Goal: Task Accomplishment & Management: Manage account settings

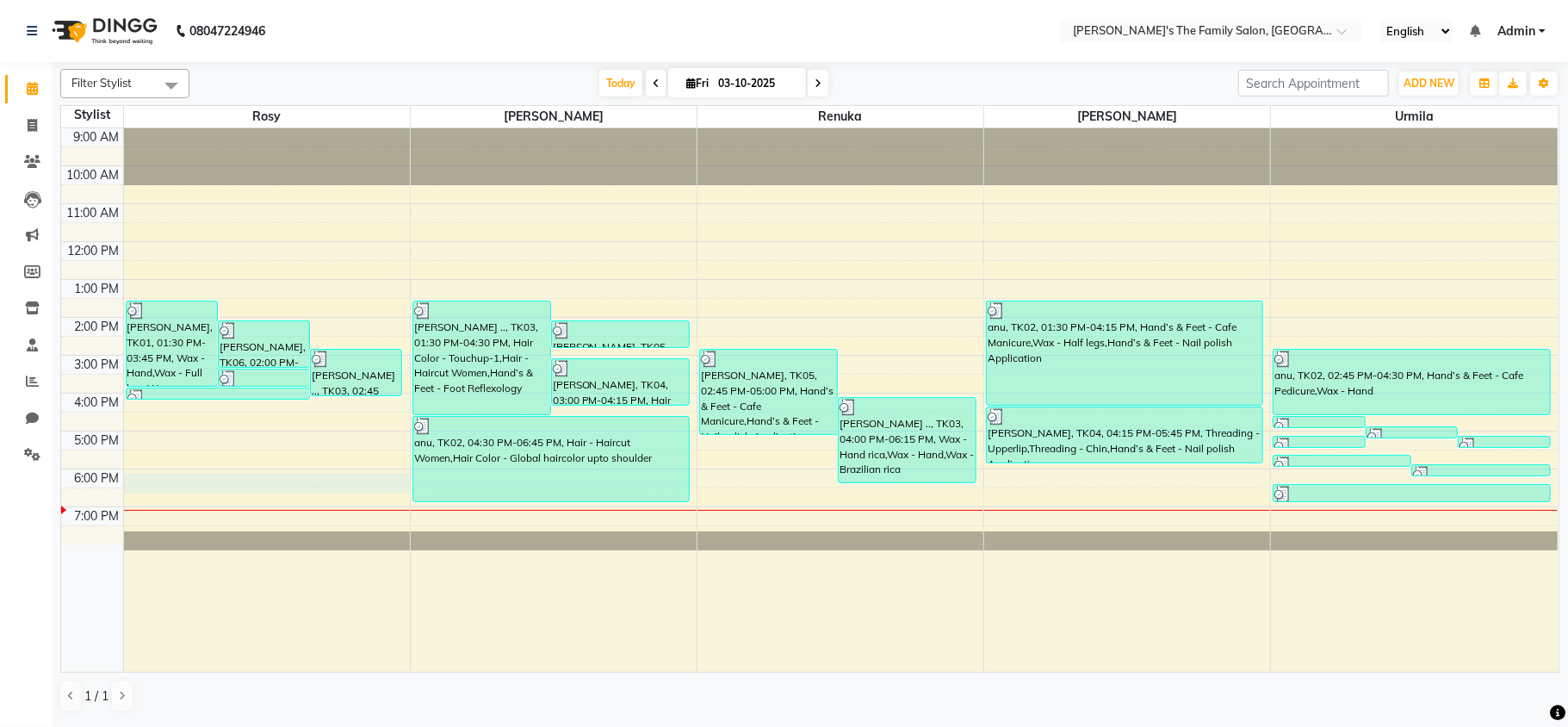
click at [132, 487] on div "9:00 AM 10:00 AM 11:00 AM 12:00 PM 1:00 PM 2:00 PM 3:00 PM 4:00 PM 5:00 PM 6:00…" at bounding box center [810, 400] width 1497 height 543
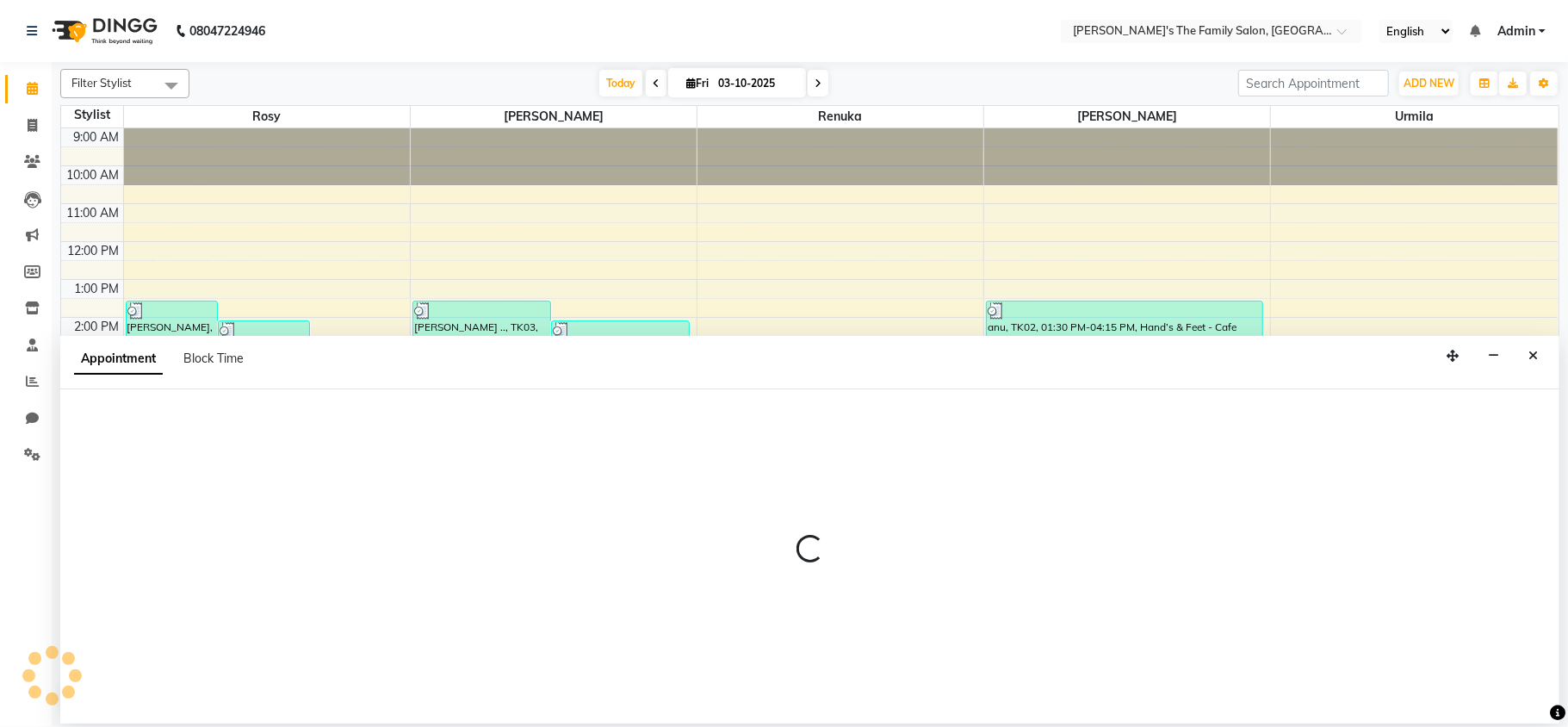
select select "50499"
select select "1080"
select select "tentative"
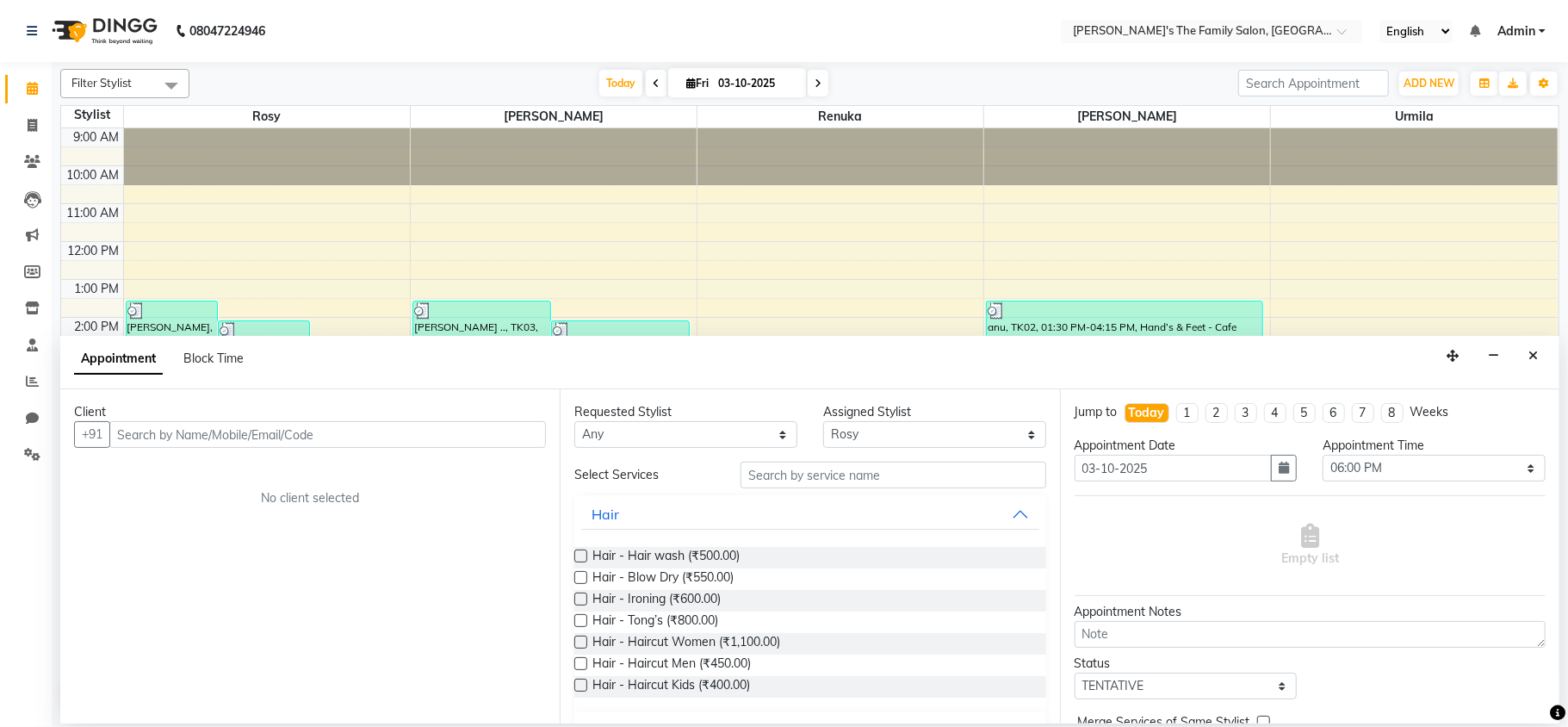
click at [130, 436] on input "text" at bounding box center [328, 434] width 436 height 26
click at [1534, 353] on icon "Close" at bounding box center [1533, 355] width 9 height 12
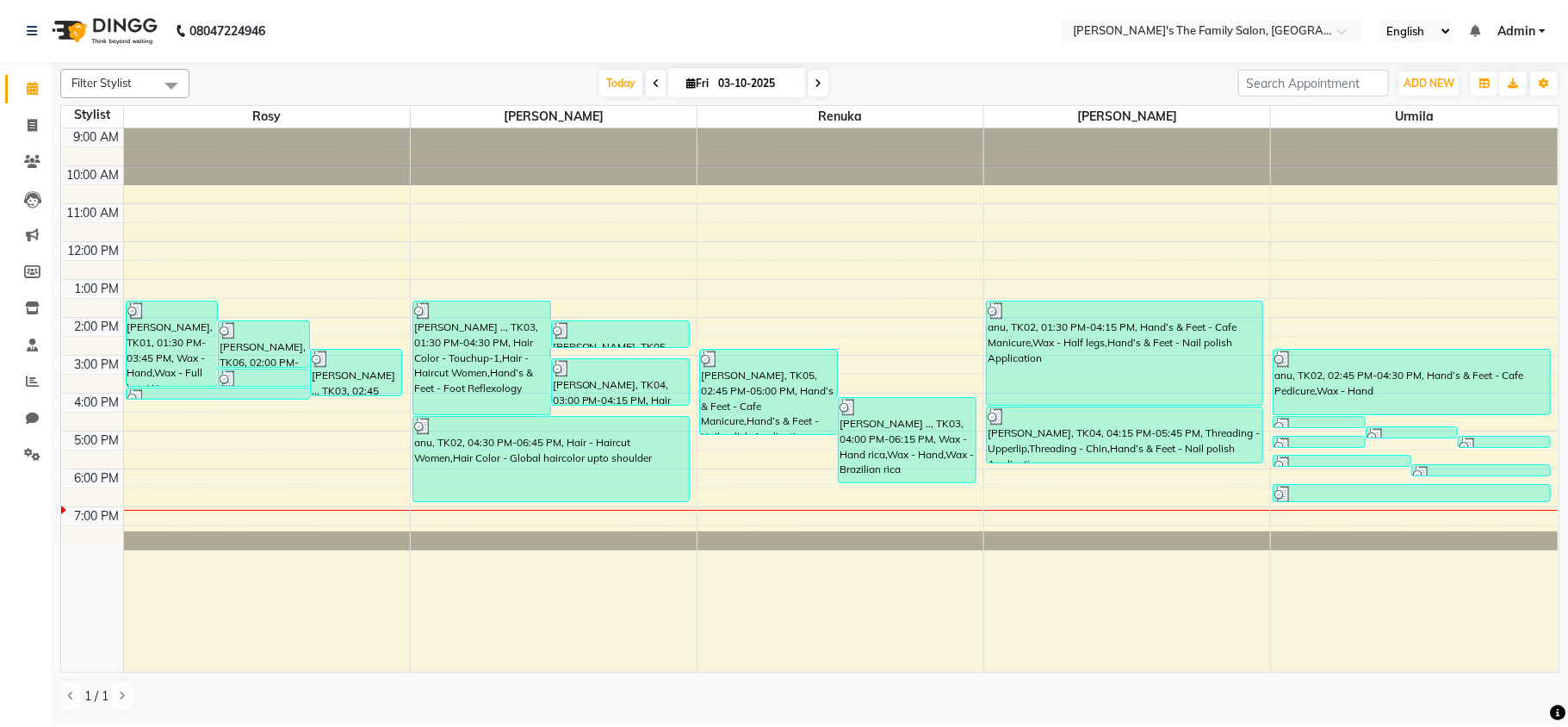
click at [707, 511] on div at bounding box center [840, 511] width 286 height 1
select select "50502"
select select "tentative"
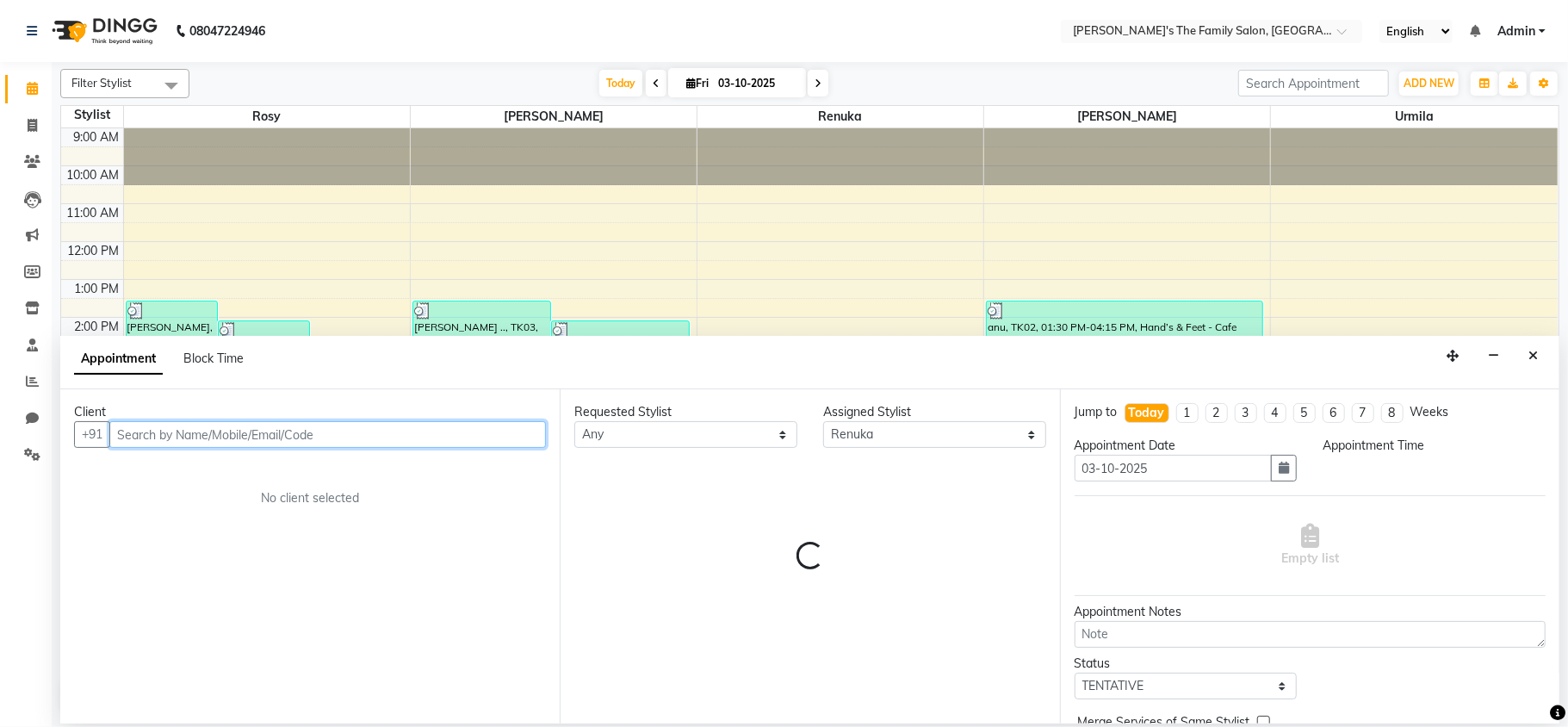
select select "1110"
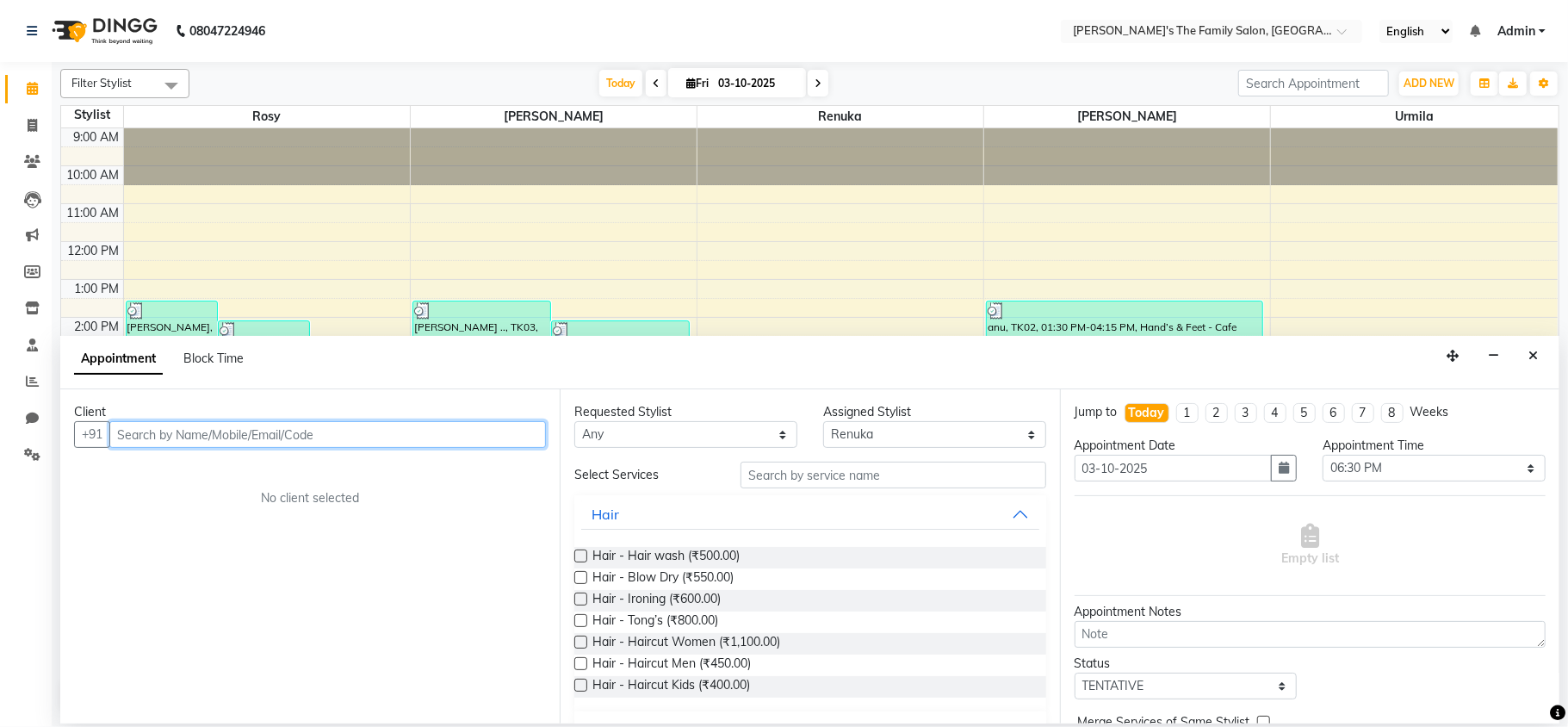
click at [131, 436] on input "text" at bounding box center [328, 434] width 436 height 26
drag, startPoint x: 131, startPoint y: 436, endPoint x: 155, endPoint y: 428, distance: 25.3
click at [155, 428] on input "text" at bounding box center [328, 434] width 436 height 26
click at [135, 437] on input "text" at bounding box center [328, 434] width 436 height 26
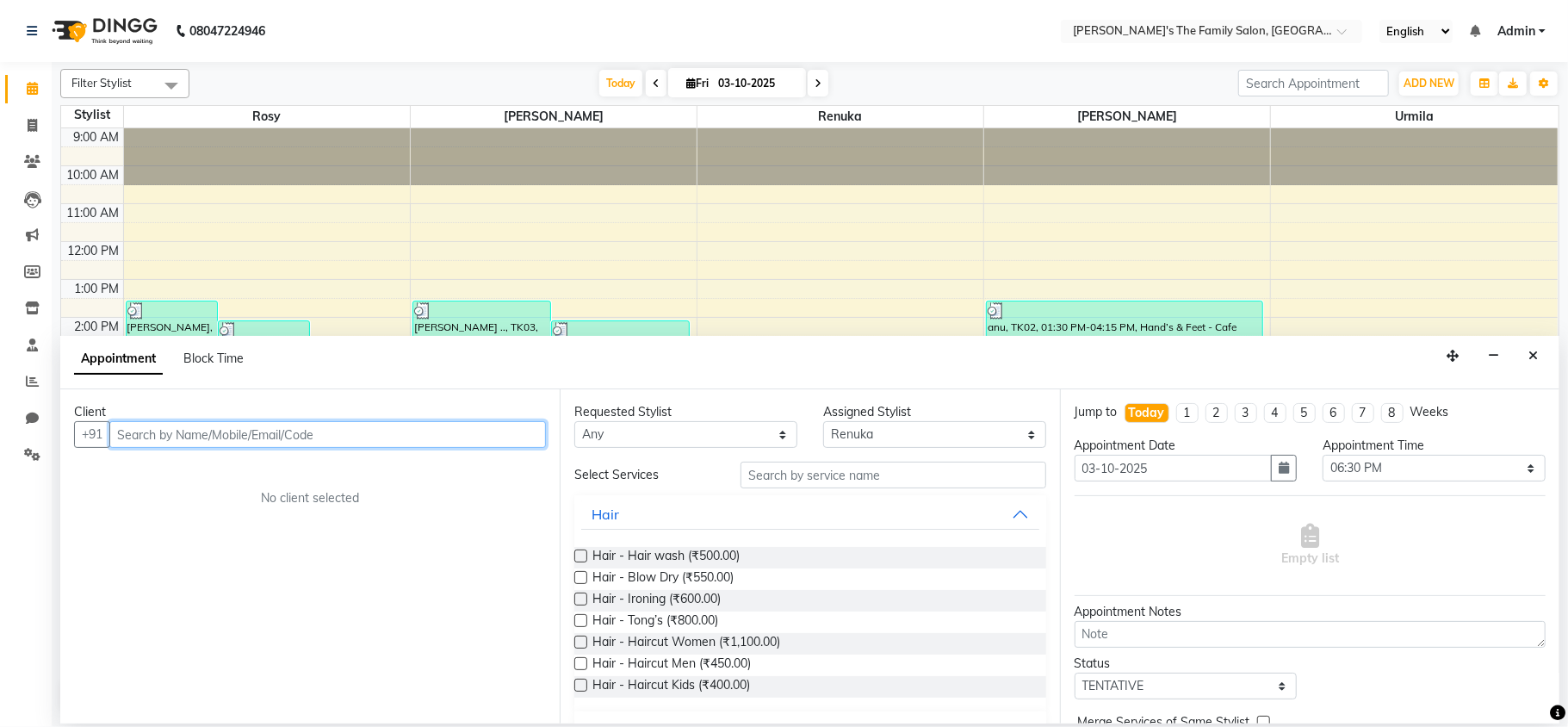
click at [131, 435] on input "text" at bounding box center [328, 434] width 436 height 26
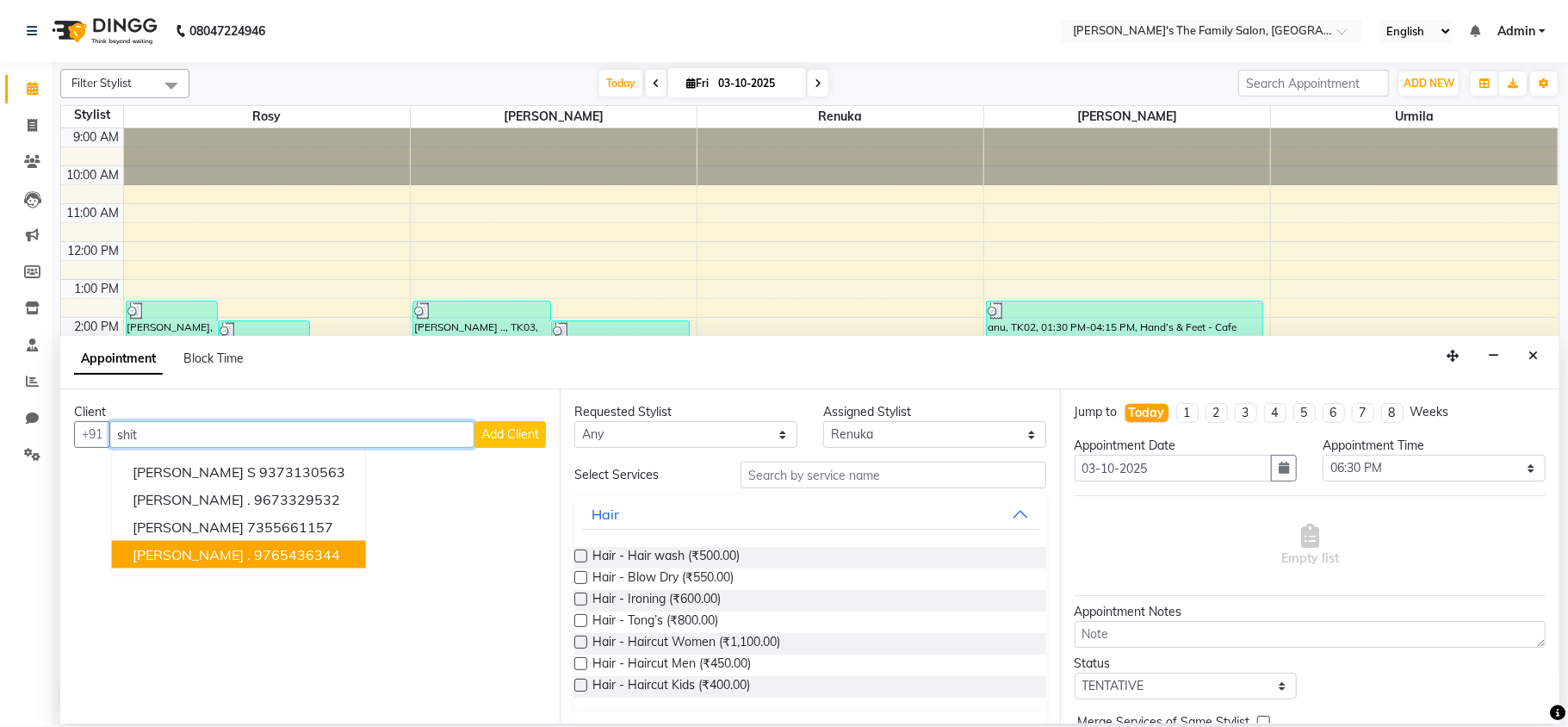
click at [254, 560] on ngb-highlight "9765436344" at bounding box center [297, 554] width 86 height 17
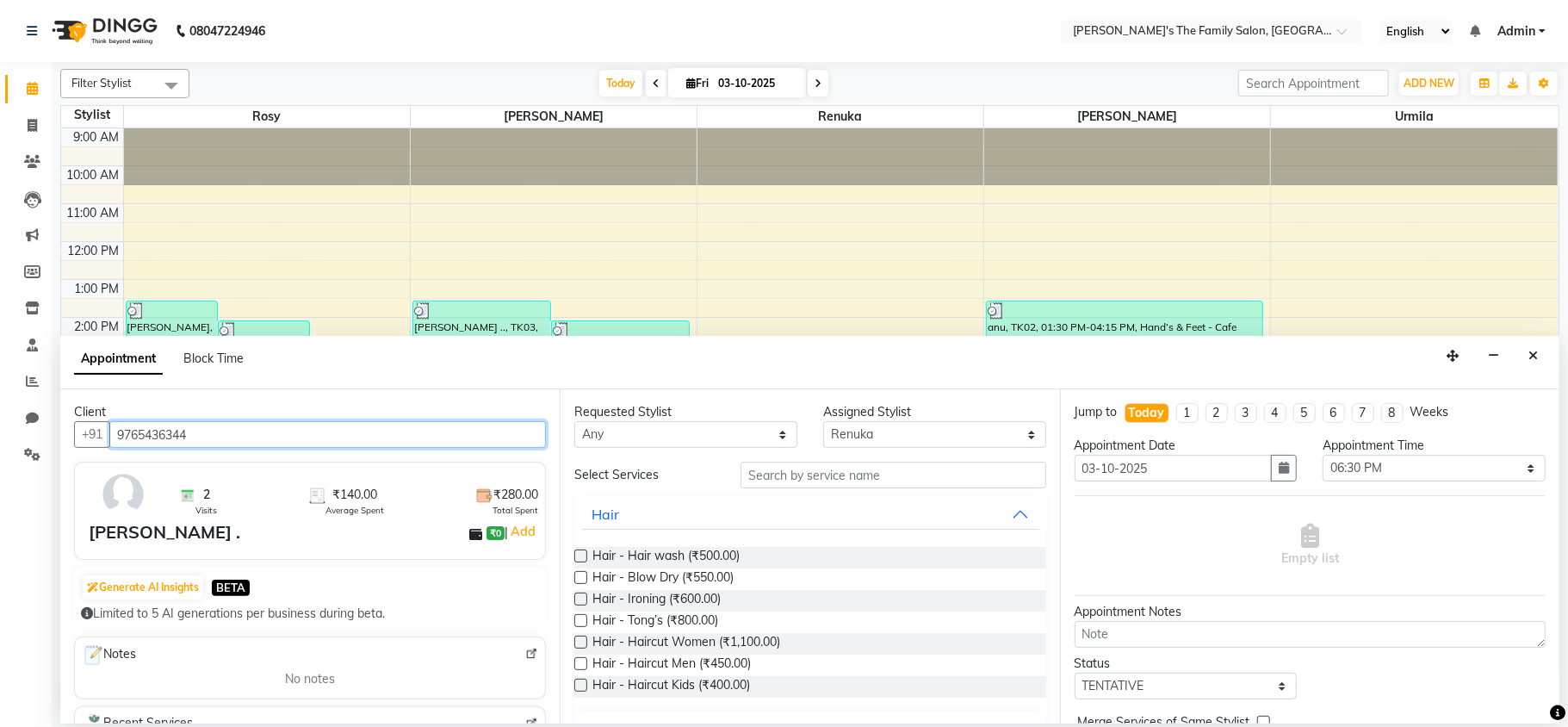
type input "9765436344"
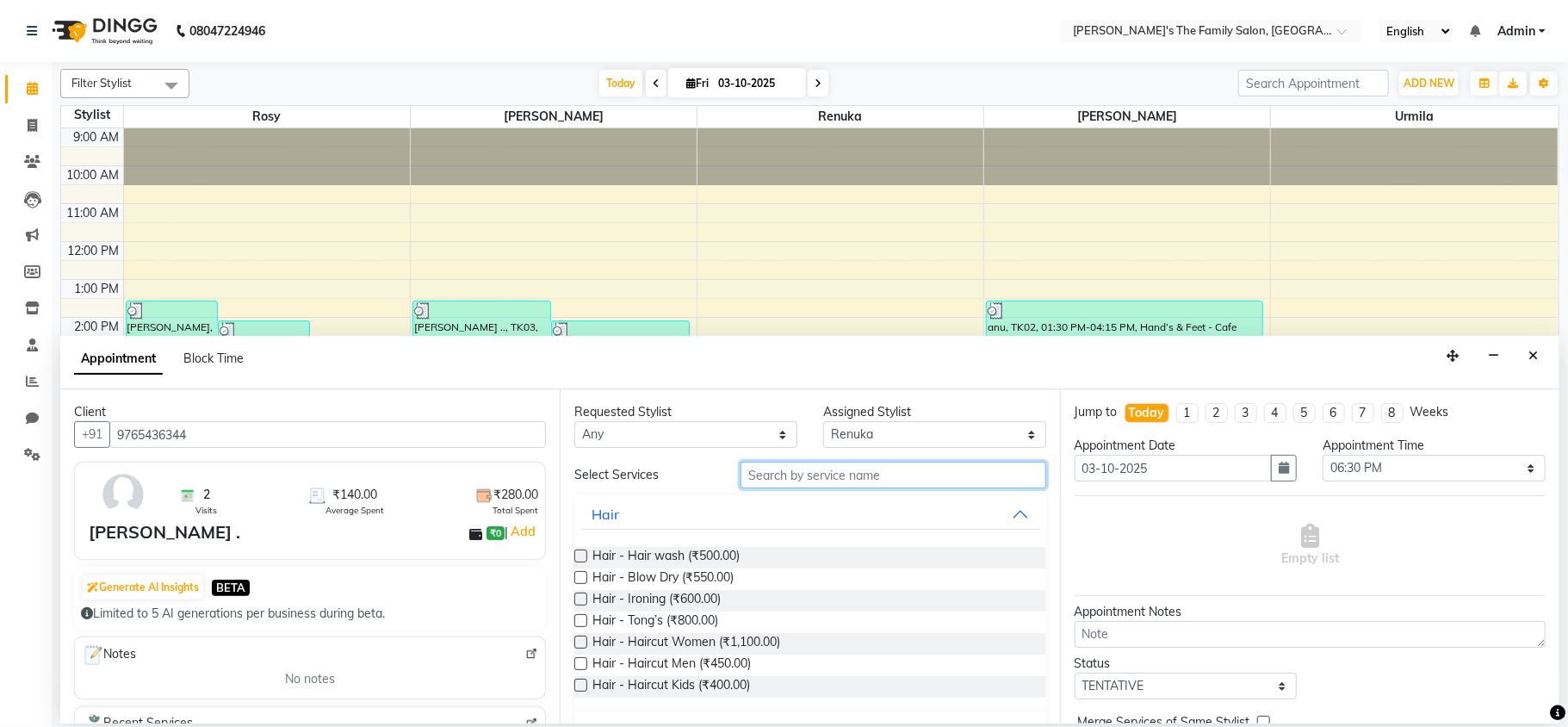
click at [753, 476] on input "text" at bounding box center [894, 475] width 306 height 26
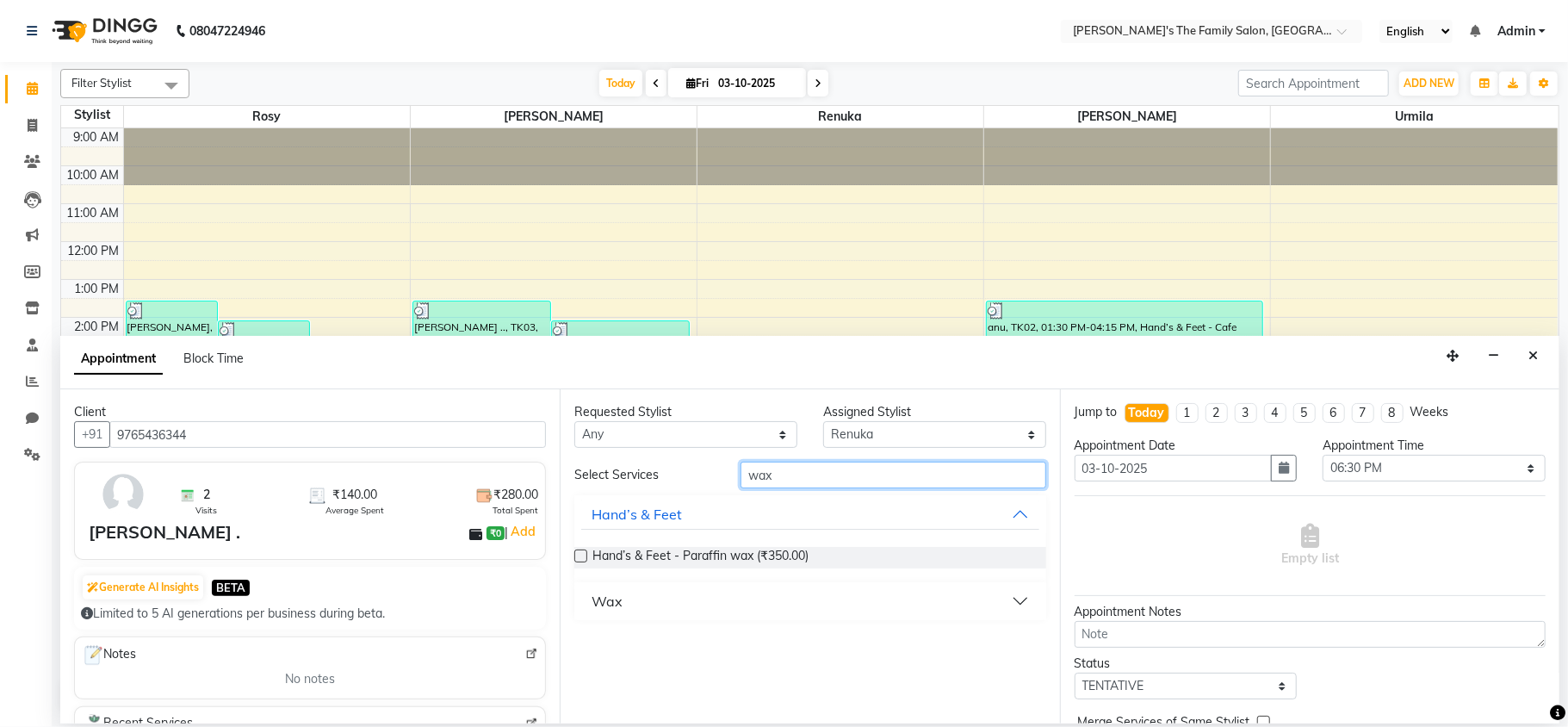
type input "wax"
click at [1019, 605] on button "Wax" at bounding box center [810, 602] width 457 height 31
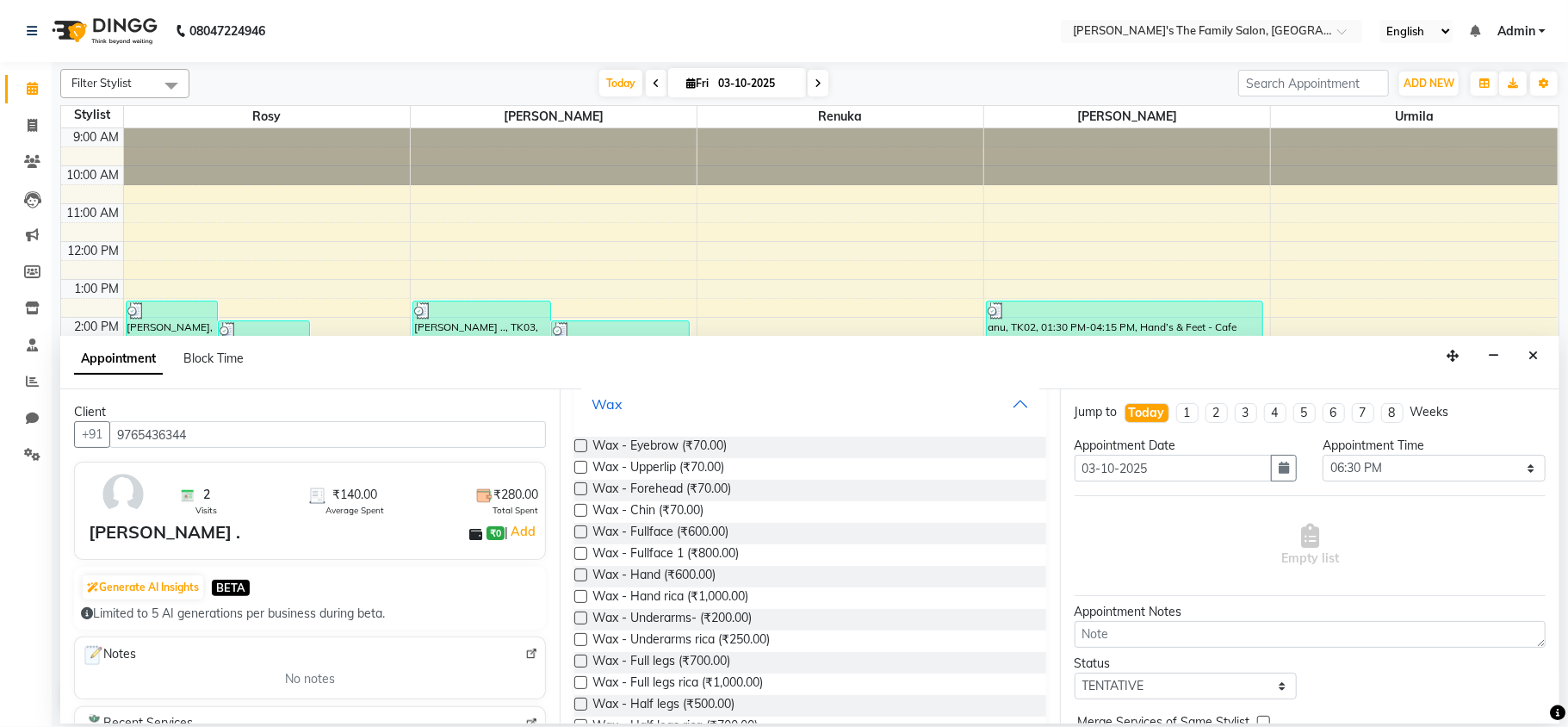
scroll to position [205, 0]
click at [582, 570] on label at bounding box center [580, 568] width 13 height 13
click at [582, 570] on input "checkbox" at bounding box center [580, 570] width 11 height 11
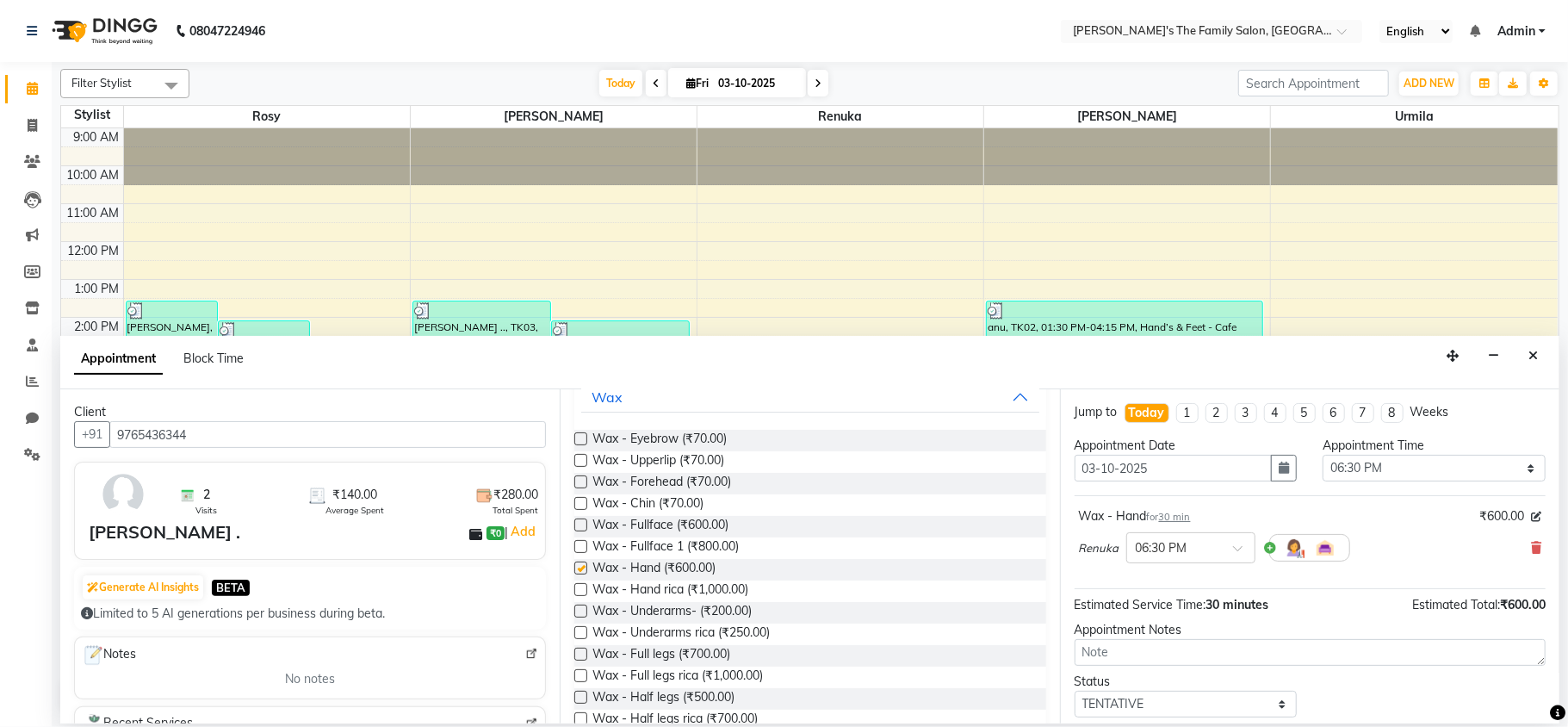
checkbox input "false"
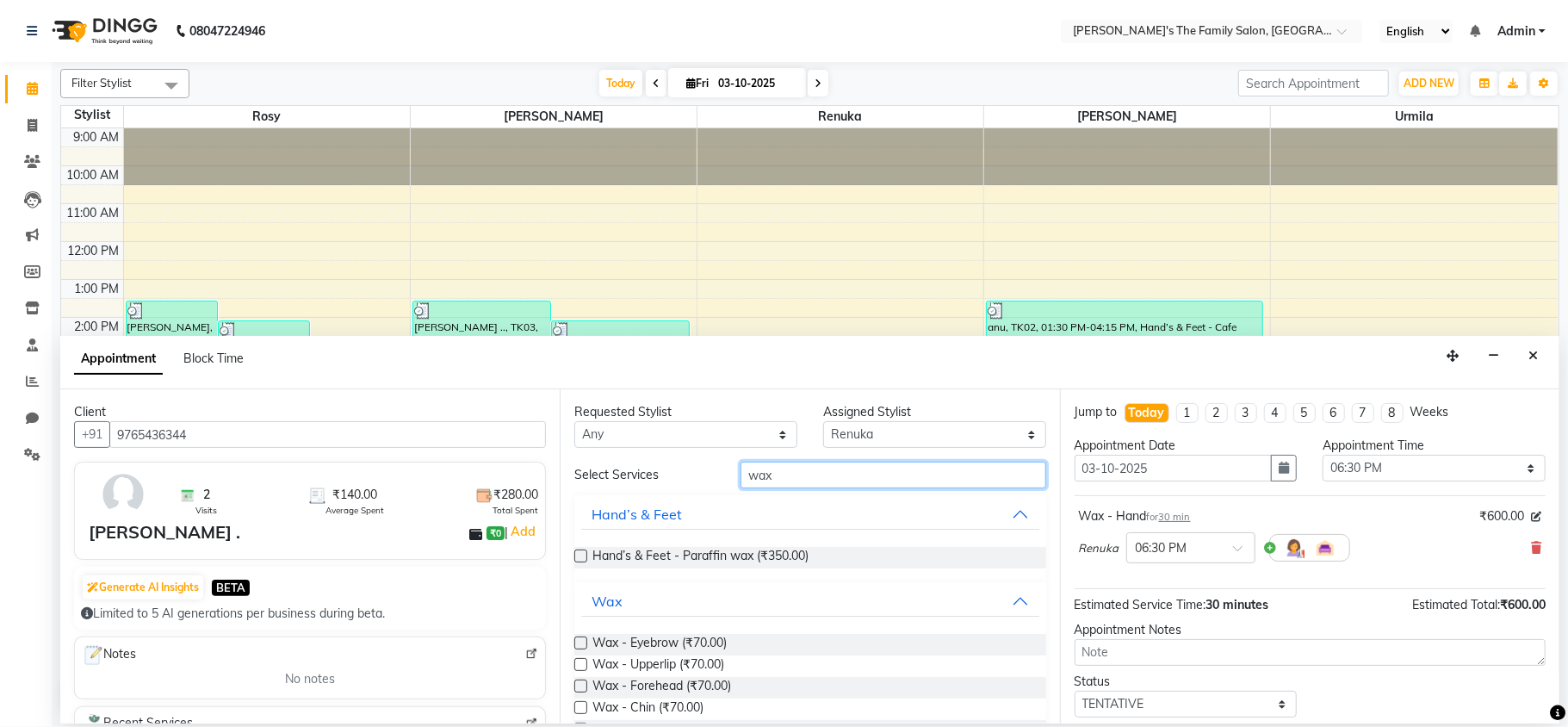
click at [801, 474] on input "wax" at bounding box center [894, 475] width 306 height 26
type input "w"
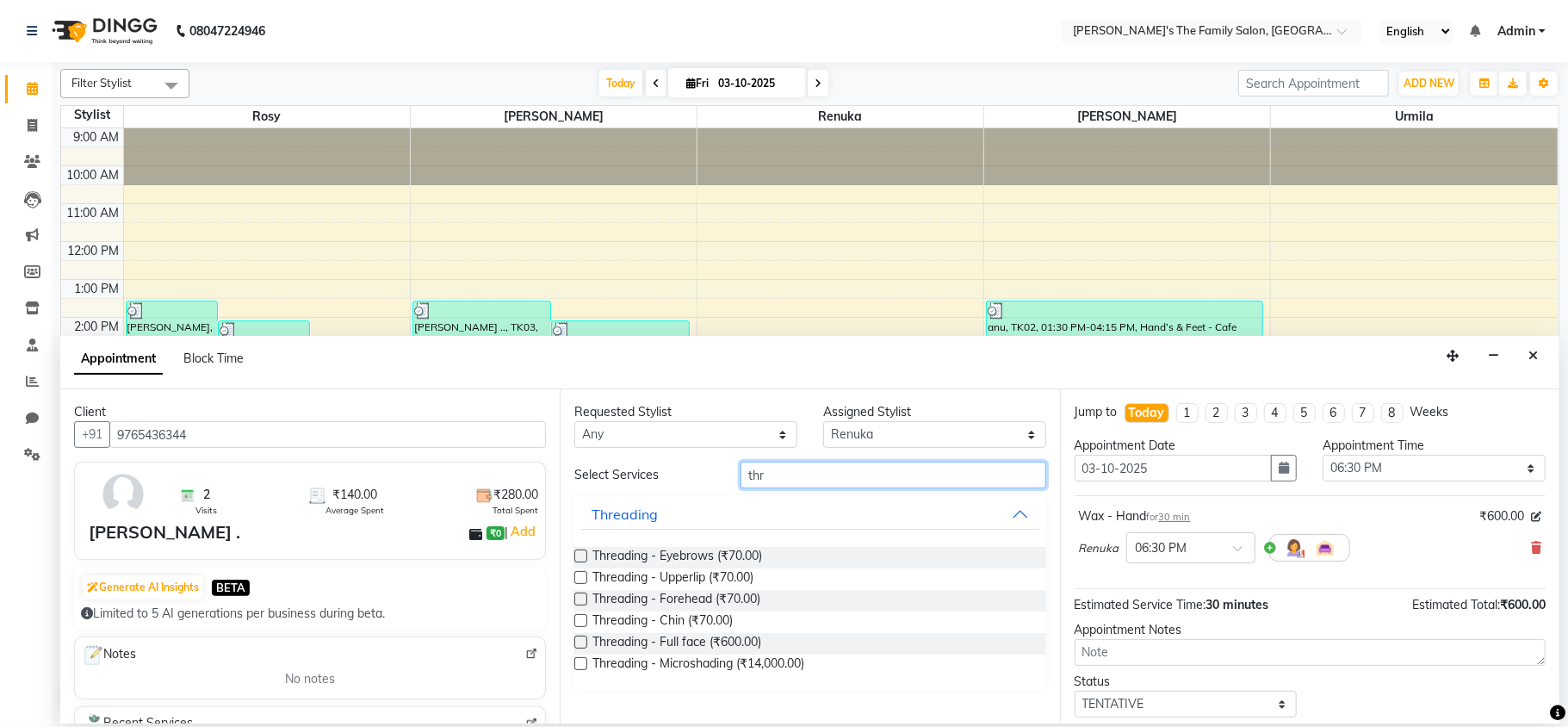
type input "thr"
click at [577, 559] on label at bounding box center [580, 556] width 13 height 13
click at [577, 559] on input "checkbox" at bounding box center [580, 558] width 11 height 11
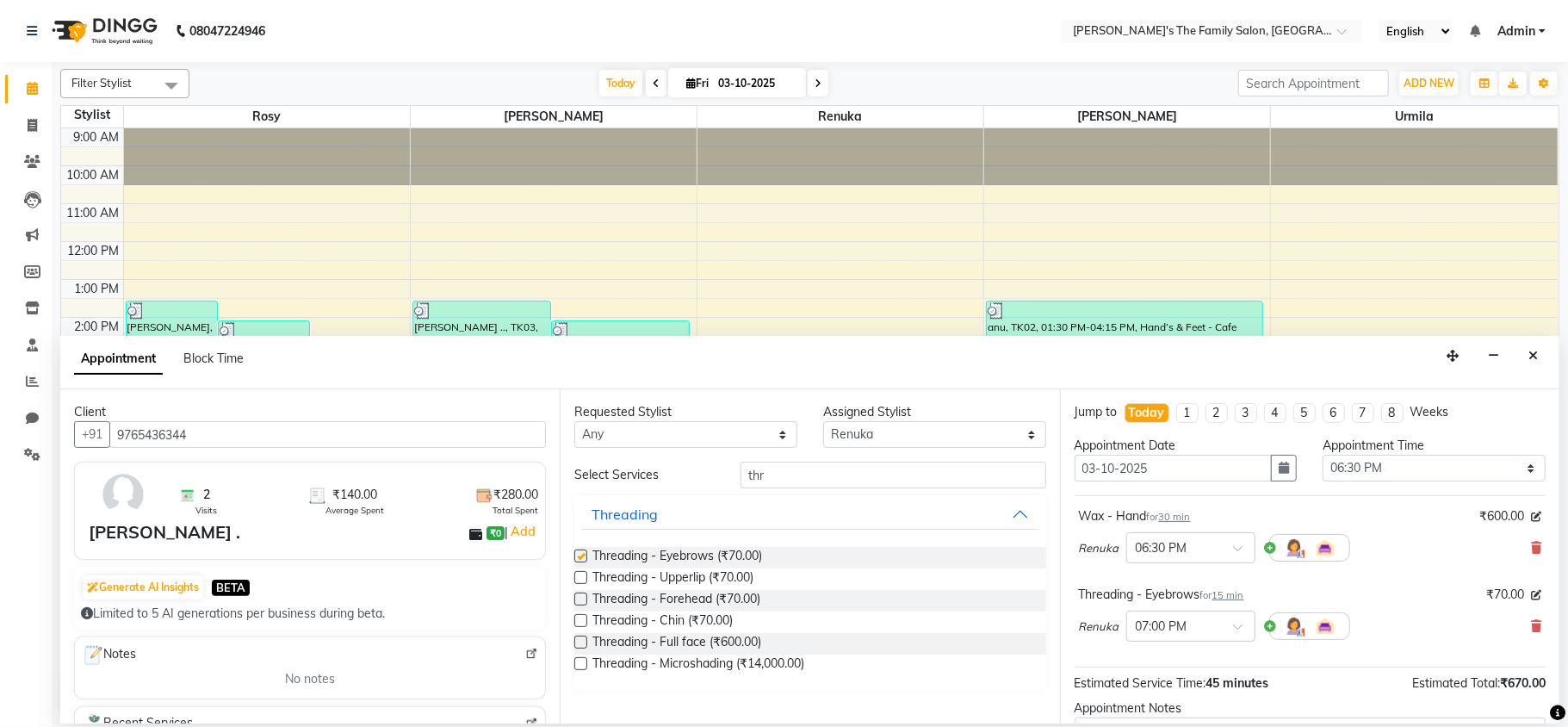
checkbox input "false"
click at [583, 580] on label at bounding box center [580, 578] width 13 height 13
click at [583, 580] on input "checkbox" at bounding box center [580, 580] width 11 height 11
checkbox input "false"
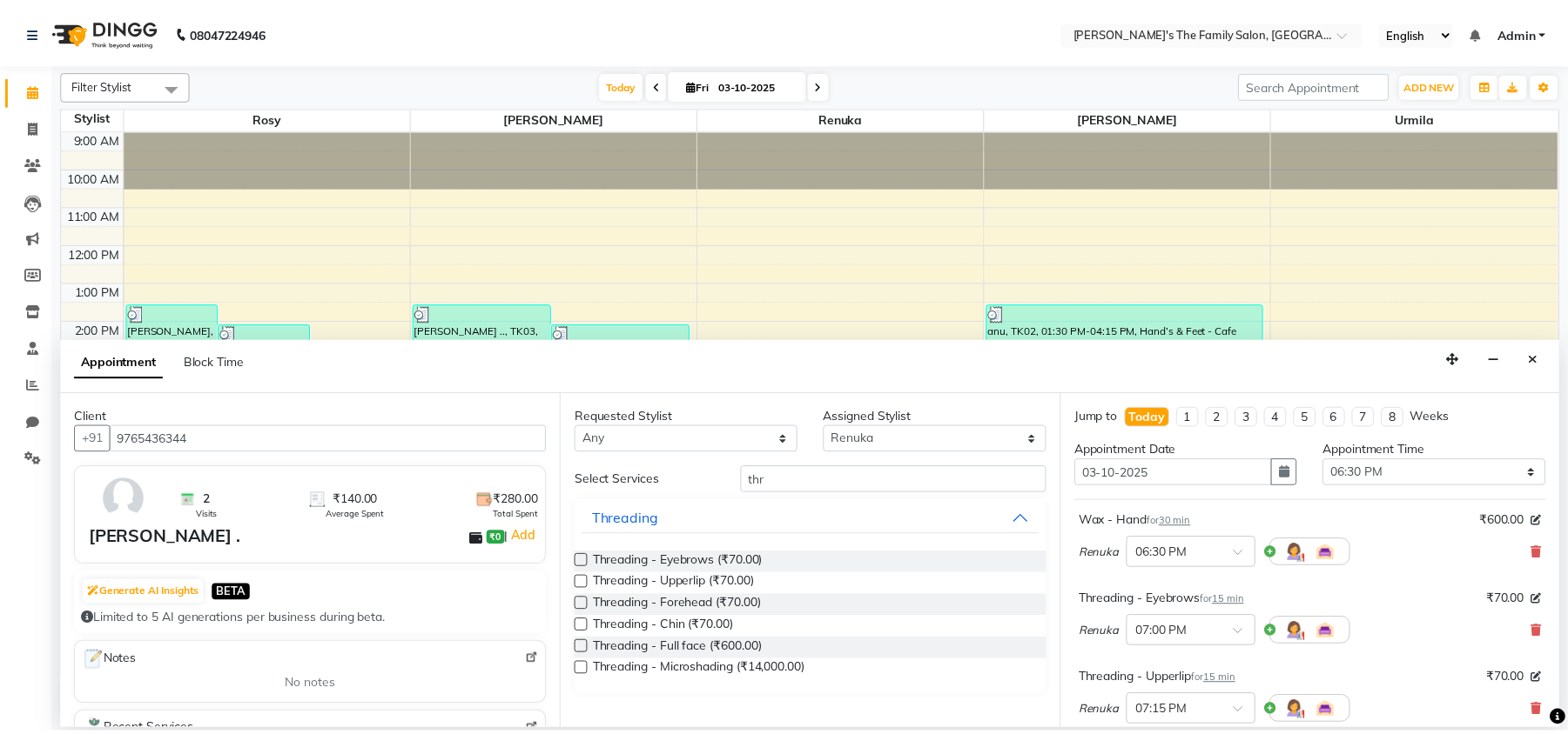
scroll to position [265, 0]
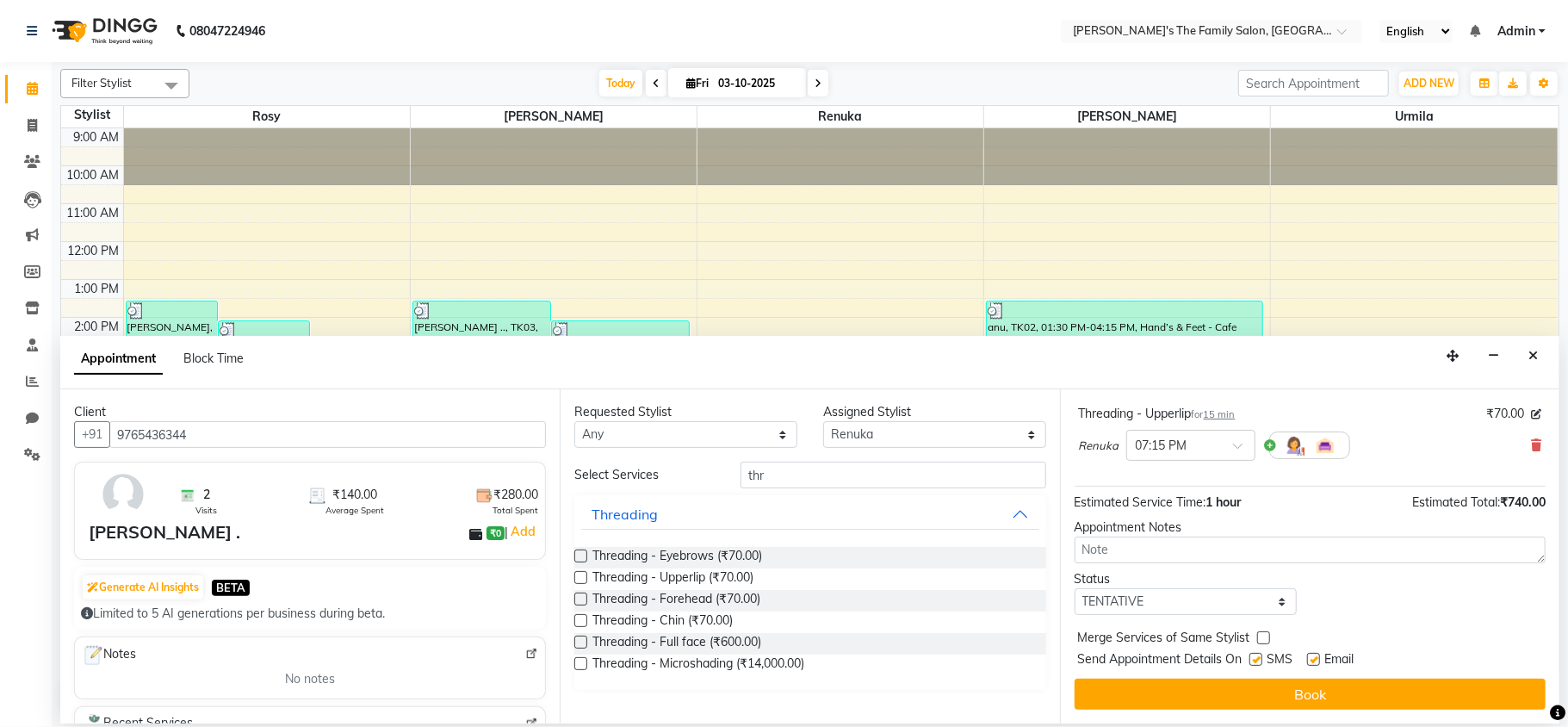
click at [1258, 656] on label at bounding box center [1256, 659] width 13 height 13
click at [1258, 656] on input "checkbox" at bounding box center [1255, 661] width 11 height 11
checkbox input "false"
click at [1311, 656] on label at bounding box center [1314, 659] width 13 height 13
click at [1311, 656] on input "checkbox" at bounding box center [1313, 661] width 11 height 11
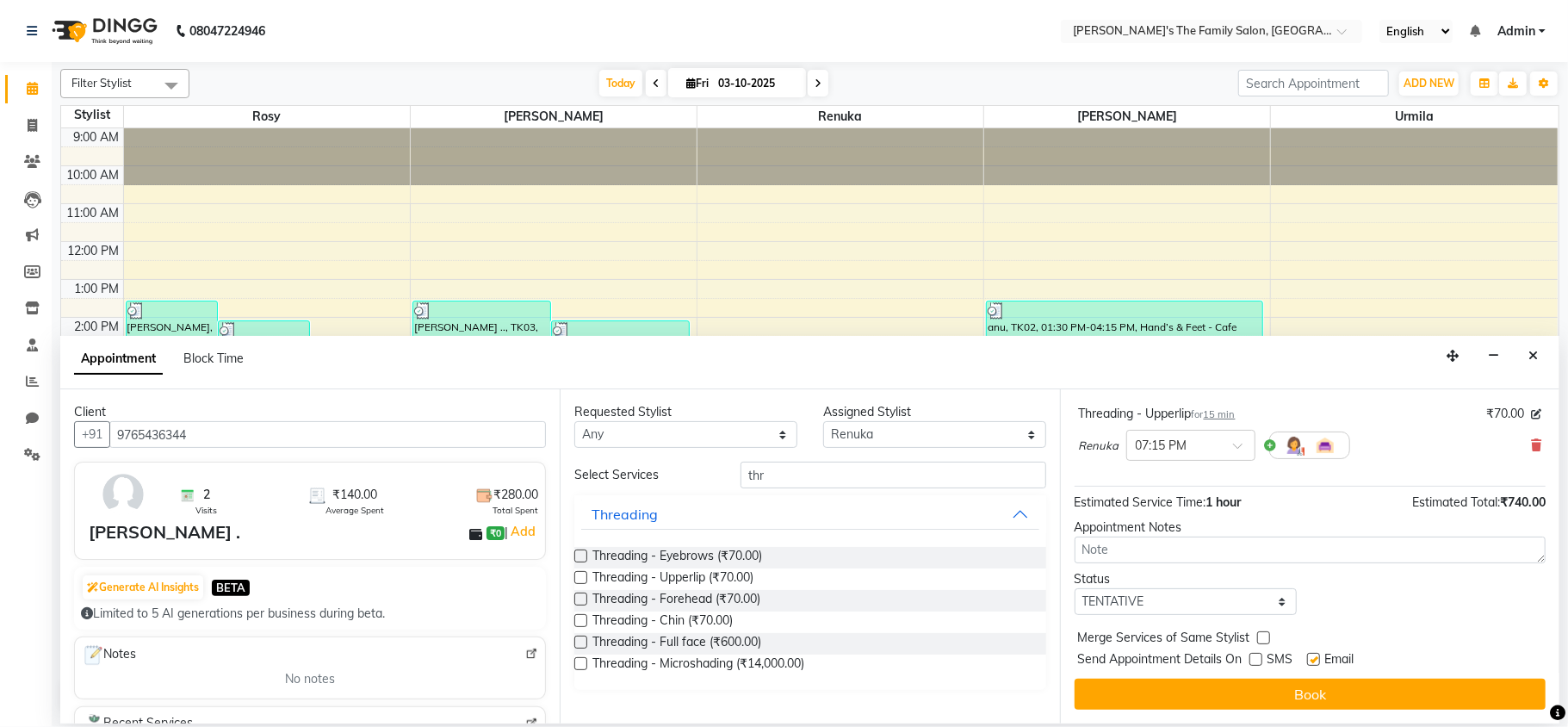
checkbox input "false"
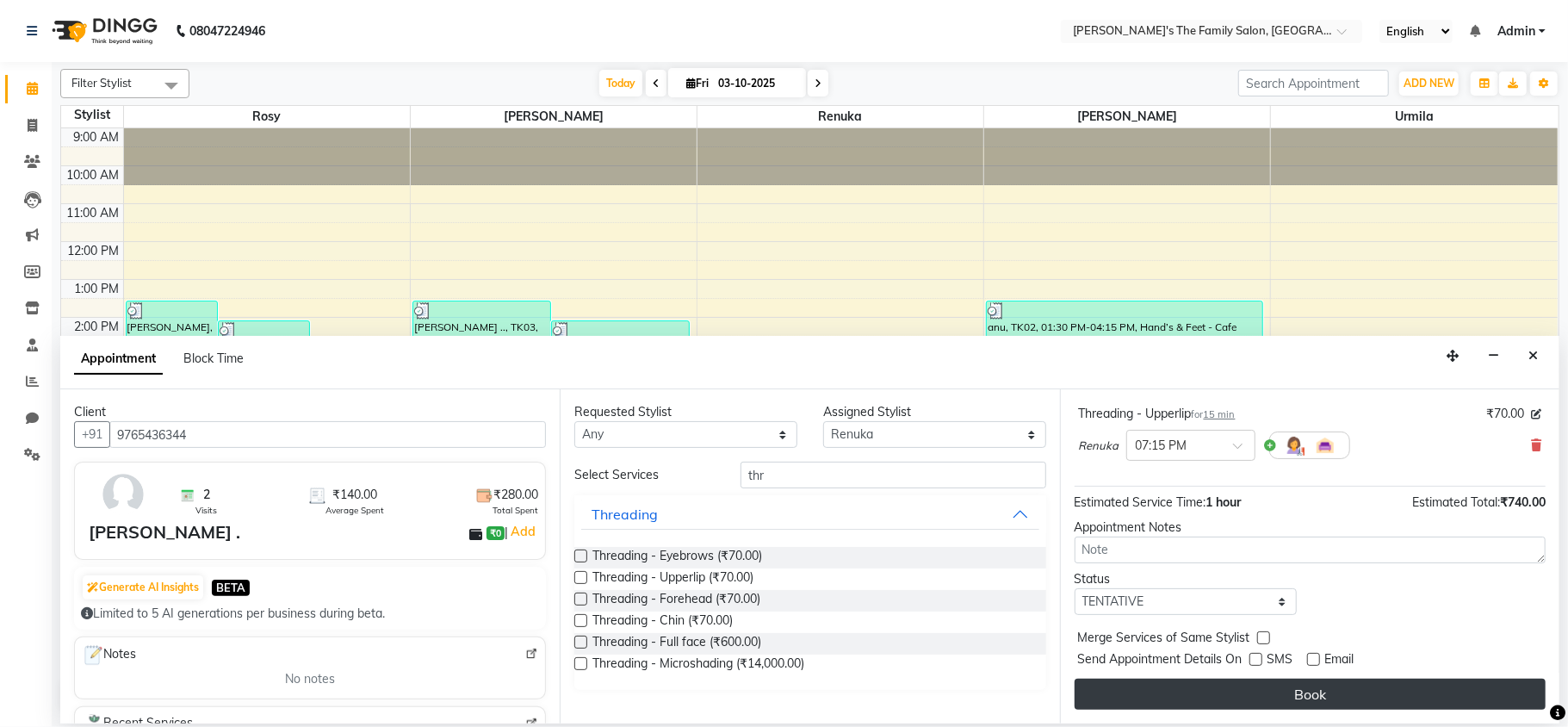
click at [1304, 693] on button "Book" at bounding box center [1311, 695] width 471 height 31
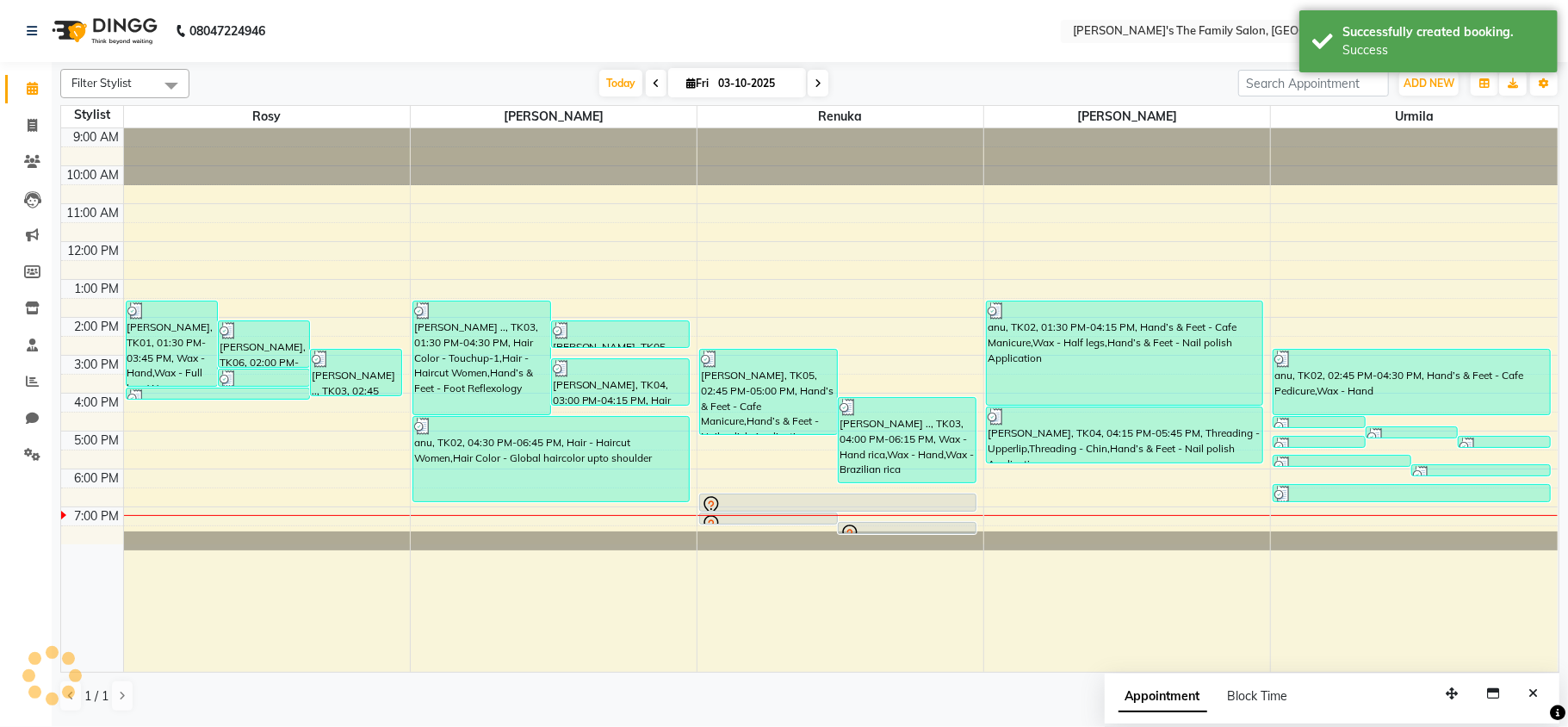
drag, startPoint x: 1549, startPoint y: 648, endPoint x: 1069, endPoint y: 588, distance: 483.7
click at [1069, 588] on tr "[PERSON_NAME], TK01, 01:30 PM-03:45 PM, Wax - Hand,Wax - Full legs,Wax - Brazil…" at bounding box center [810, 400] width 1497 height 543
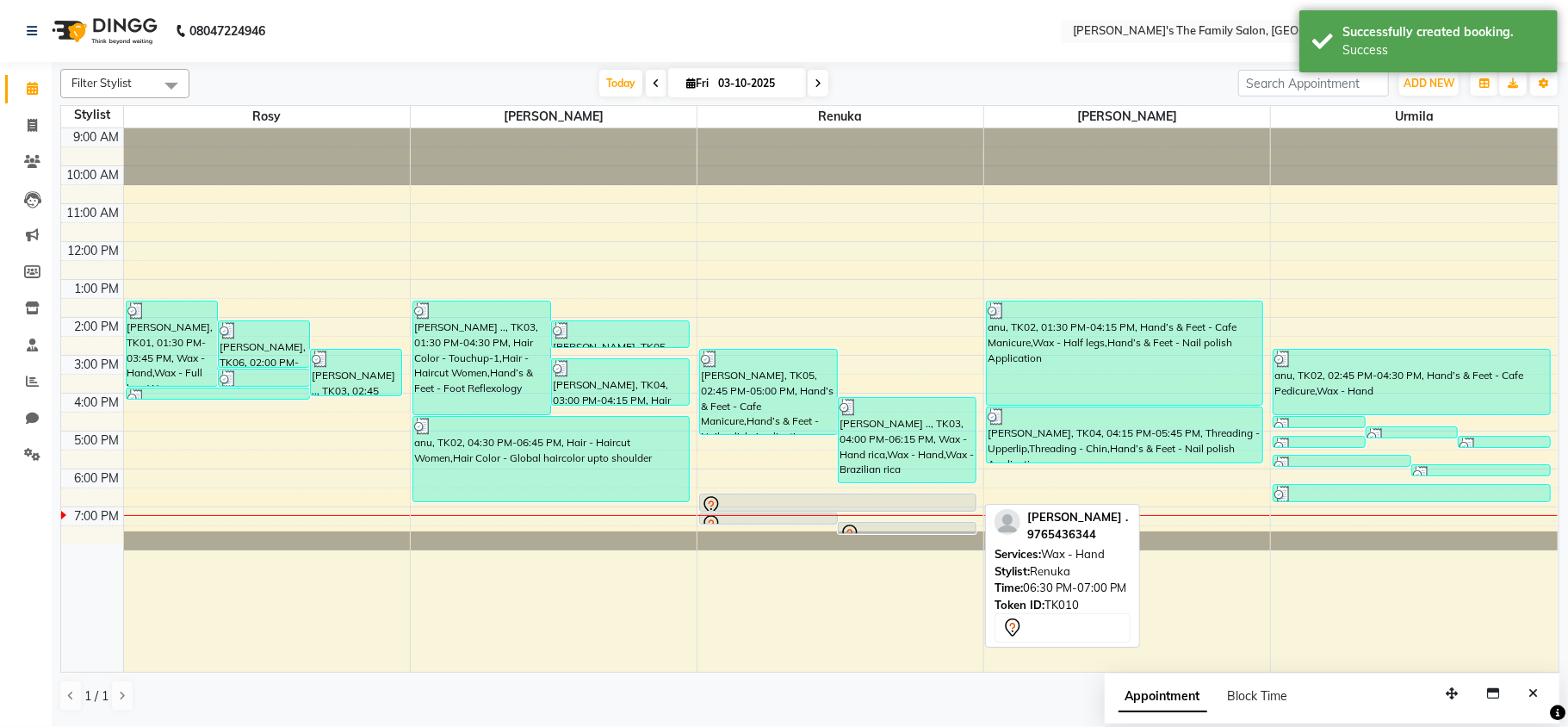
click at [823, 507] on div at bounding box center [838, 506] width 274 height 21
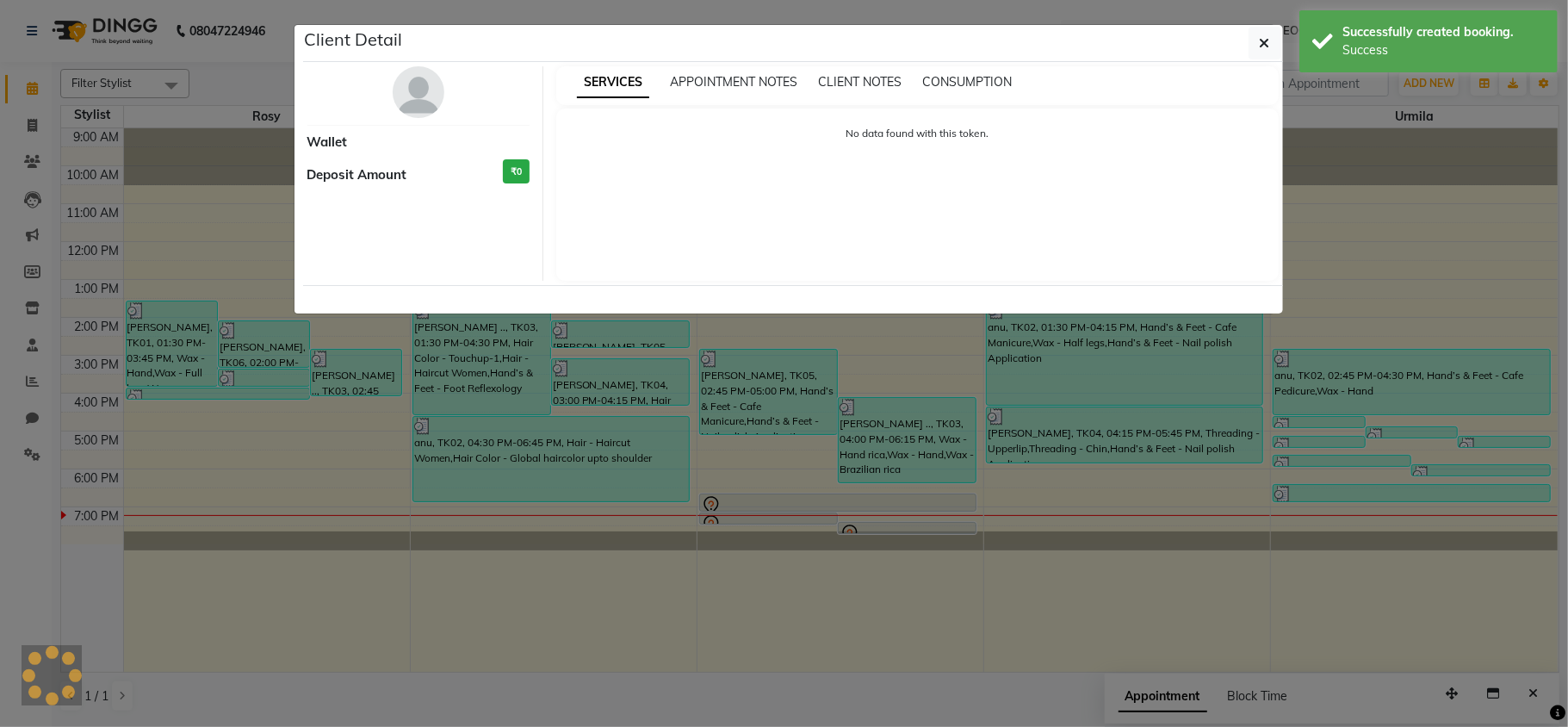
select select "7"
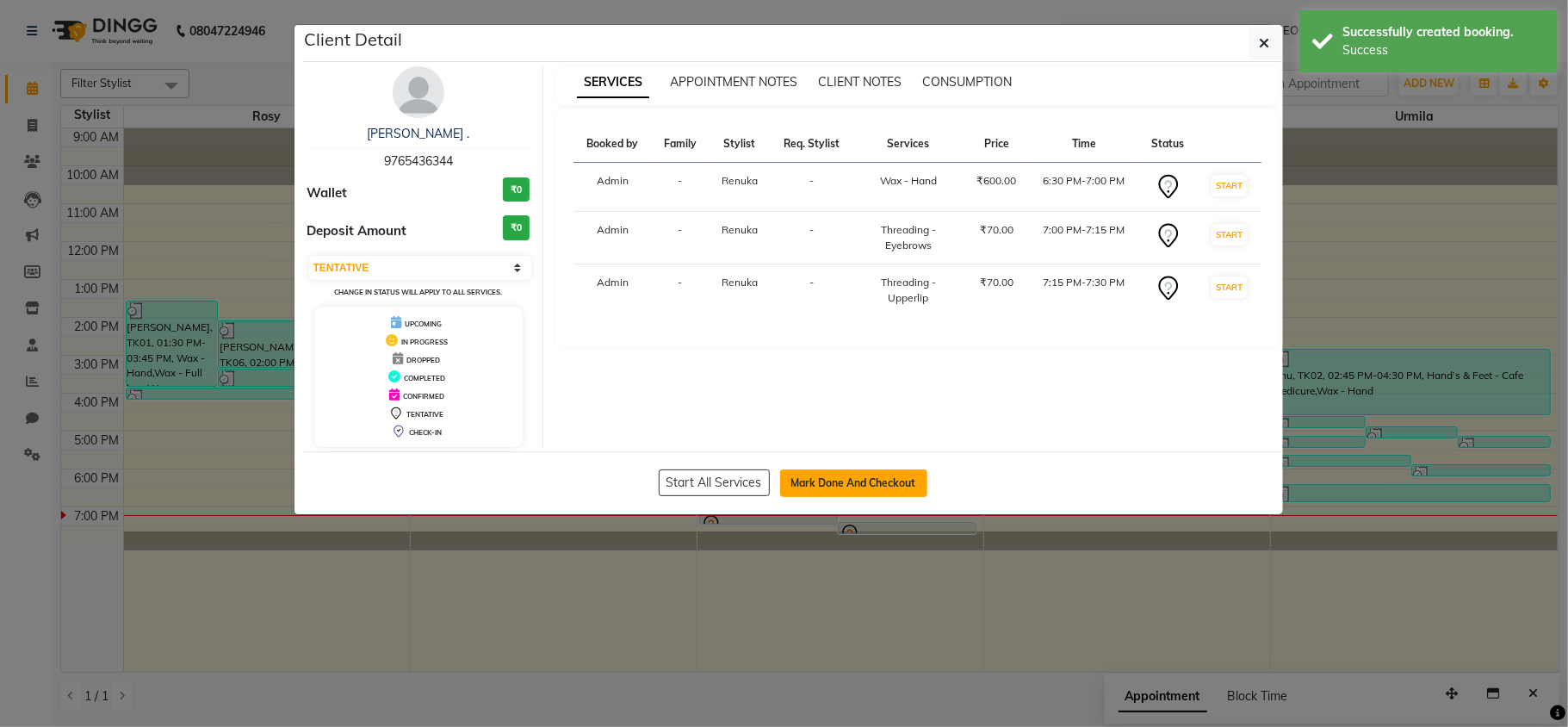
click at [832, 483] on button "Mark Done And Checkout" at bounding box center [853, 483] width 147 height 27
select select "service"
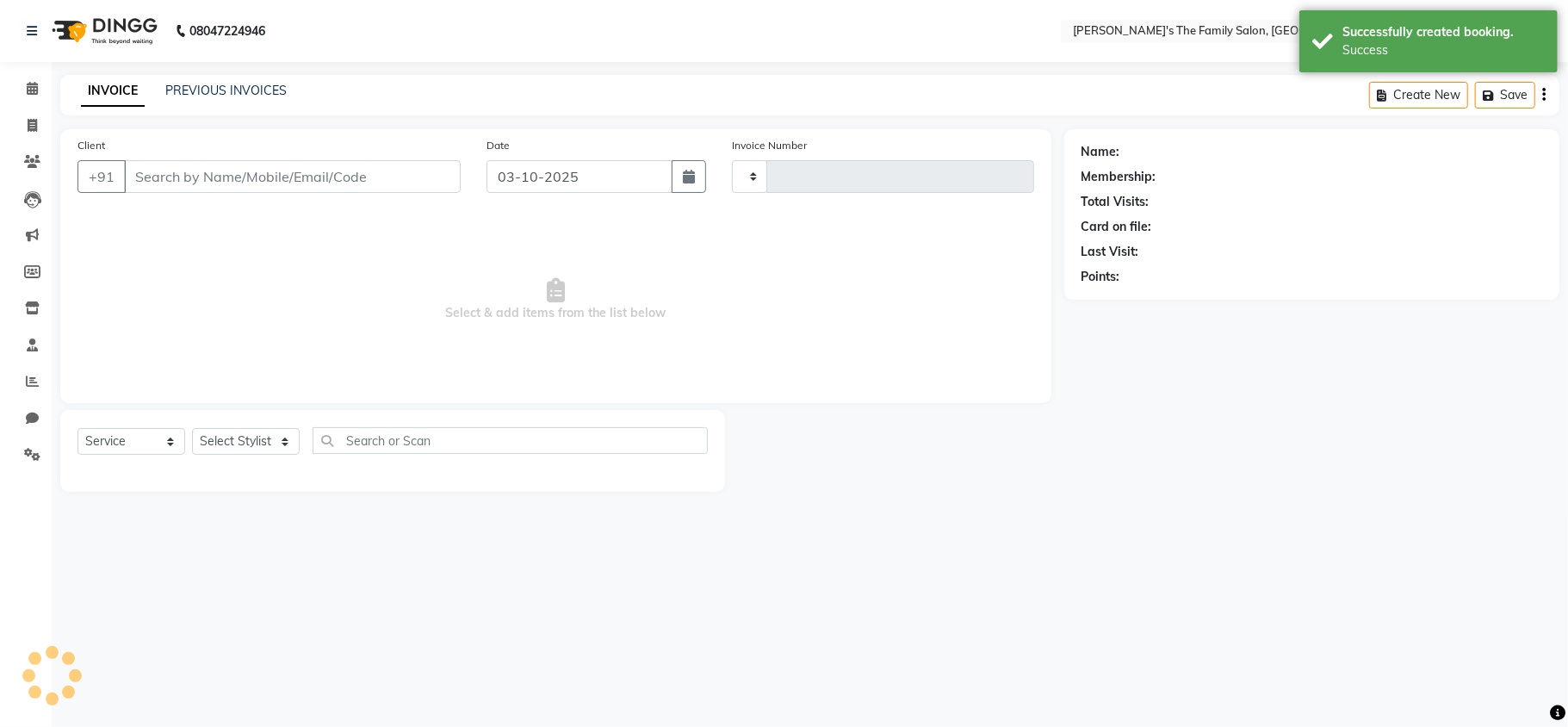
type input "1081"
select select "6537"
type input "9765436344"
select select "50502"
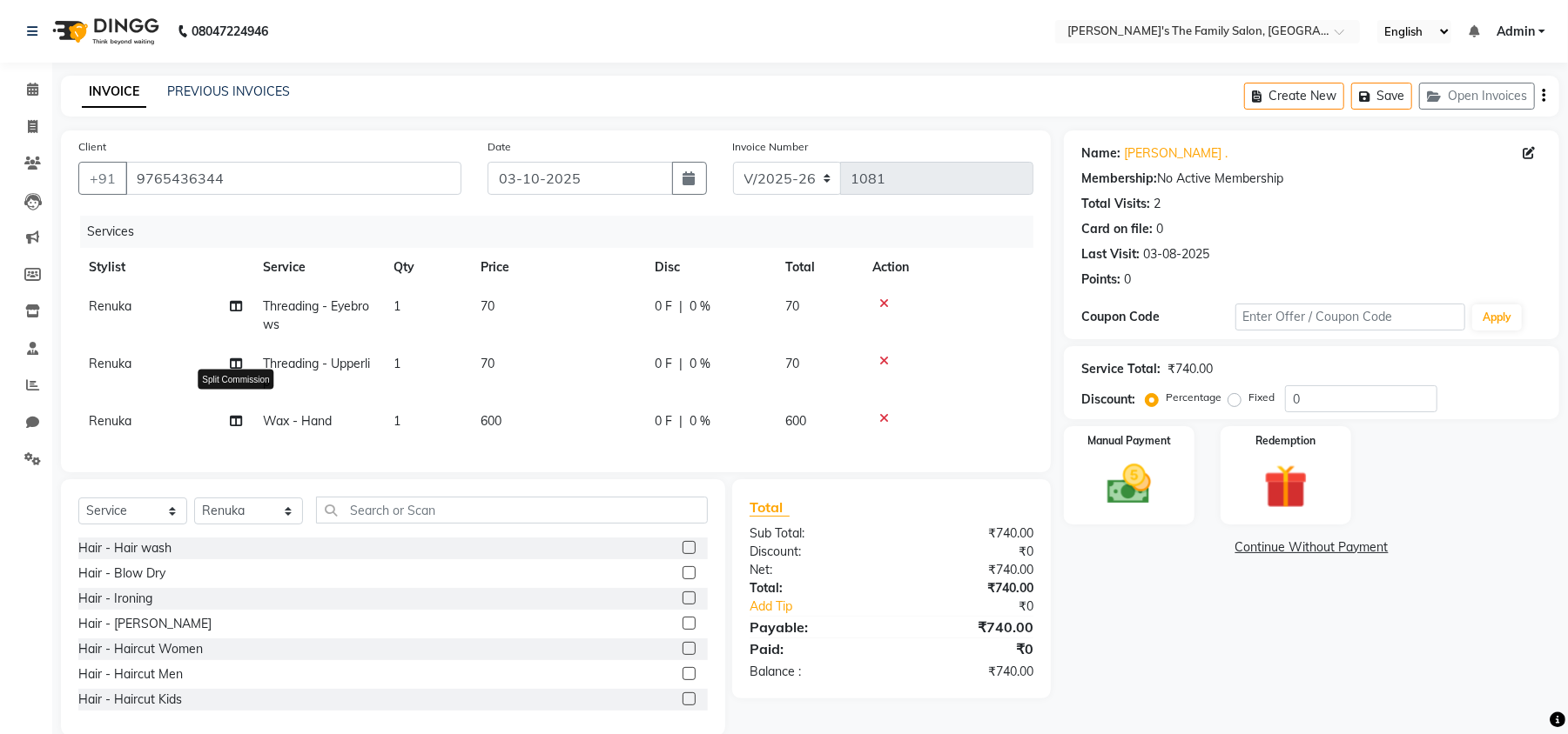
click at [237, 428] on span at bounding box center [235, 421] width 12 height 18
select select "50502"
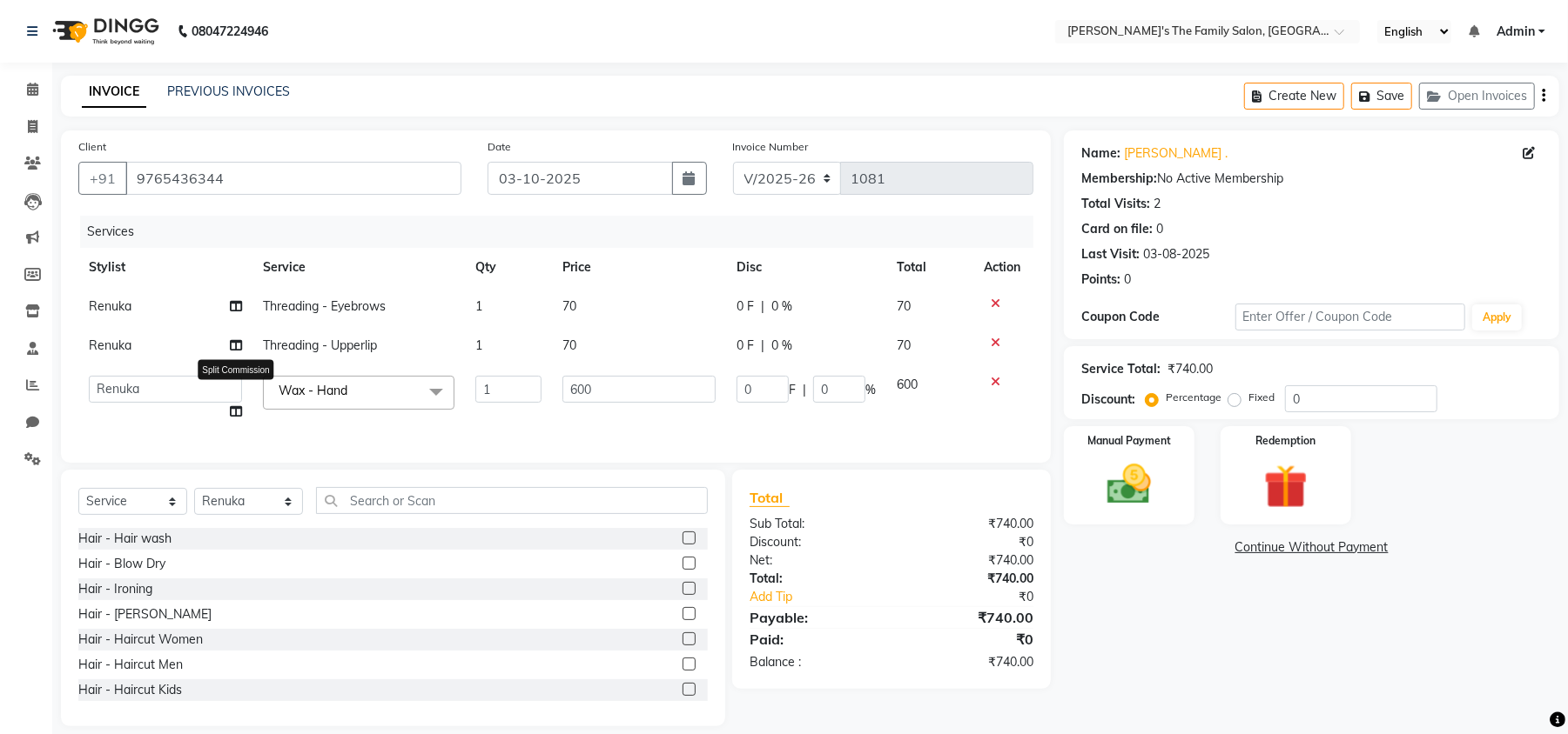
click at [234, 411] on icon at bounding box center [235, 411] width 12 height 12
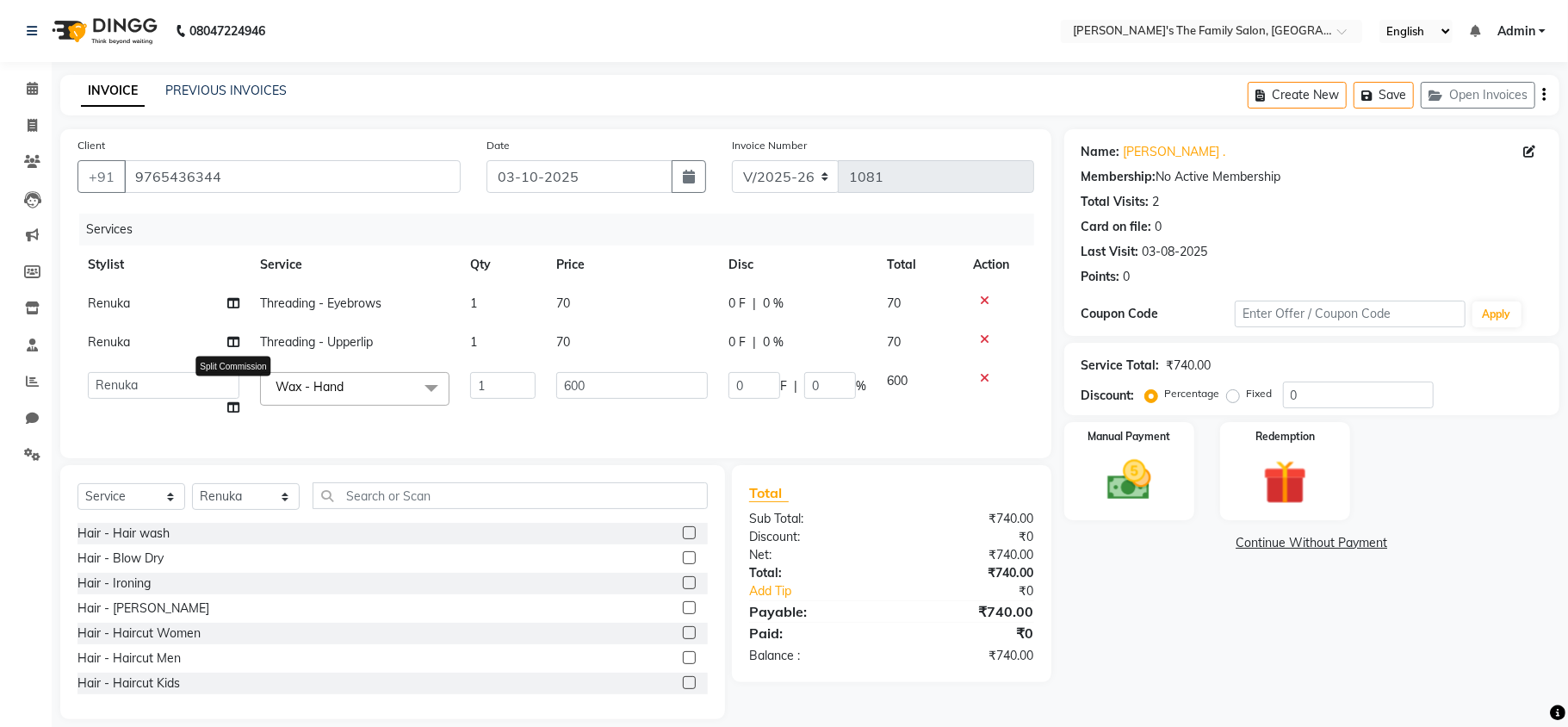
select select "50502"
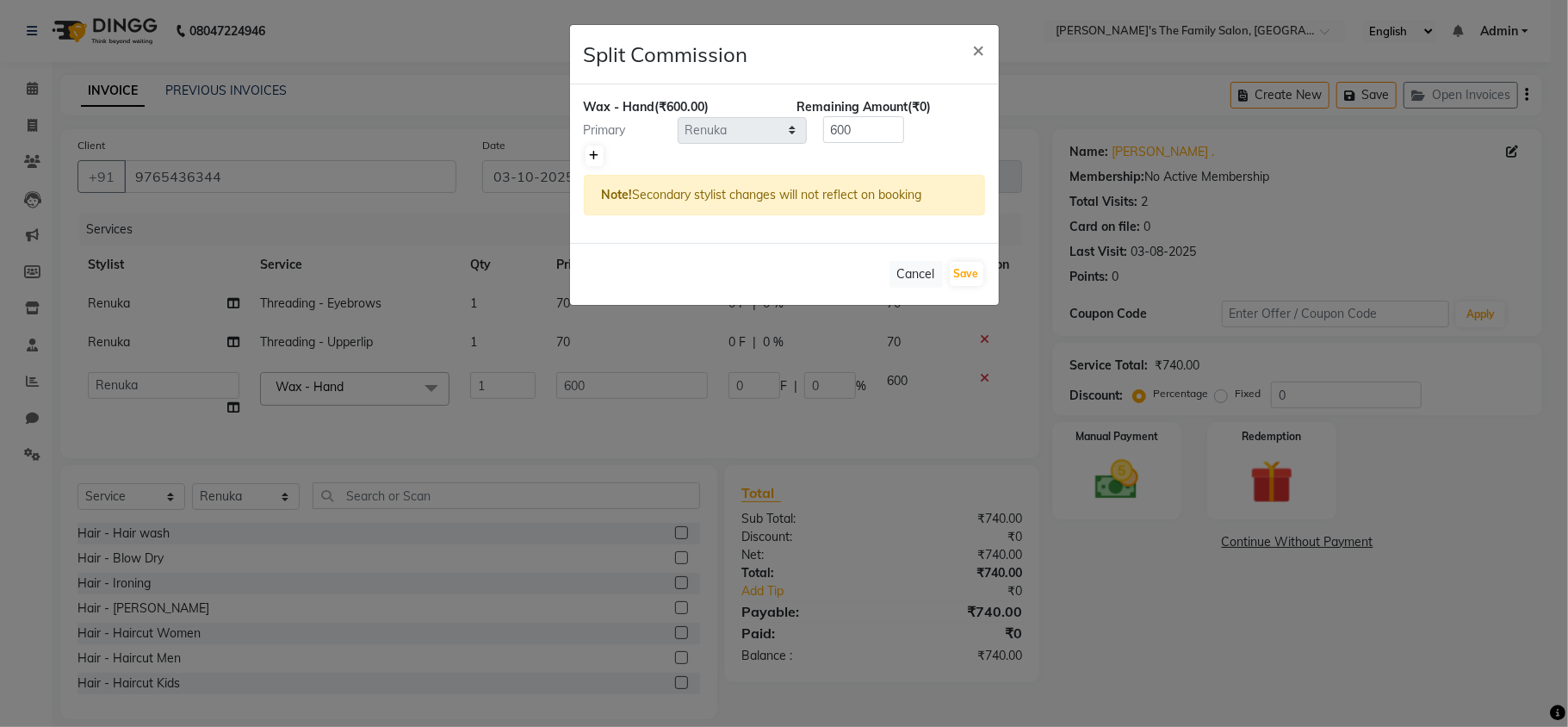
click at [590, 152] on icon at bounding box center [594, 155] width 9 height 10
type input "300"
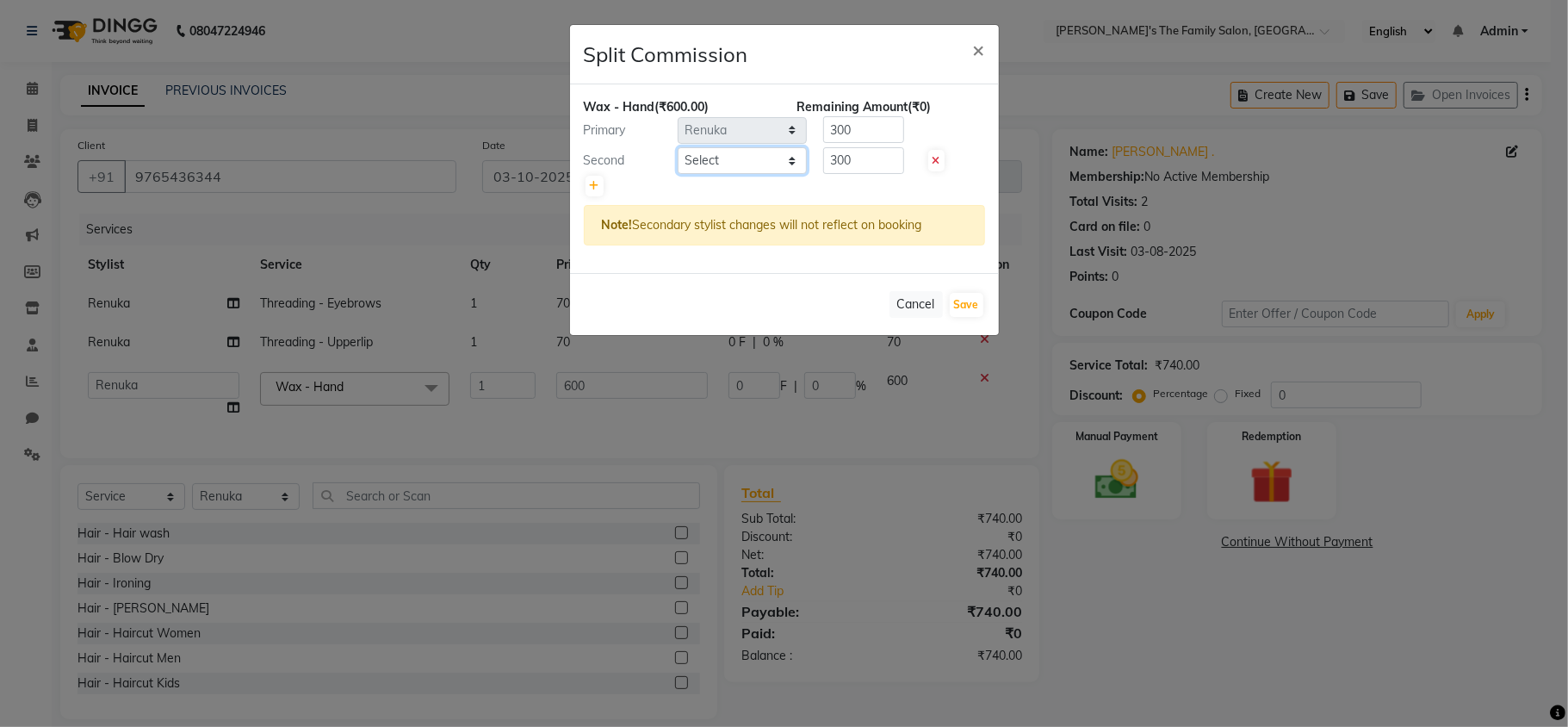
click at [720, 163] on select "Select [PERSON_NAME] [PERSON_NAME] Renuka Rosy urmila" at bounding box center [743, 160] width 130 height 26
select select "64187"
click at [678, 148] on select "Select [PERSON_NAME] [PERSON_NAME] Renuka Rosy urmila" at bounding box center [743, 160] width 130 height 26
click at [972, 301] on button "Save" at bounding box center [967, 305] width 34 height 24
select select "Select"
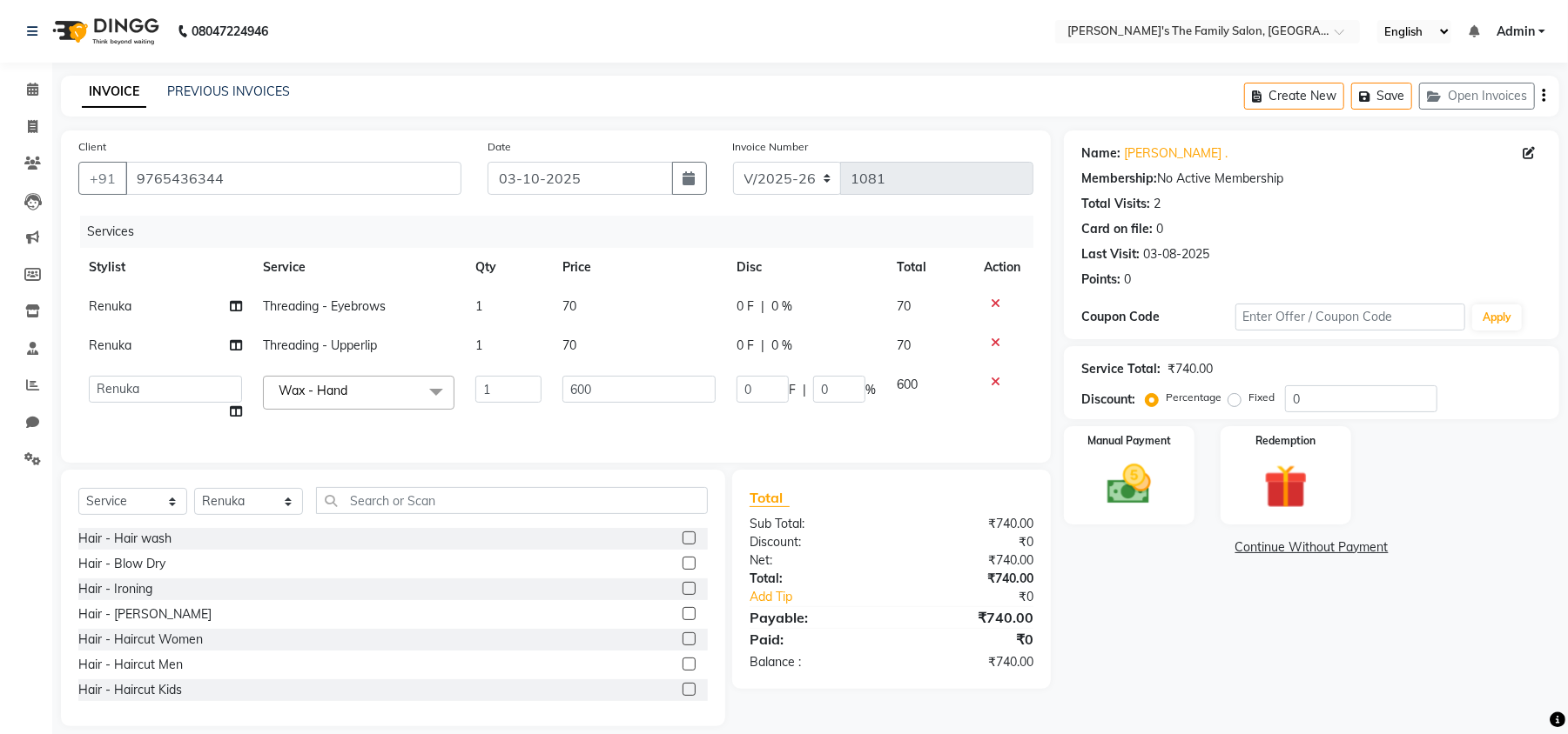
click at [115, 307] on span "Renuka" at bounding box center [110, 306] width 42 height 16
select select "50502"
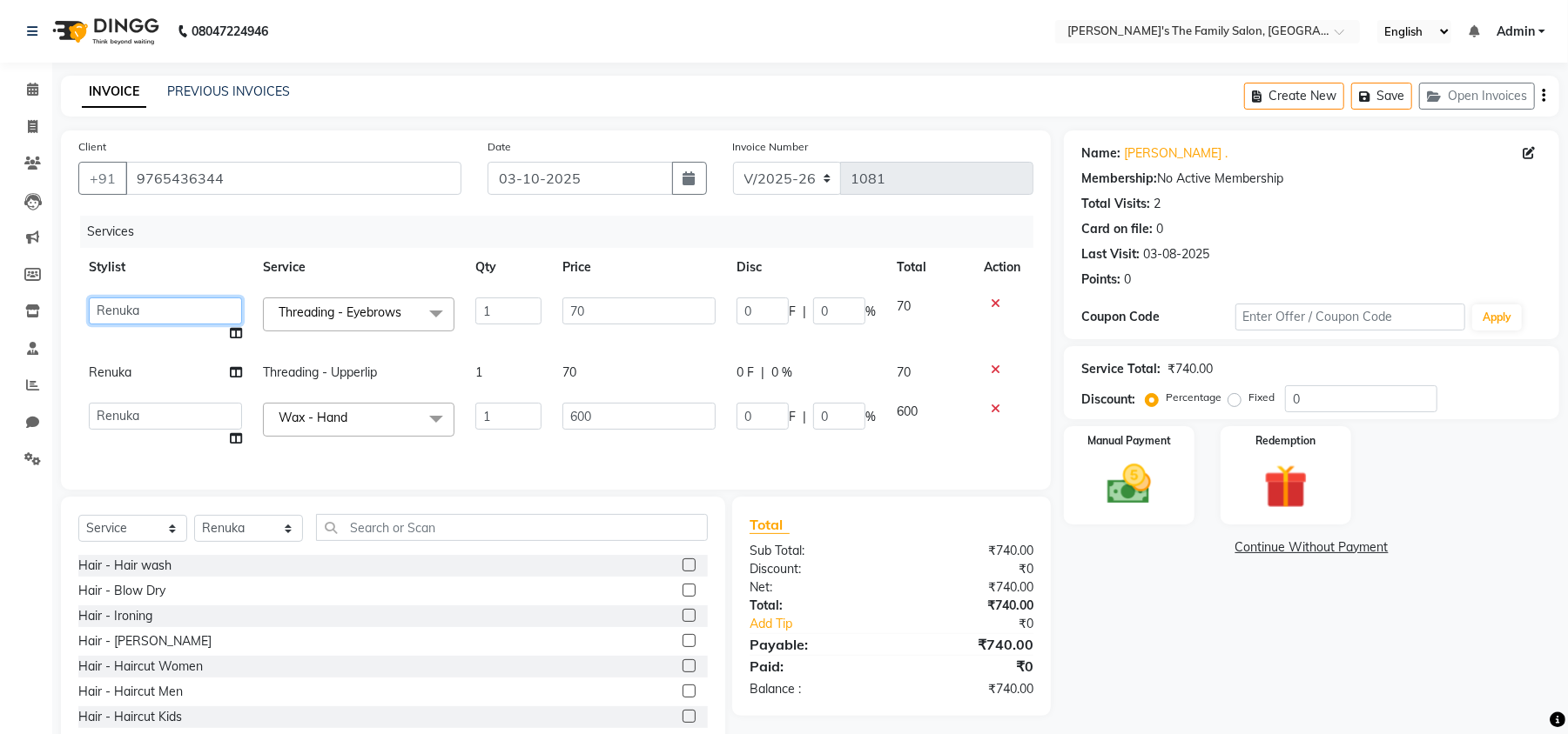
click at [115, 307] on select "[PERSON_NAME] [PERSON_NAME] Renuka Rosy urmila" at bounding box center [165, 311] width 153 height 27
select select "50499"
click at [102, 373] on span "Renuka" at bounding box center [110, 372] width 42 height 16
select select "50502"
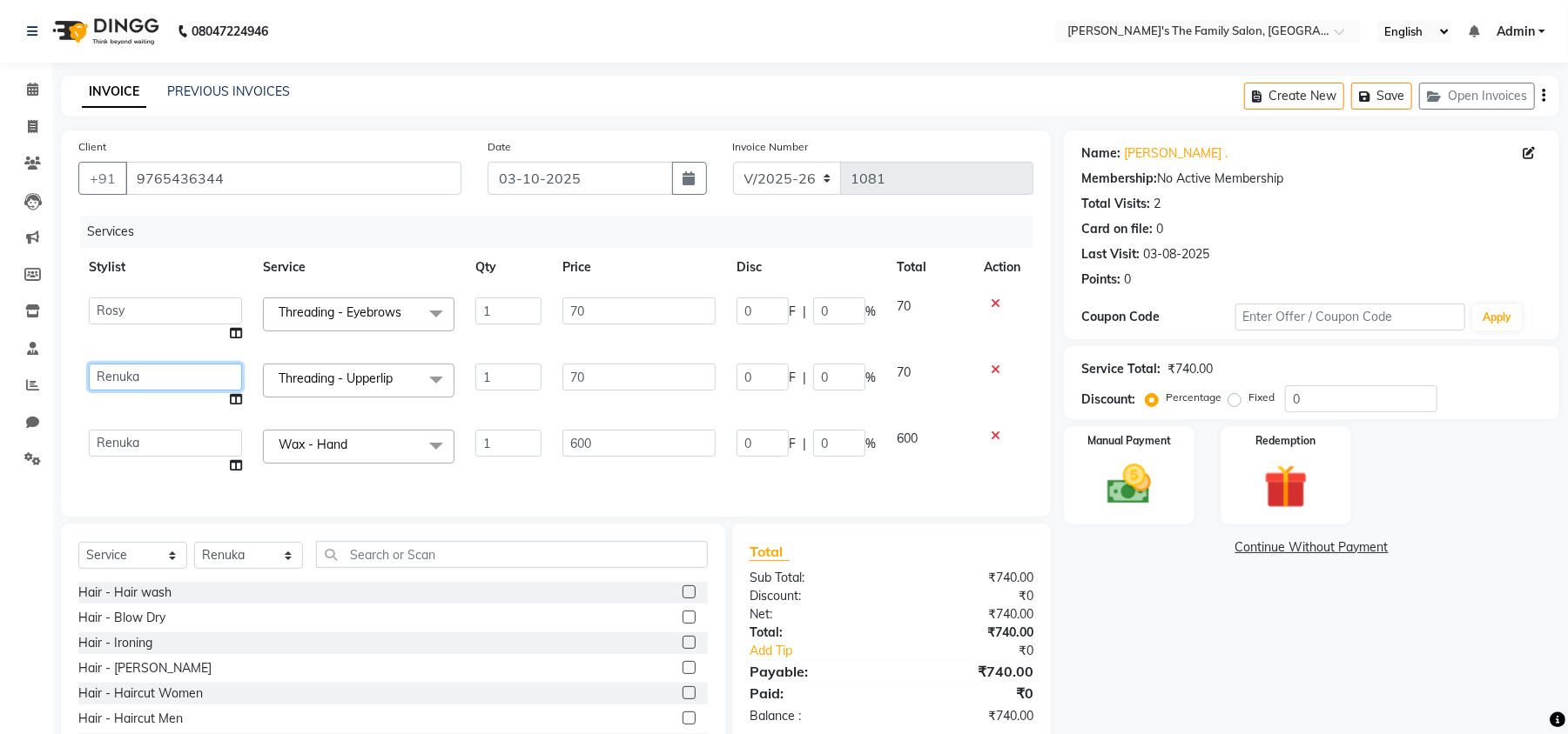
click at [102, 373] on select "[PERSON_NAME] [PERSON_NAME] Renuka Rosy urmila" at bounding box center [165, 376] width 153 height 27
select select "50499"
click at [1124, 487] on img at bounding box center [1128, 485] width 75 height 53
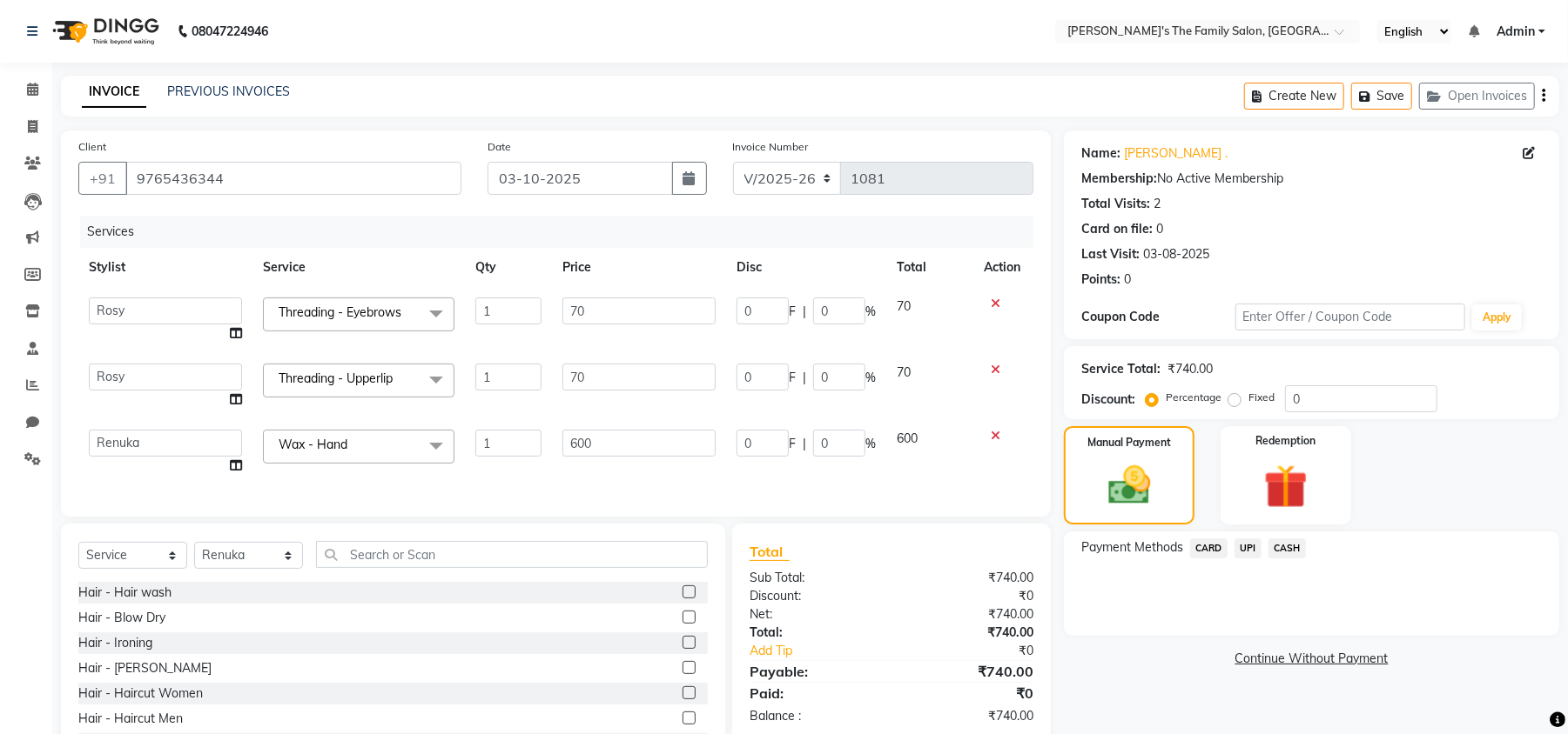
click at [1245, 545] on span "UPI" at bounding box center [1247, 549] width 27 height 20
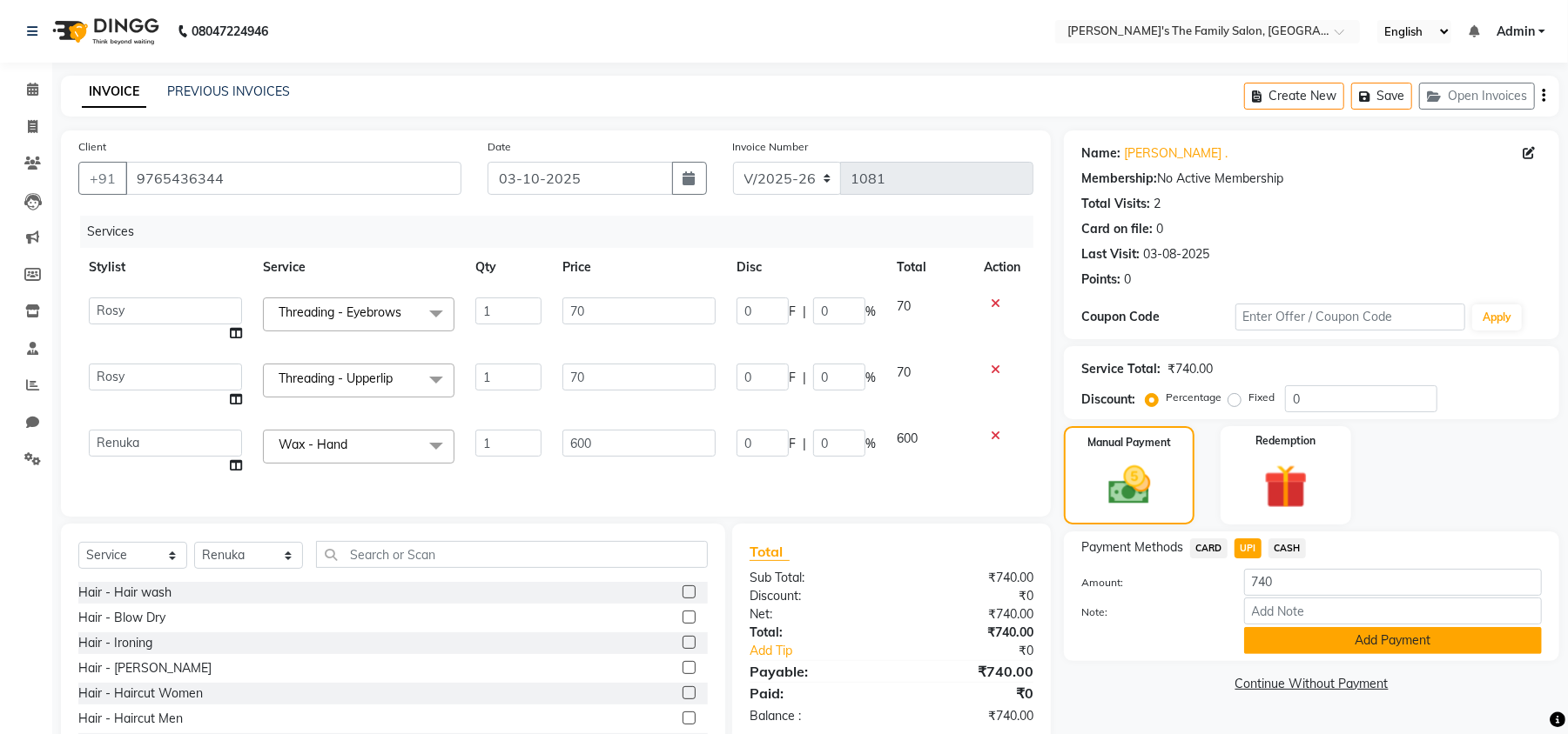
click at [1334, 632] on button "Add Payment" at bounding box center [1393, 640] width 298 height 27
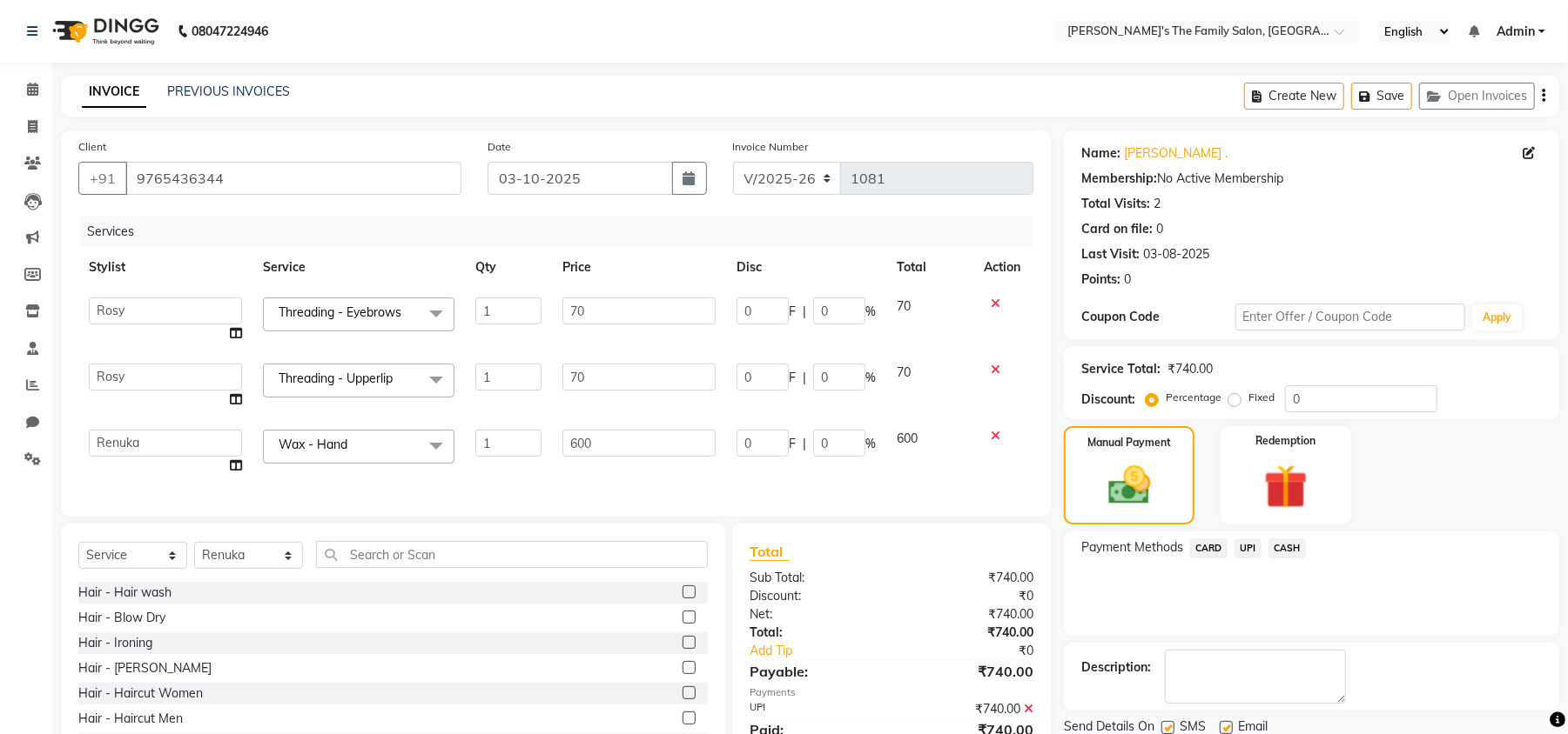
scroll to position [89, 0]
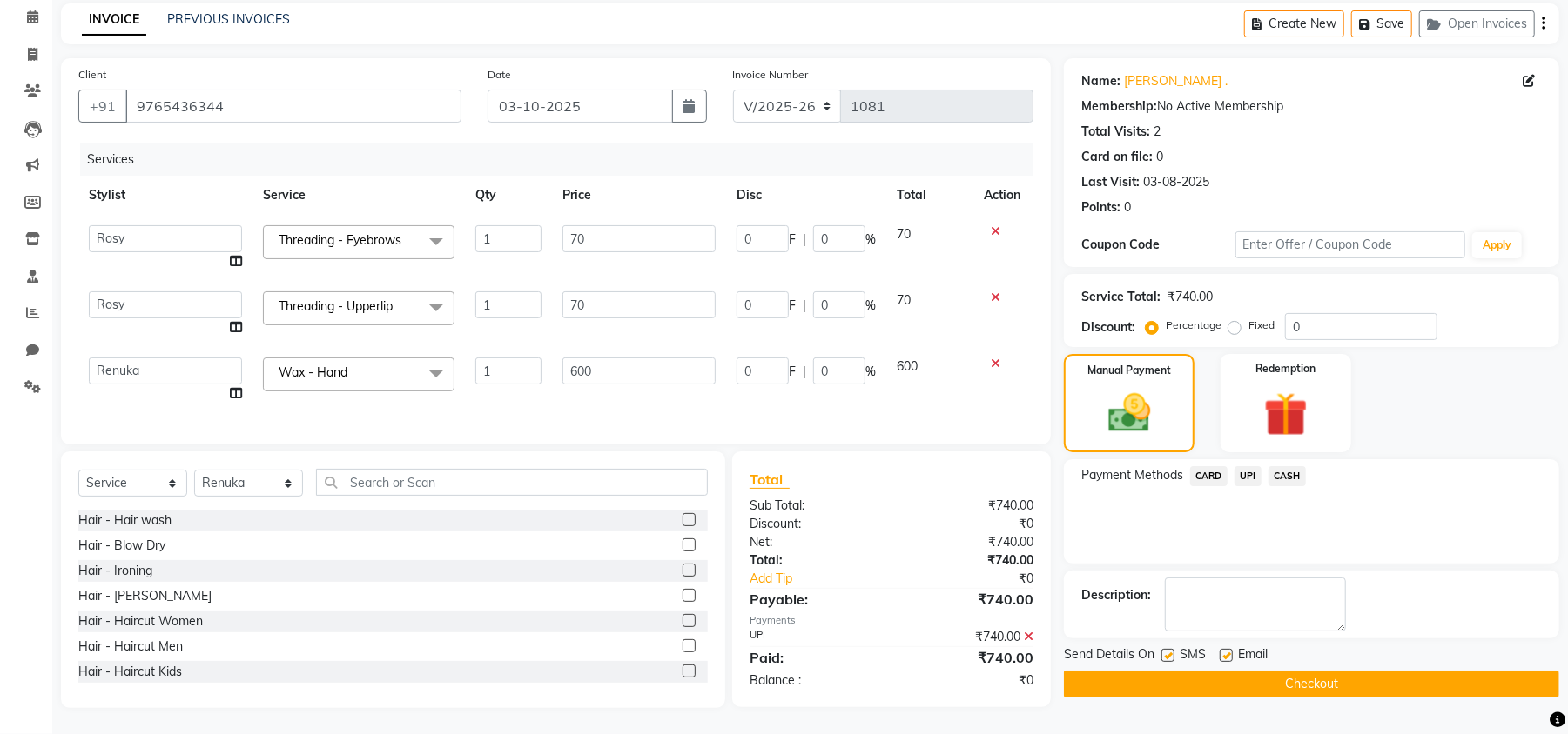
click at [1168, 649] on label at bounding box center [1168, 656] width 13 height 13
click at [1168, 651] on input "checkbox" at bounding box center [1167, 657] width 11 height 11
checkbox input "false"
click at [1224, 649] on label at bounding box center [1226, 656] width 13 height 13
click at [1224, 651] on input "checkbox" at bounding box center [1225, 657] width 11 height 11
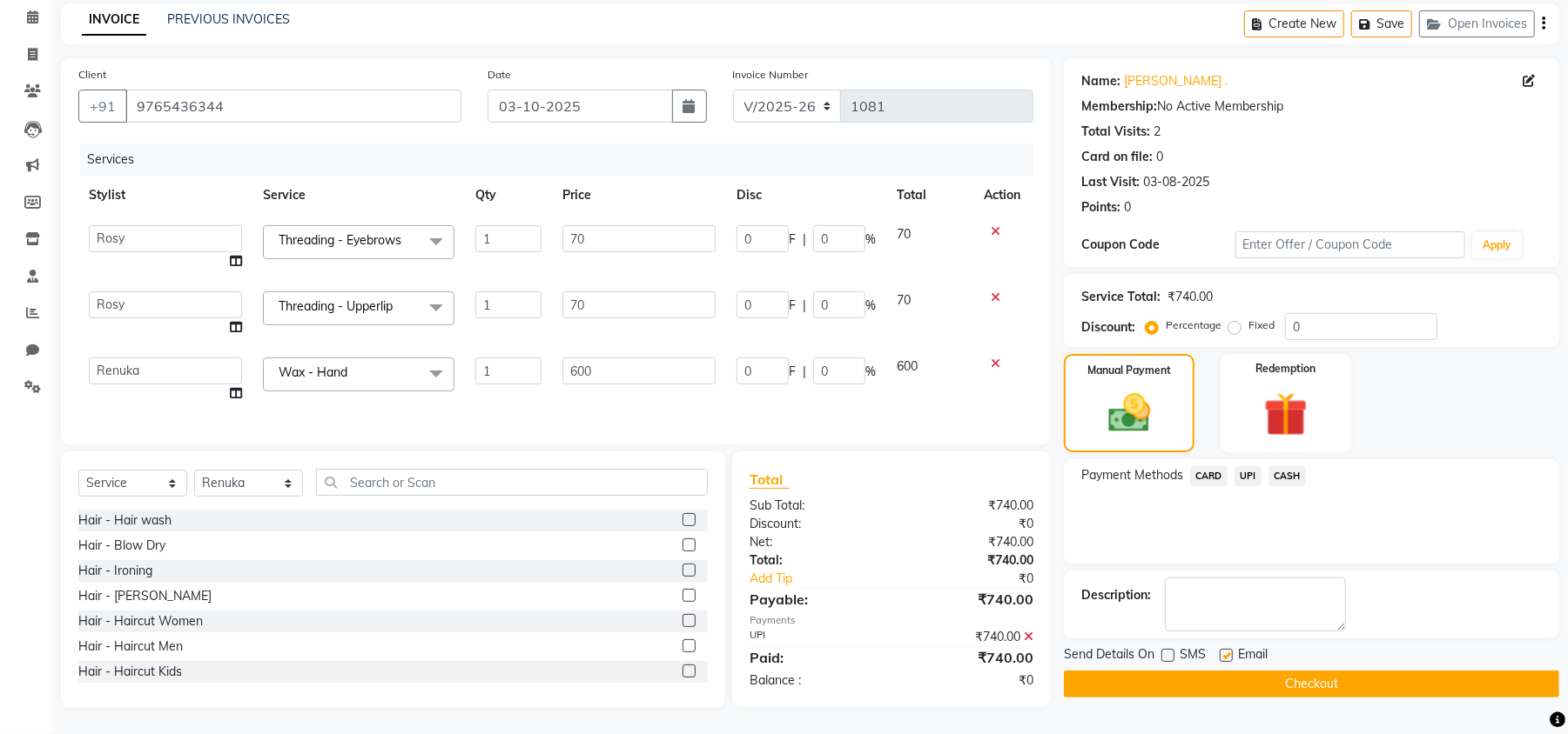
checkbox input "false"
click at [1241, 671] on button "Checkout" at bounding box center [1311, 684] width 495 height 27
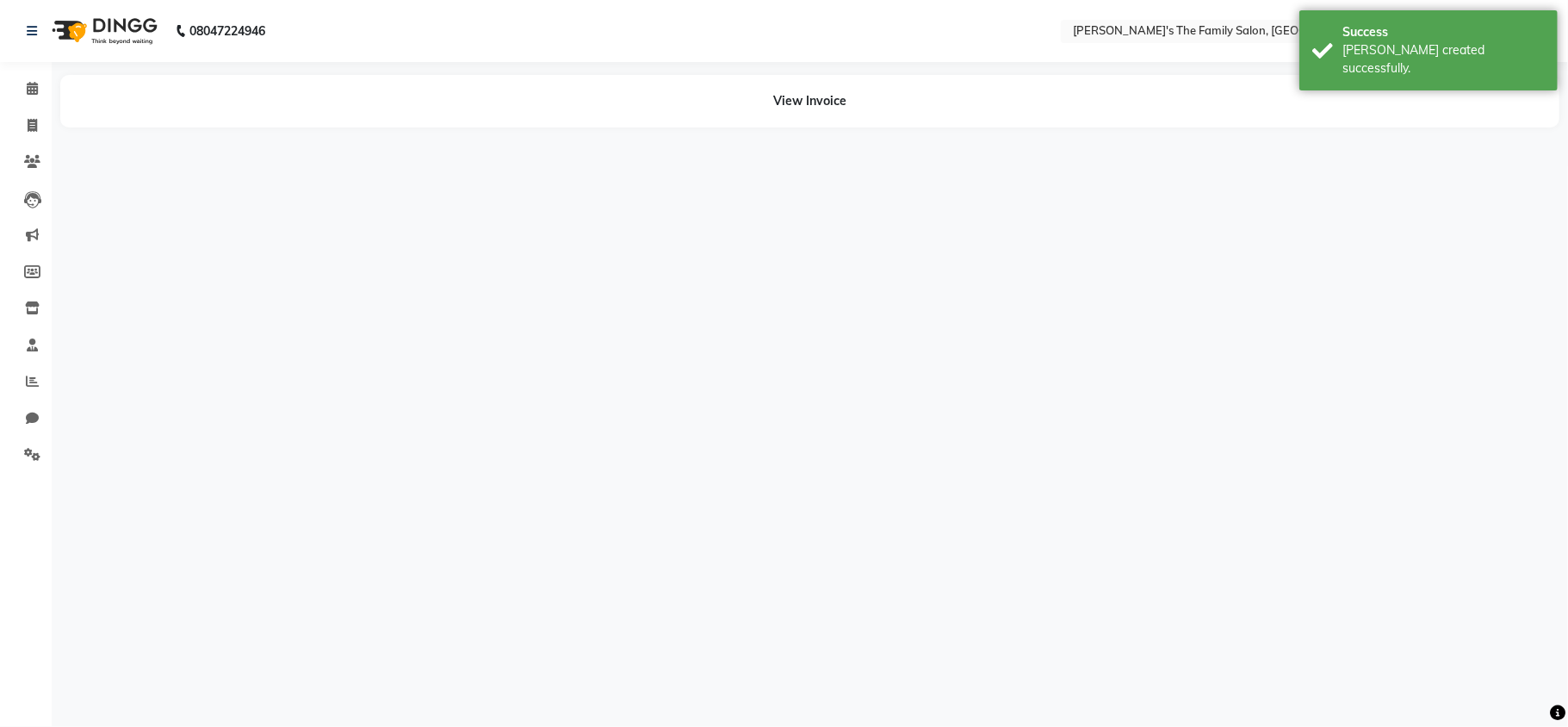
select select "50499"
select select "50502"
select select "64187"
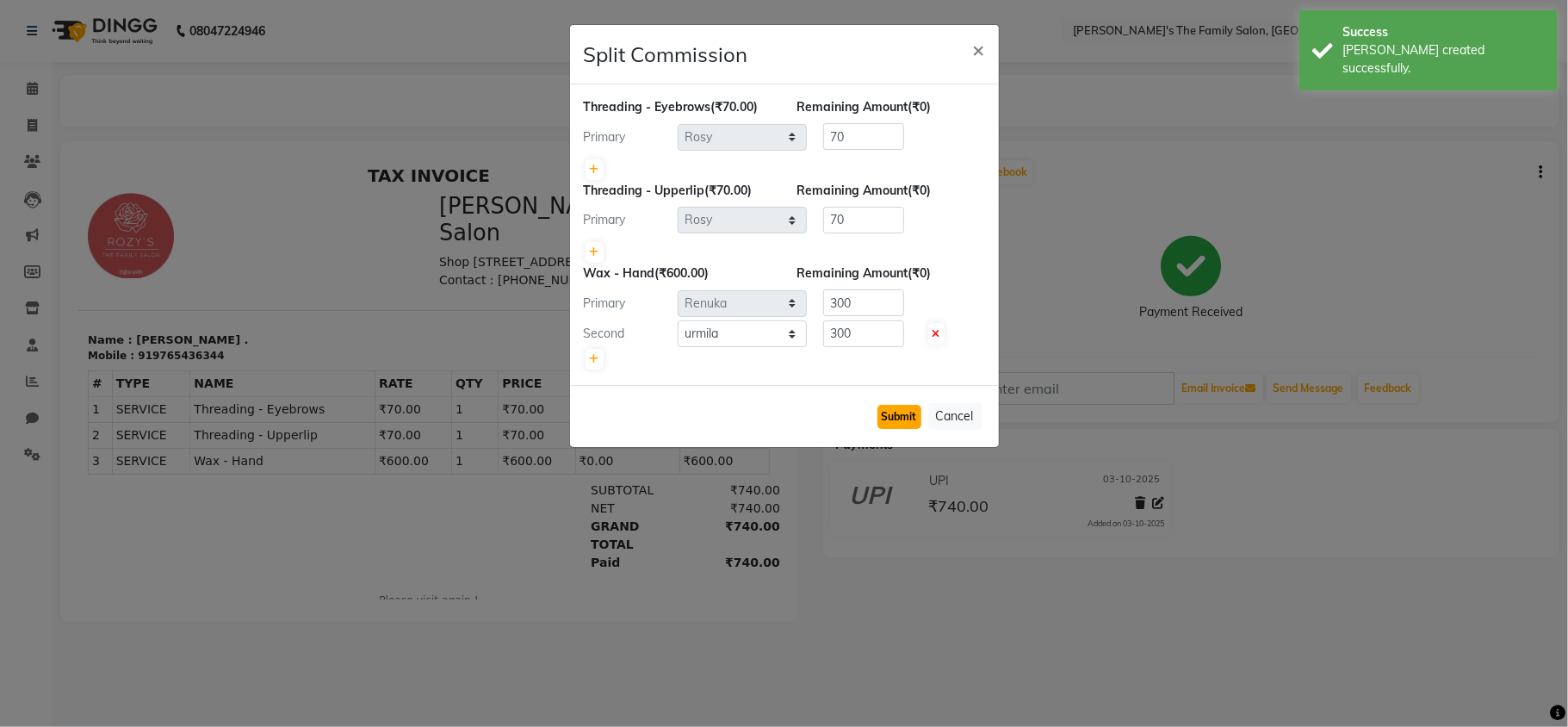
click at [891, 415] on button "Submit" at bounding box center [900, 417] width 44 height 24
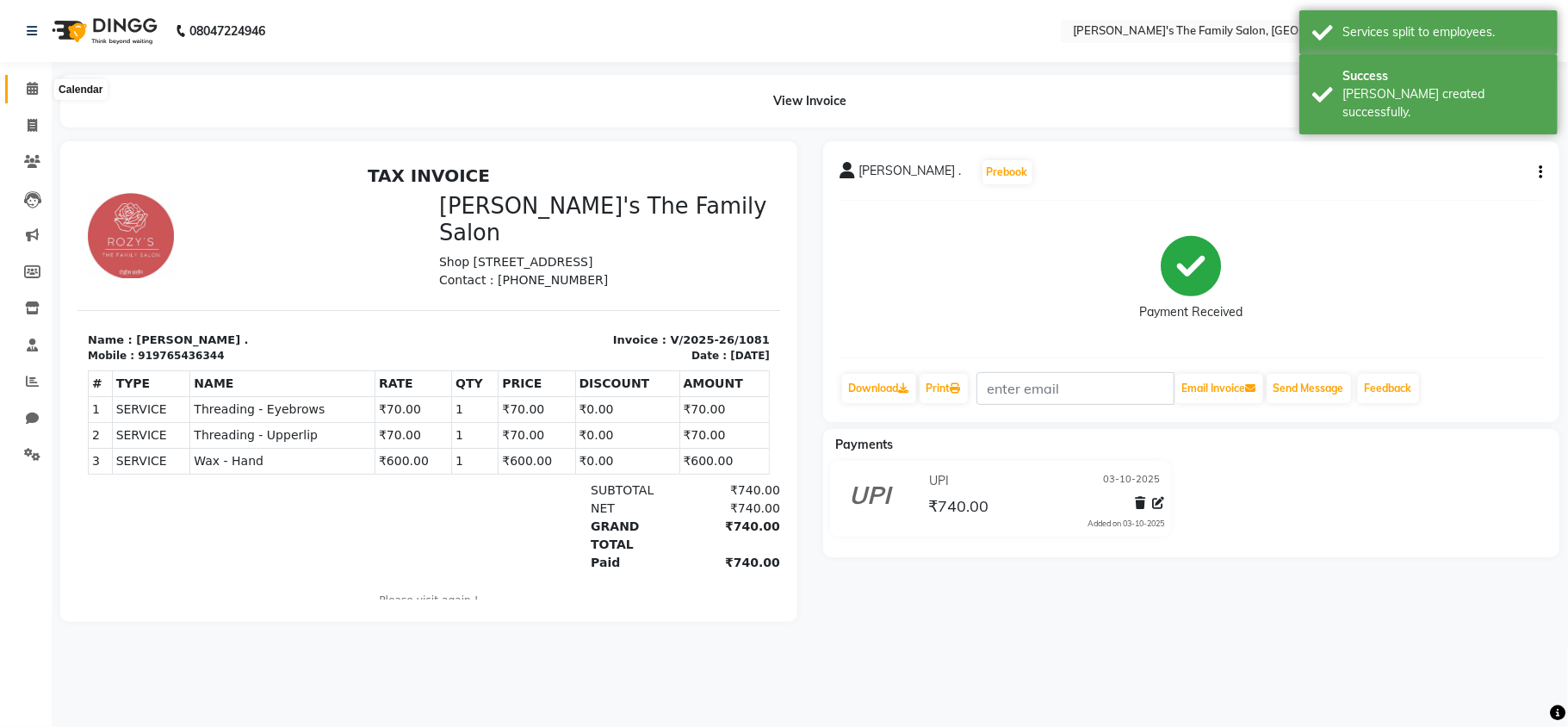
click at [27, 91] on icon at bounding box center [32, 89] width 11 height 13
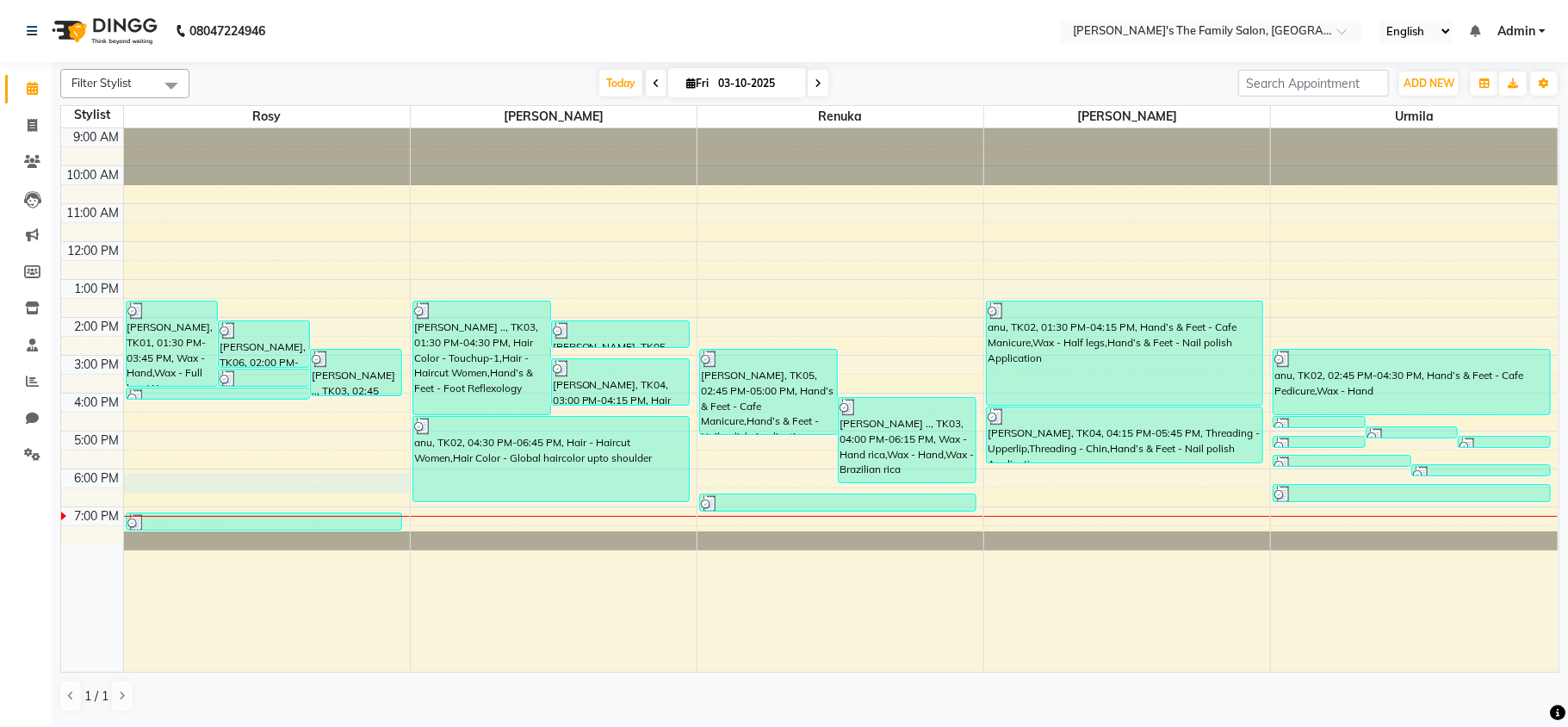
click at [150, 477] on div "9:00 AM 10:00 AM 11:00 AM 12:00 PM 1:00 PM 2:00 PM 3:00 PM 4:00 PM 5:00 PM 6:00…" at bounding box center [810, 400] width 1497 height 543
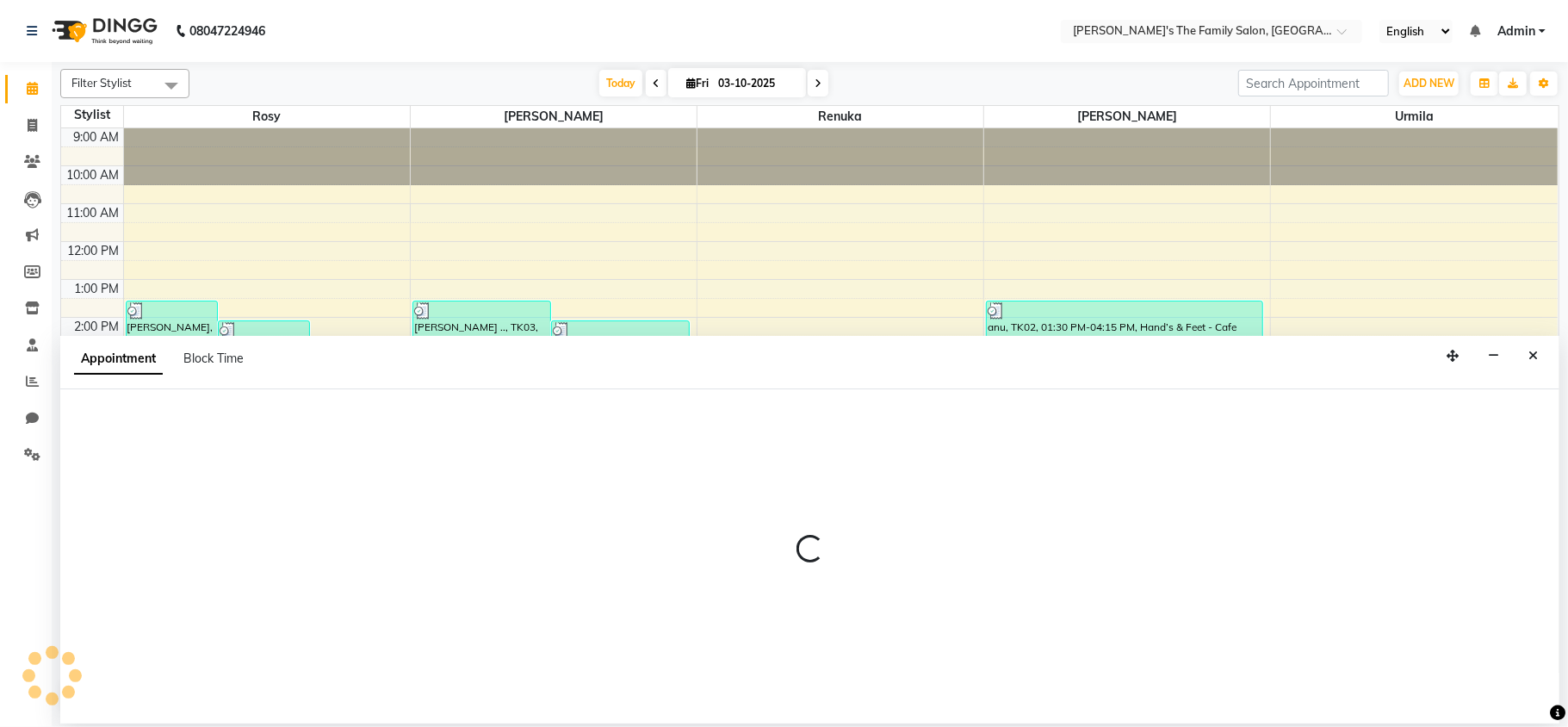
select select "50499"
select select "1080"
select select "tentative"
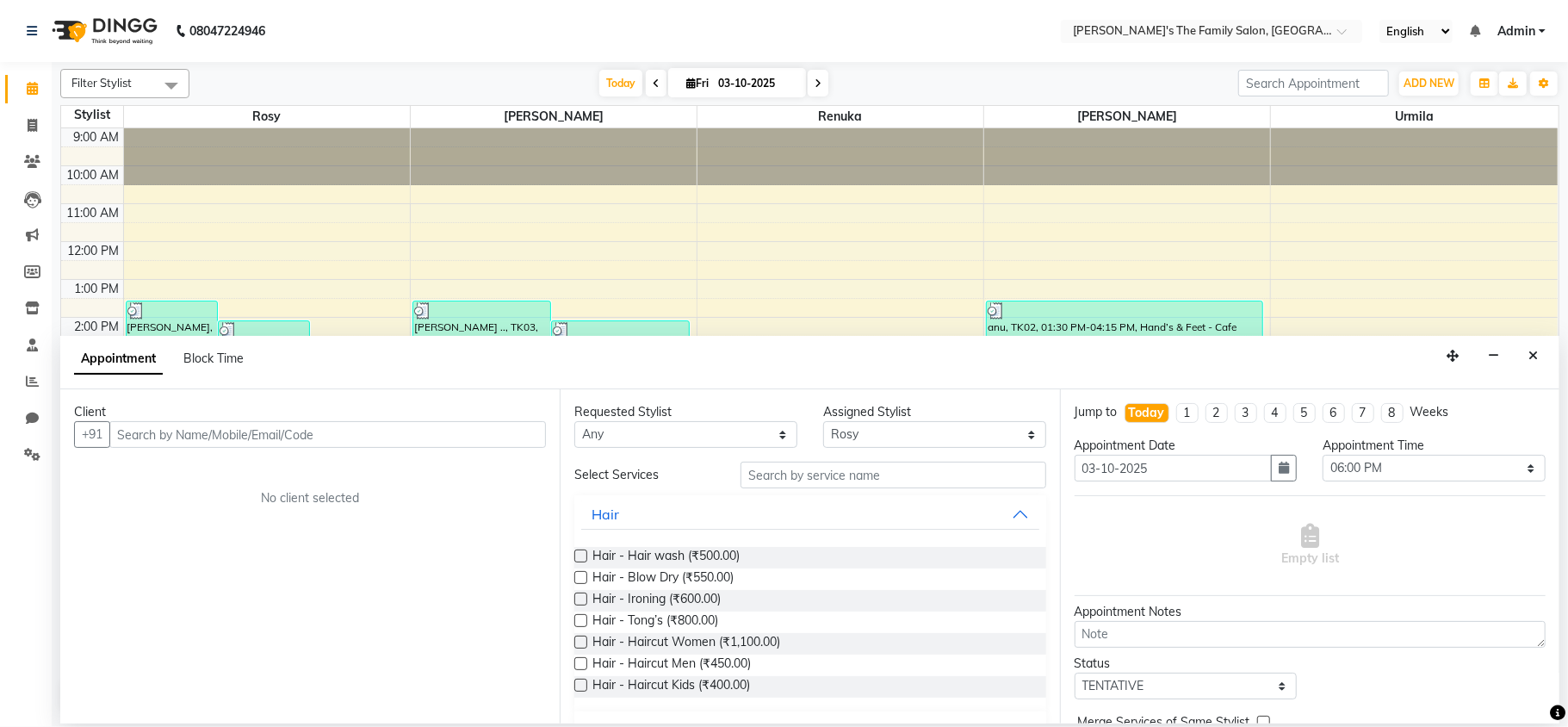
click at [148, 431] on input "text" at bounding box center [328, 434] width 436 height 26
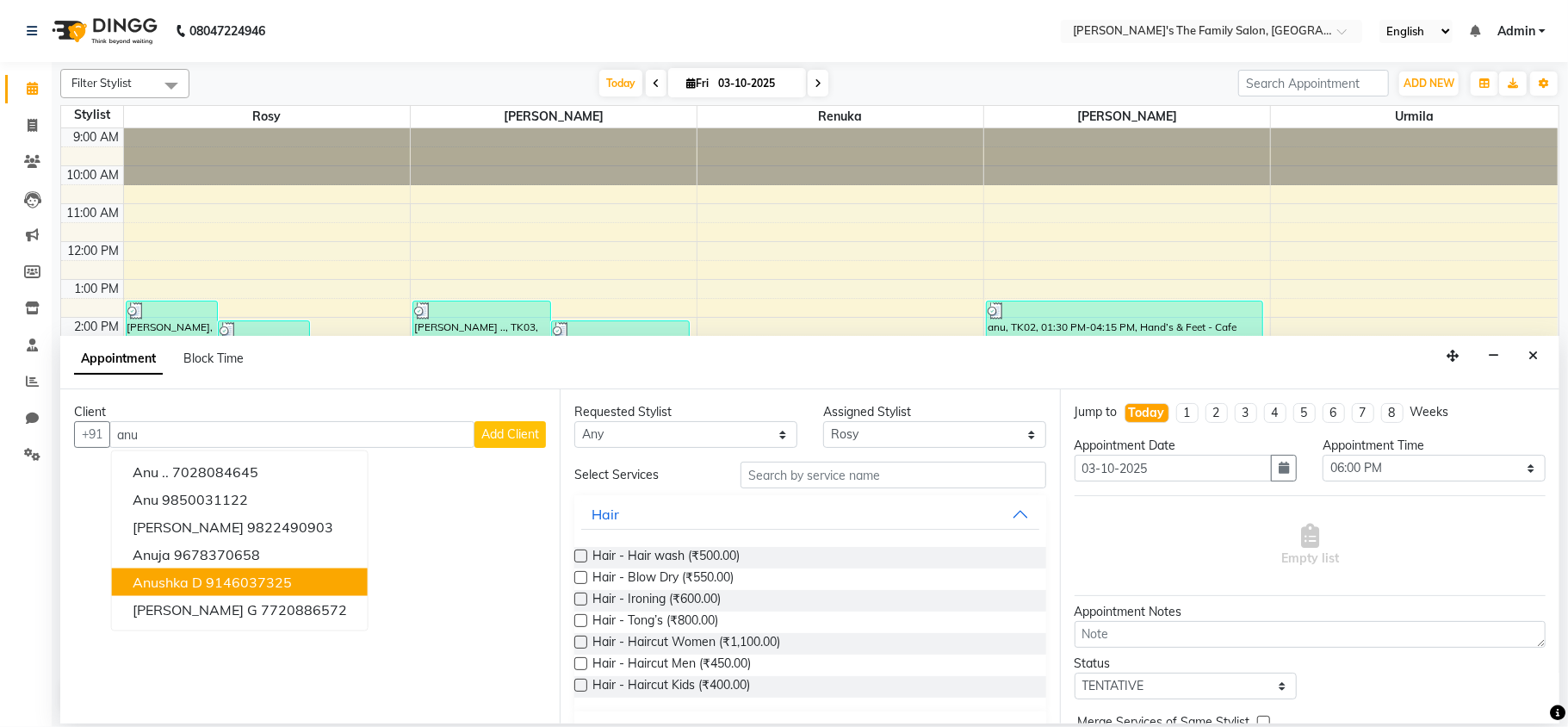
click at [205, 573] on button "Anushka D 9146037325" at bounding box center [240, 583] width 256 height 27
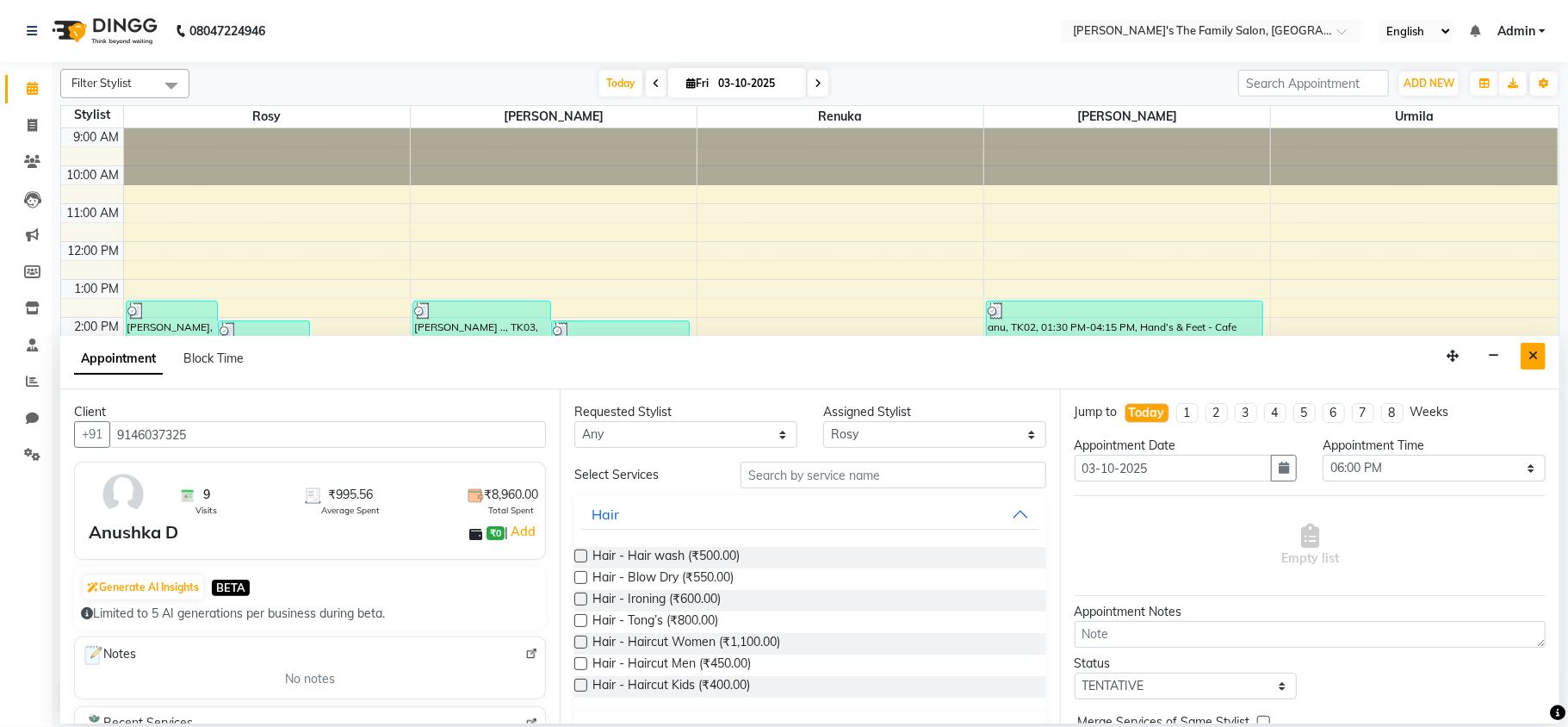
type input "9146037325"
click at [1530, 356] on icon "Close" at bounding box center [1533, 355] width 9 height 12
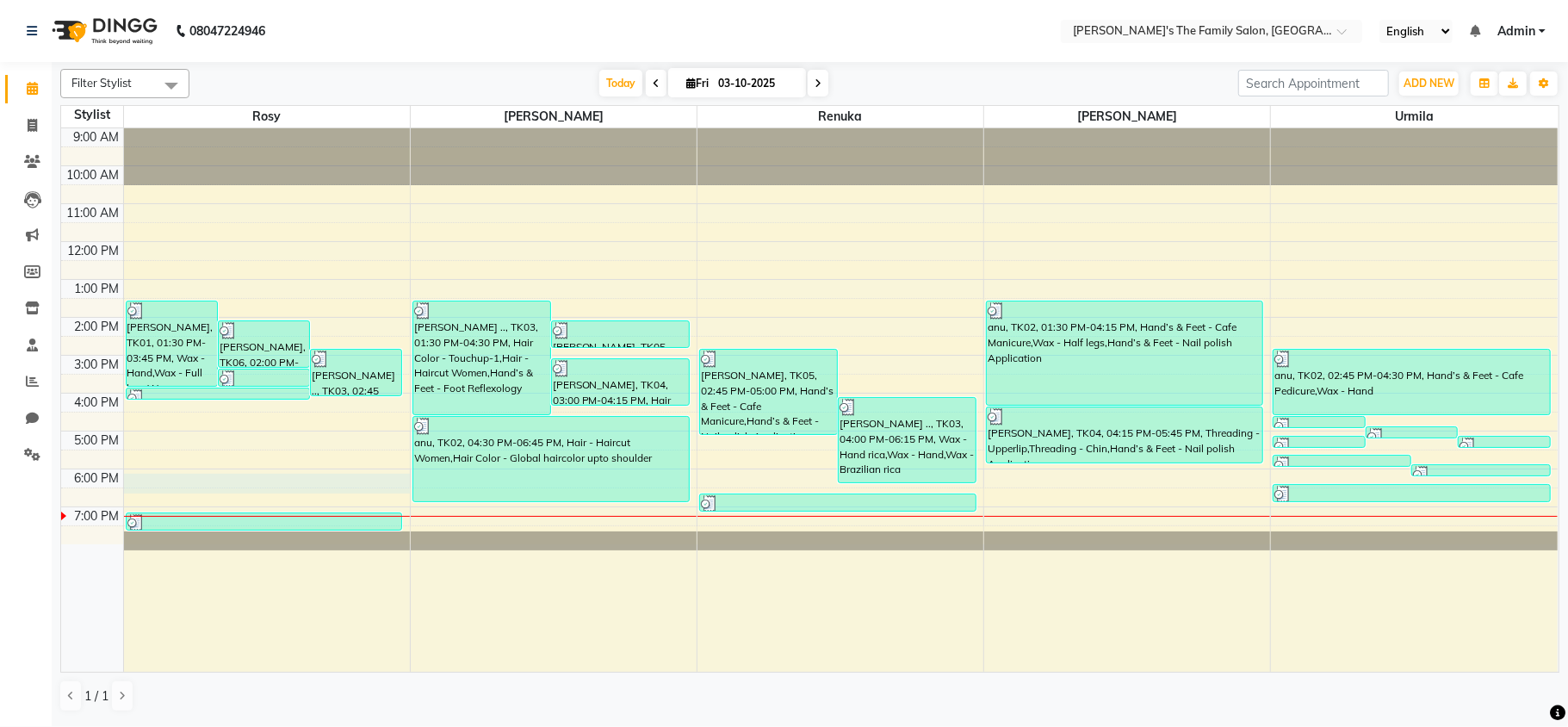
click at [145, 482] on div "9:00 AM 10:00 AM 11:00 AM 12:00 PM 1:00 PM 2:00 PM 3:00 PM 4:00 PM 5:00 PM 6:00…" at bounding box center [810, 400] width 1497 height 543
select select "50499"
select select "1080"
select select "tentative"
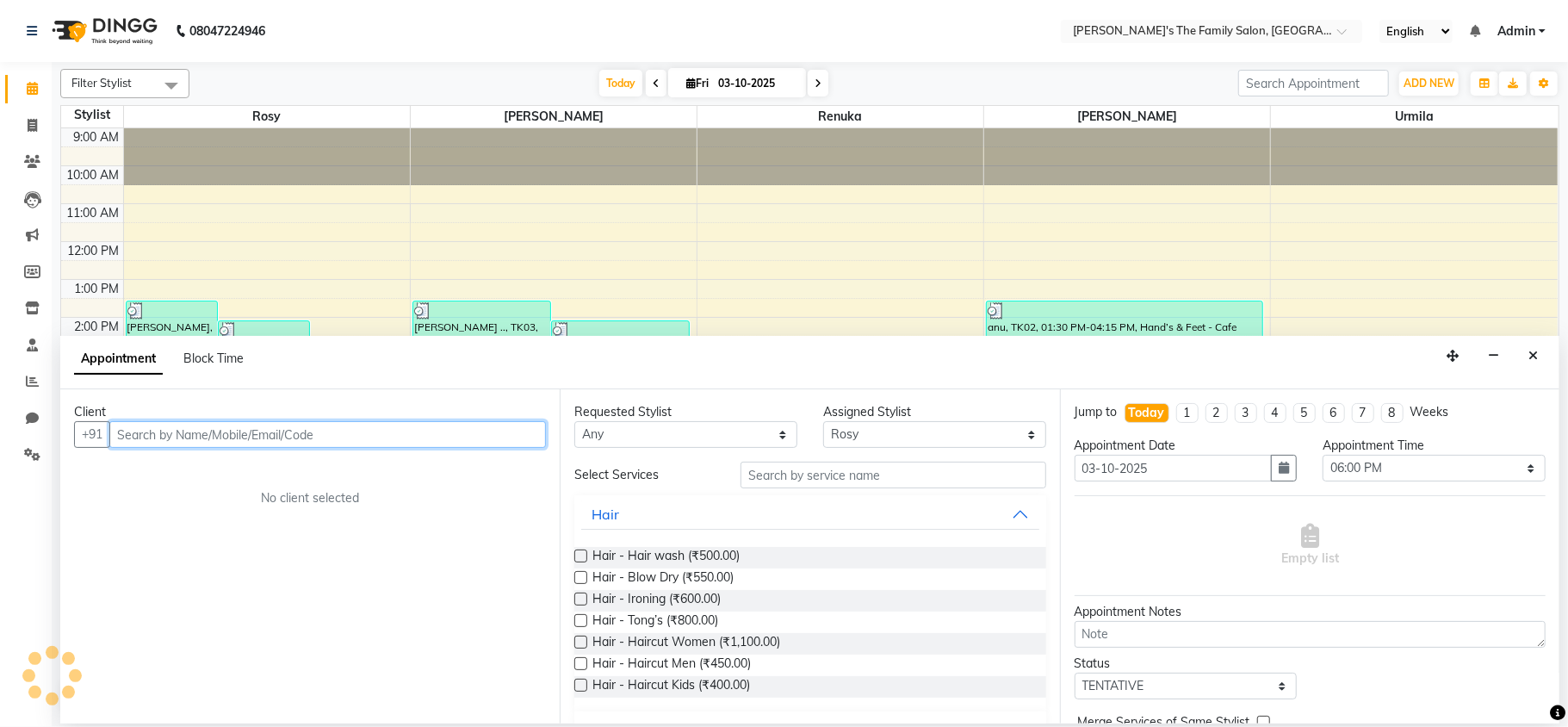
click at [134, 436] on input "text" at bounding box center [328, 434] width 436 height 26
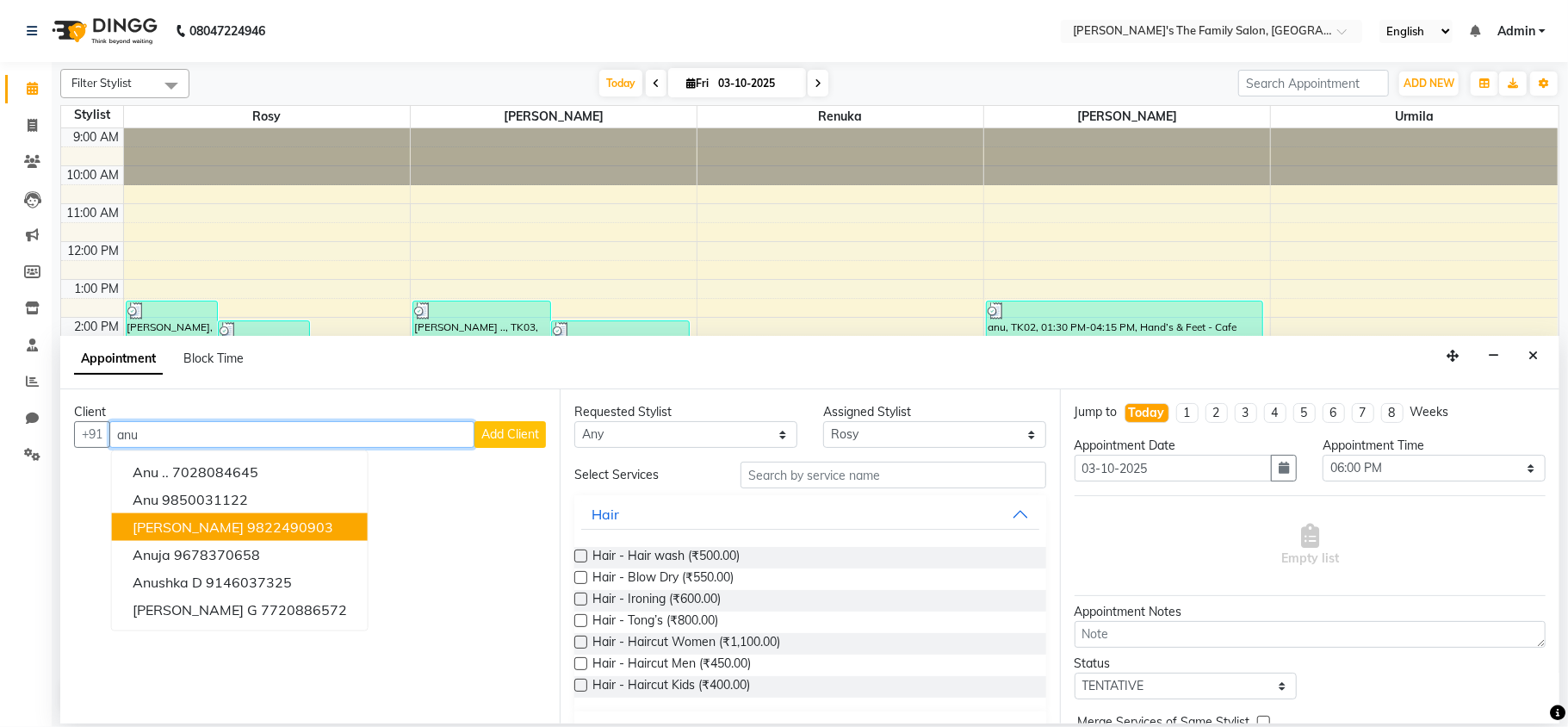
click at [198, 525] on button "[PERSON_NAME] m 9822490903" at bounding box center [240, 527] width 256 height 27
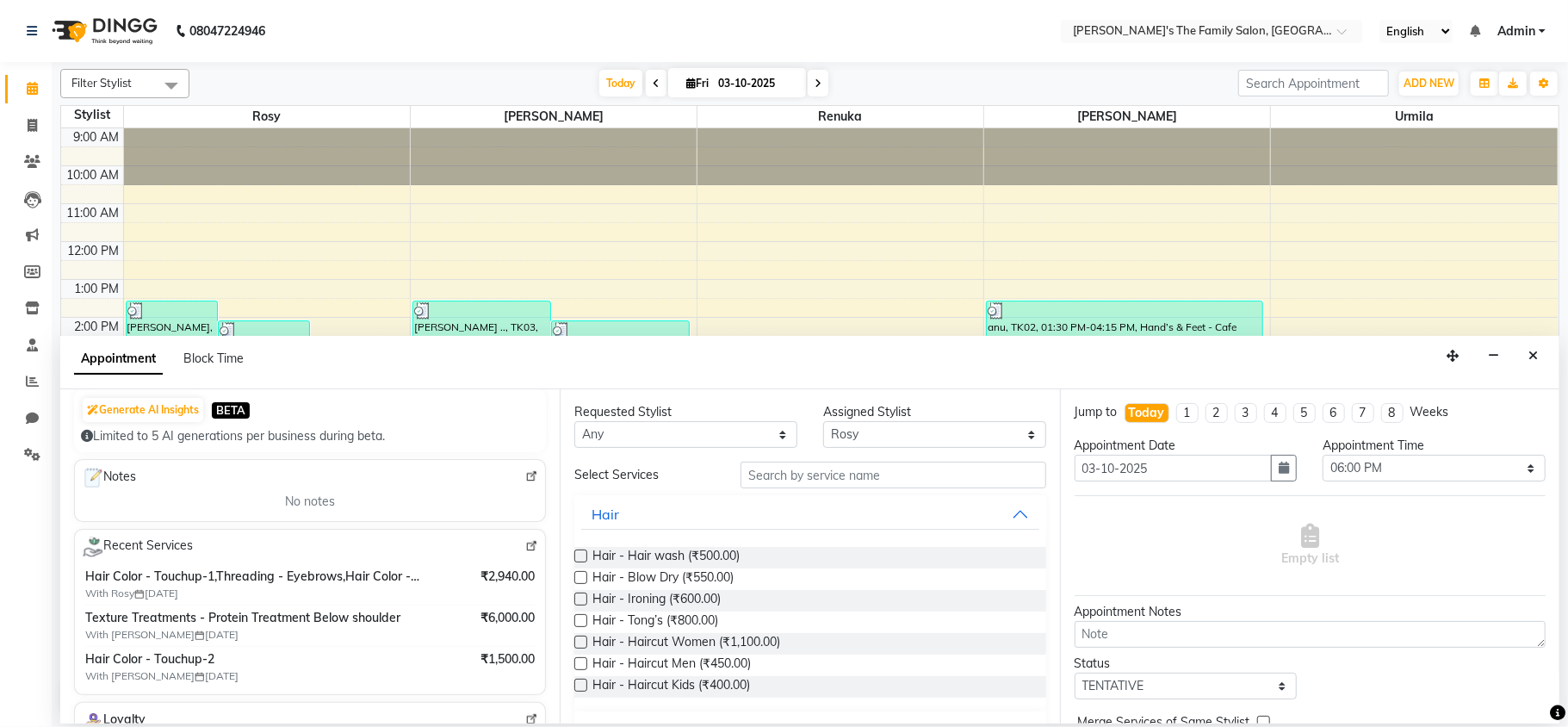
scroll to position [206, 0]
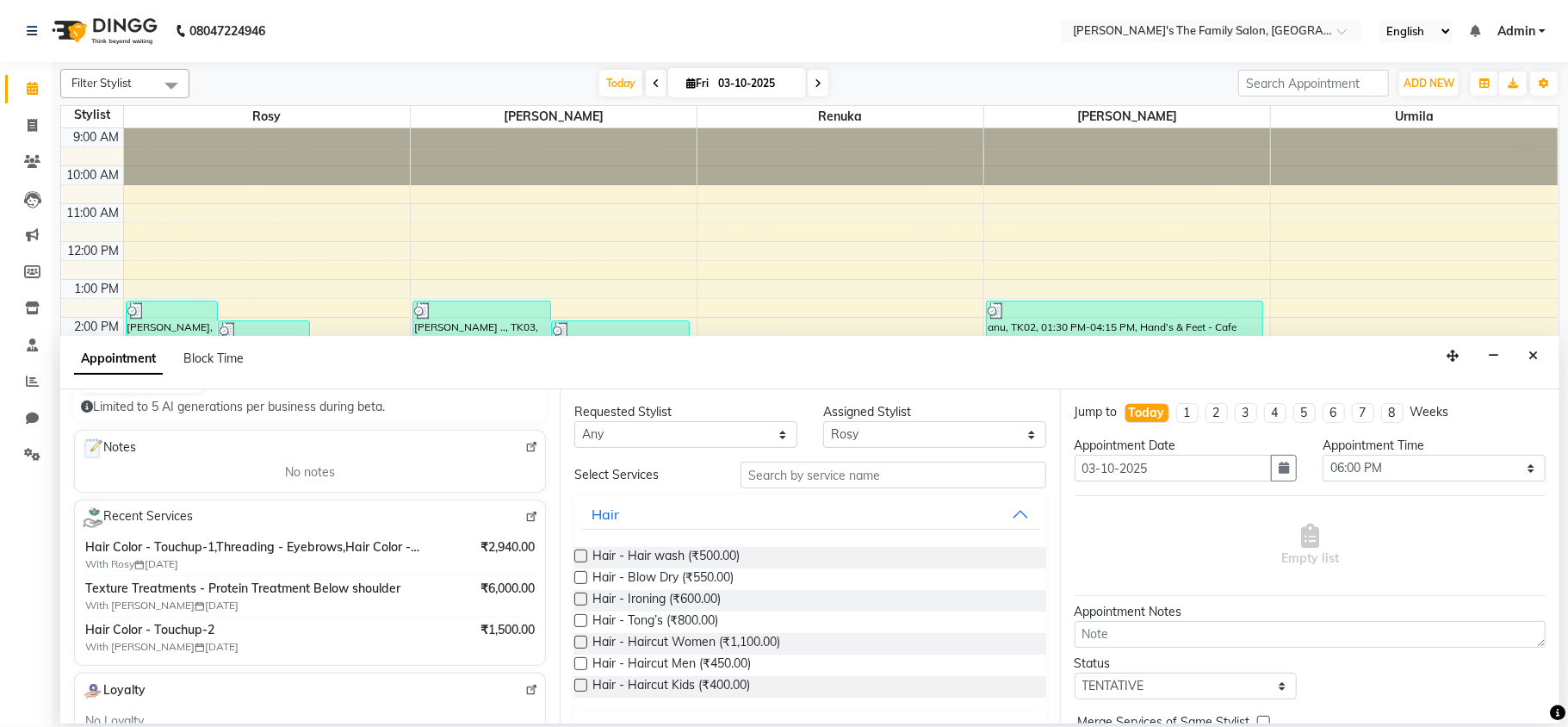
type input "9822490903"
click at [749, 470] on input "text" at bounding box center [894, 475] width 306 height 26
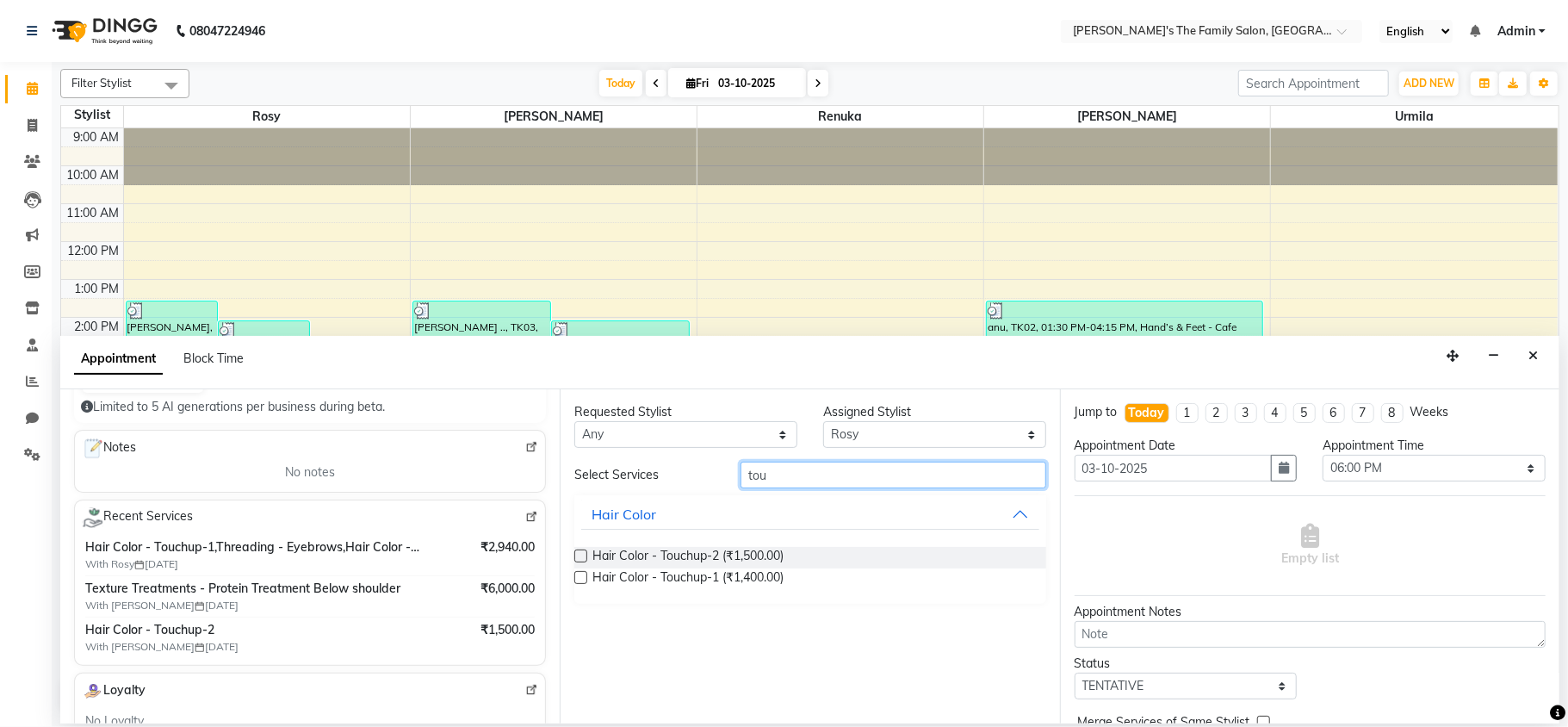
type input "tou"
click at [576, 580] on label at bounding box center [580, 578] width 13 height 13
click at [576, 580] on input "checkbox" at bounding box center [580, 580] width 11 height 11
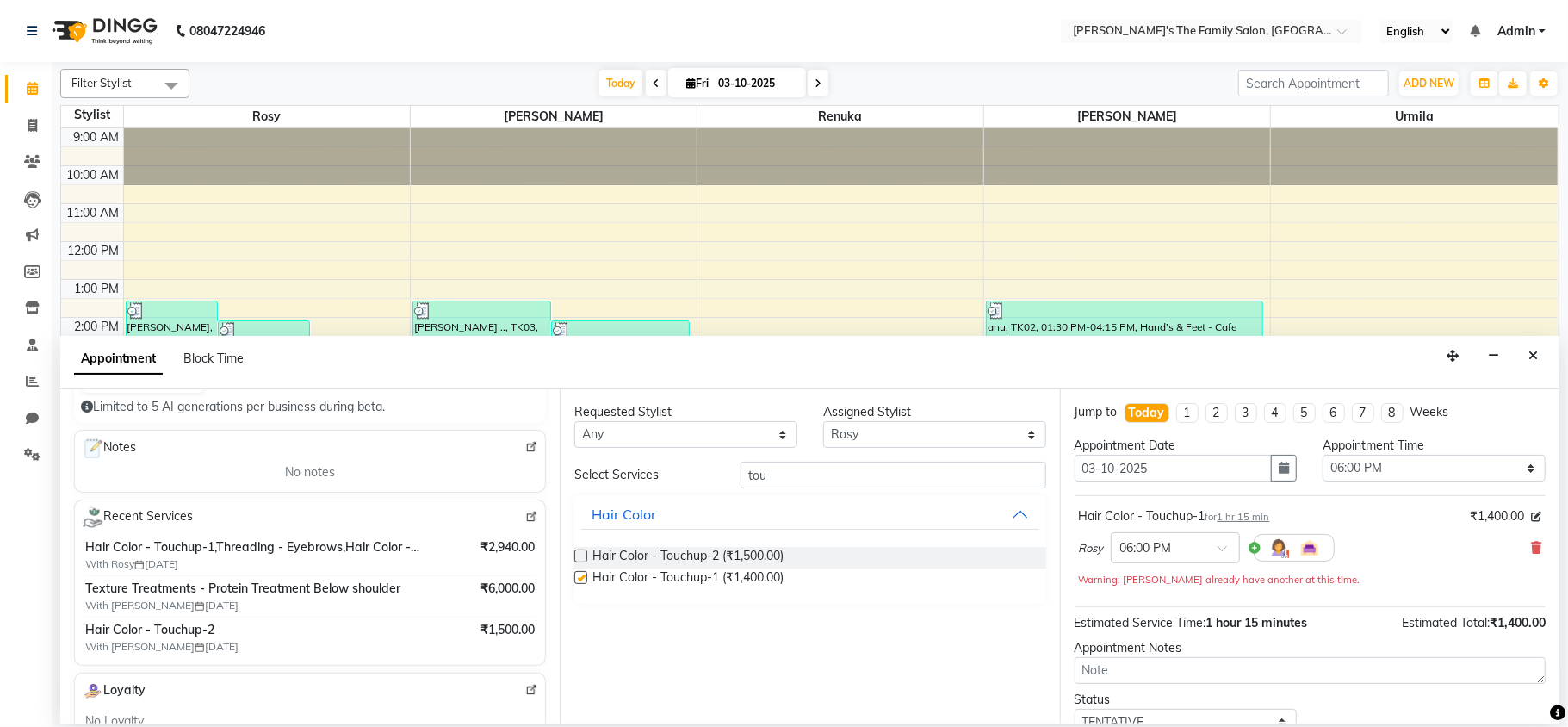
checkbox input "false"
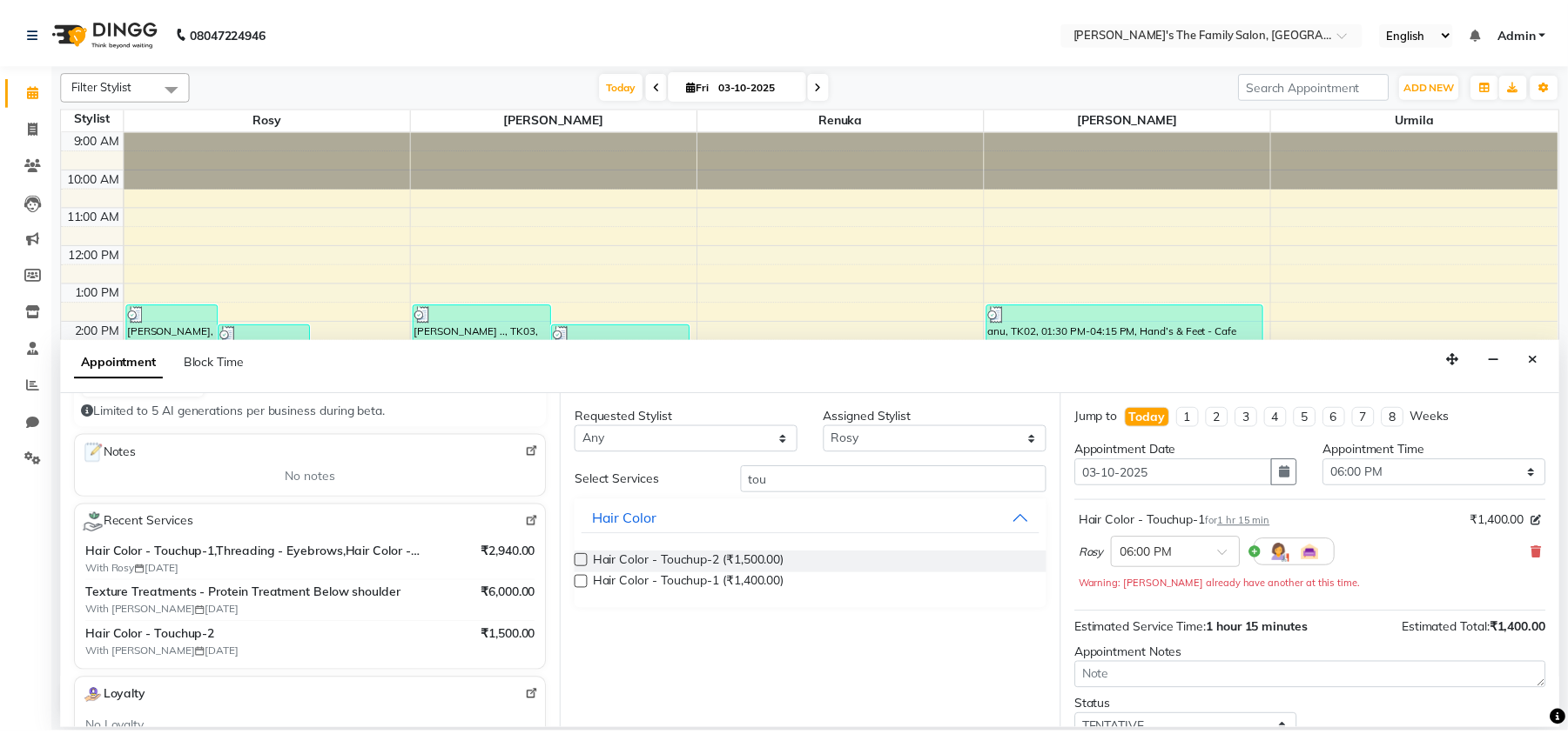
scroll to position [124, 0]
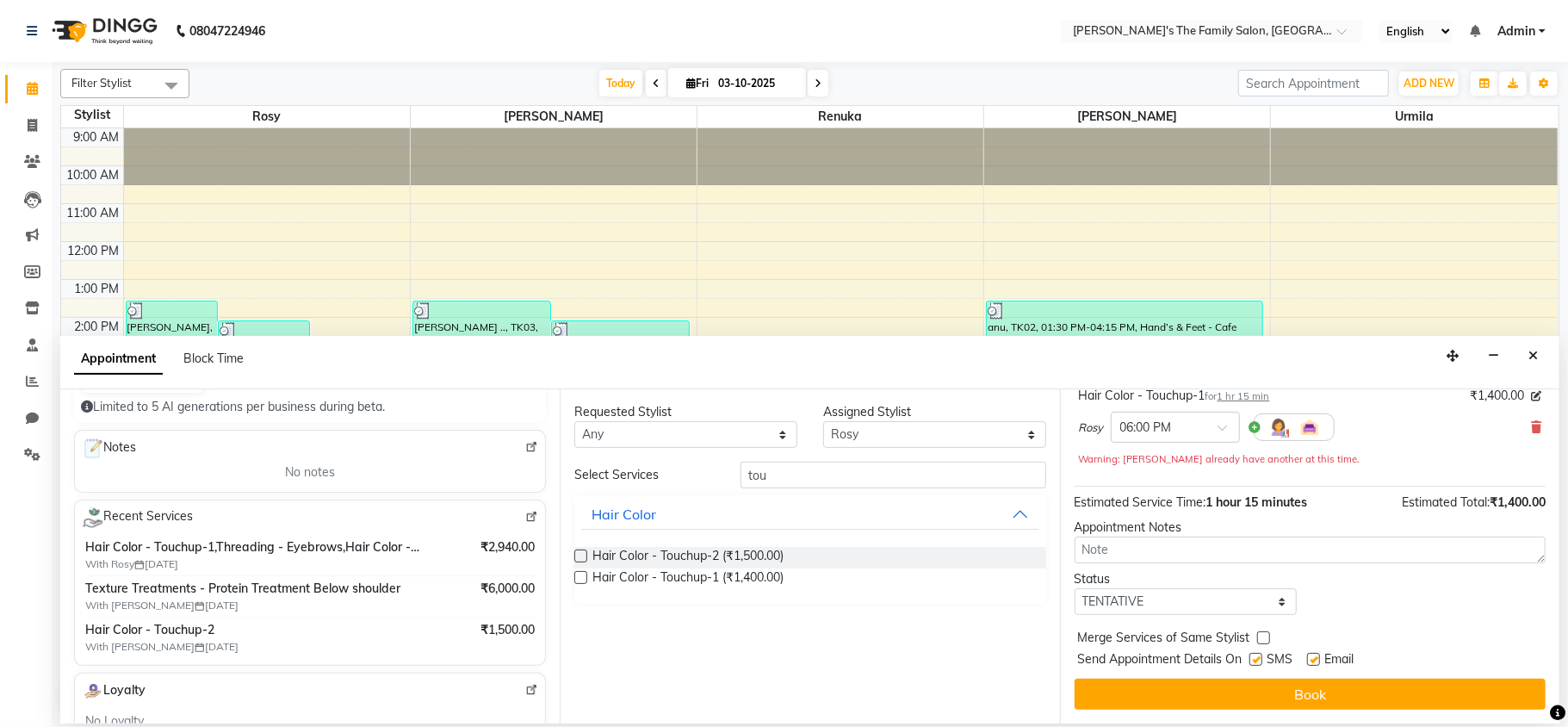
click at [1262, 662] on label at bounding box center [1256, 659] width 13 height 13
click at [1261, 662] on input "checkbox" at bounding box center [1255, 661] width 11 height 11
checkbox input "false"
click at [1318, 656] on label at bounding box center [1314, 659] width 13 height 13
click at [1318, 656] on input "checkbox" at bounding box center [1313, 661] width 11 height 11
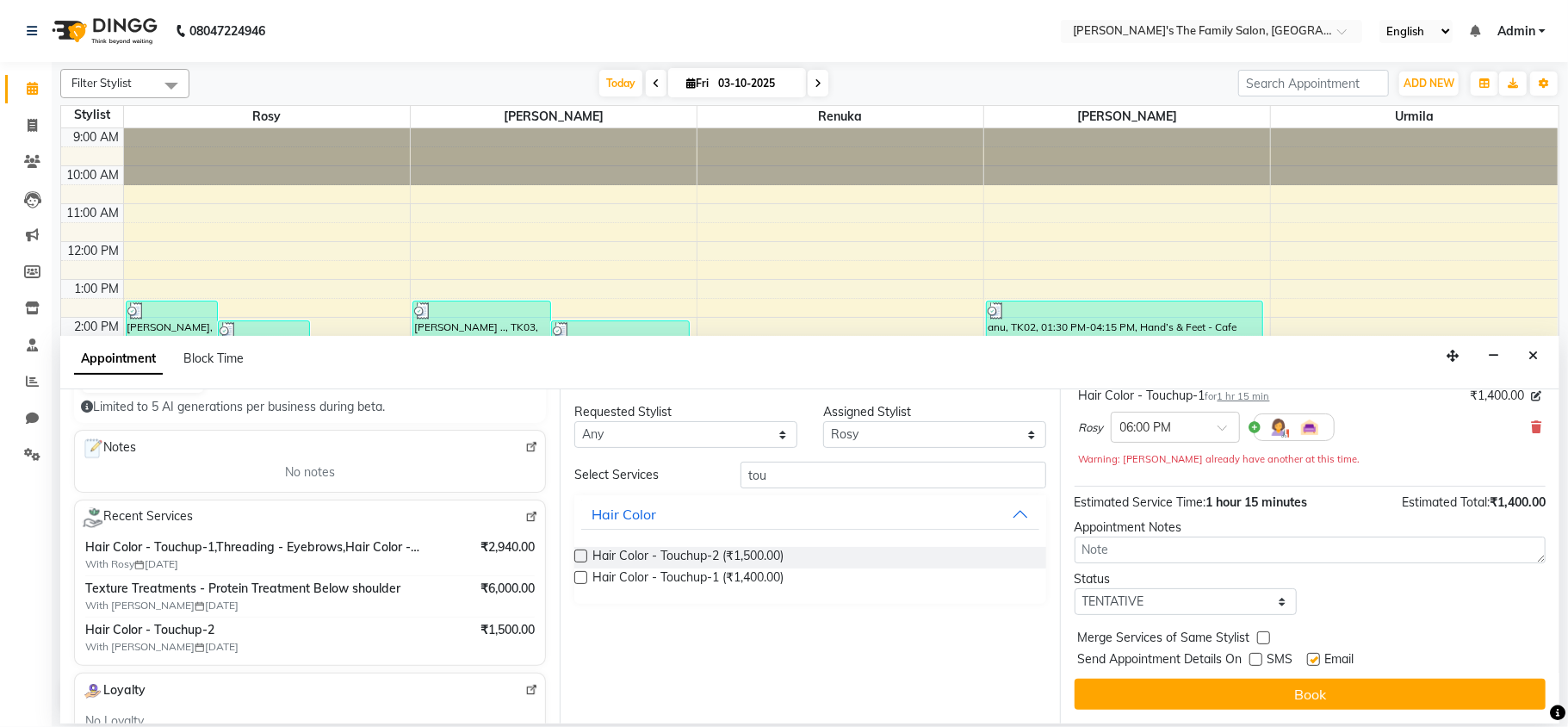
checkbox input "false"
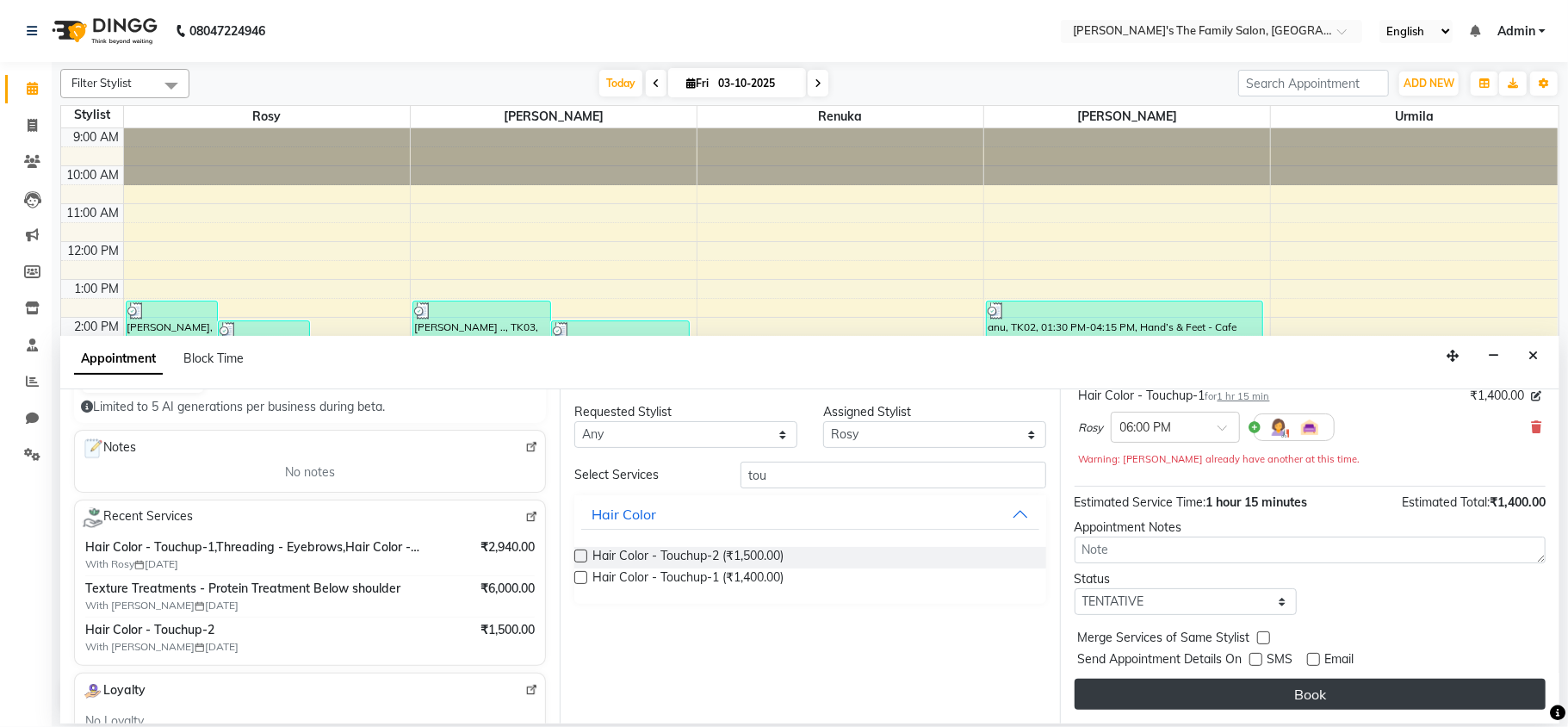
click at [1313, 700] on button "Book" at bounding box center [1311, 695] width 471 height 31
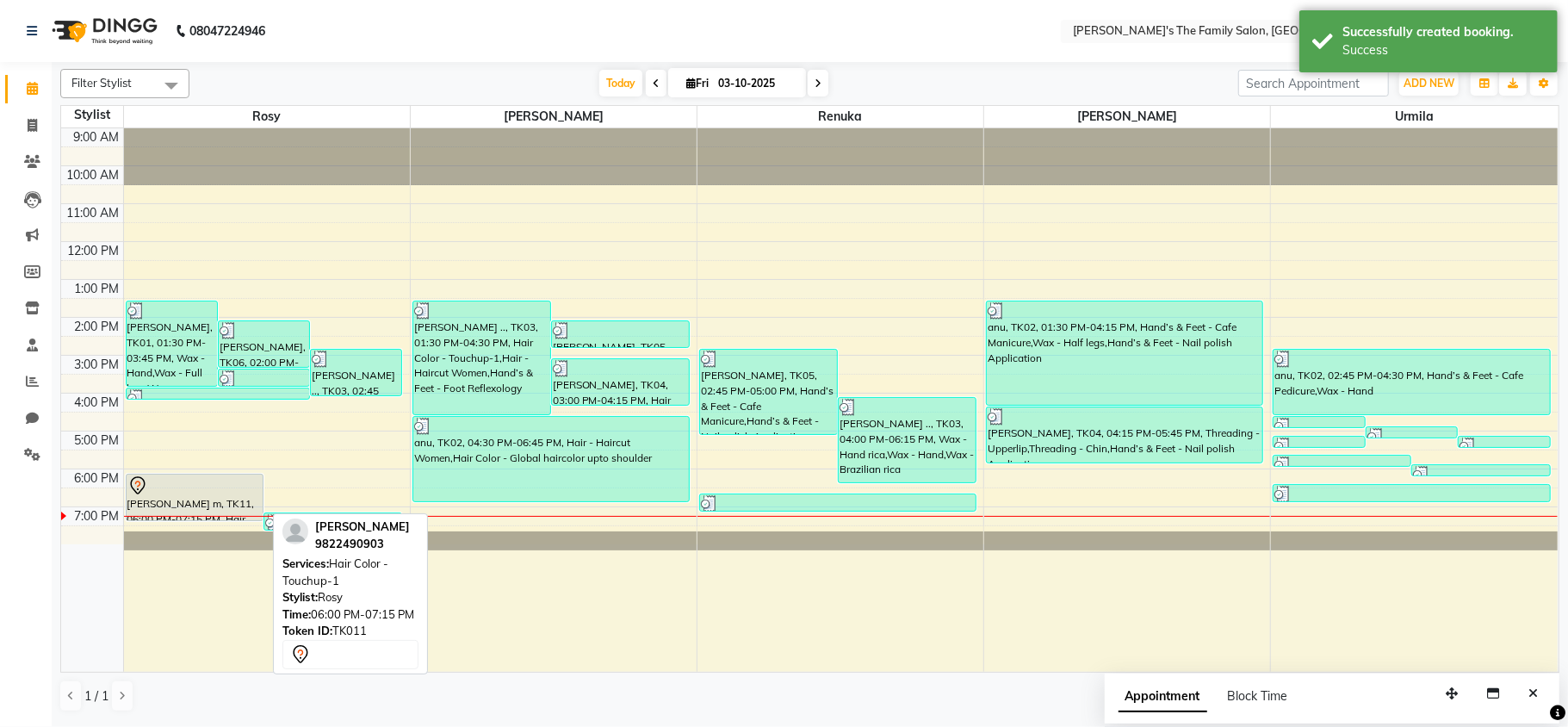
click at [170, 505] on div "[PERSON_NAME] m, TK11, 06:00 PM-07:15 PM, Hair Color - Touchup-1" at bounding box center [195, 498] width 137 height 46
select select "7"
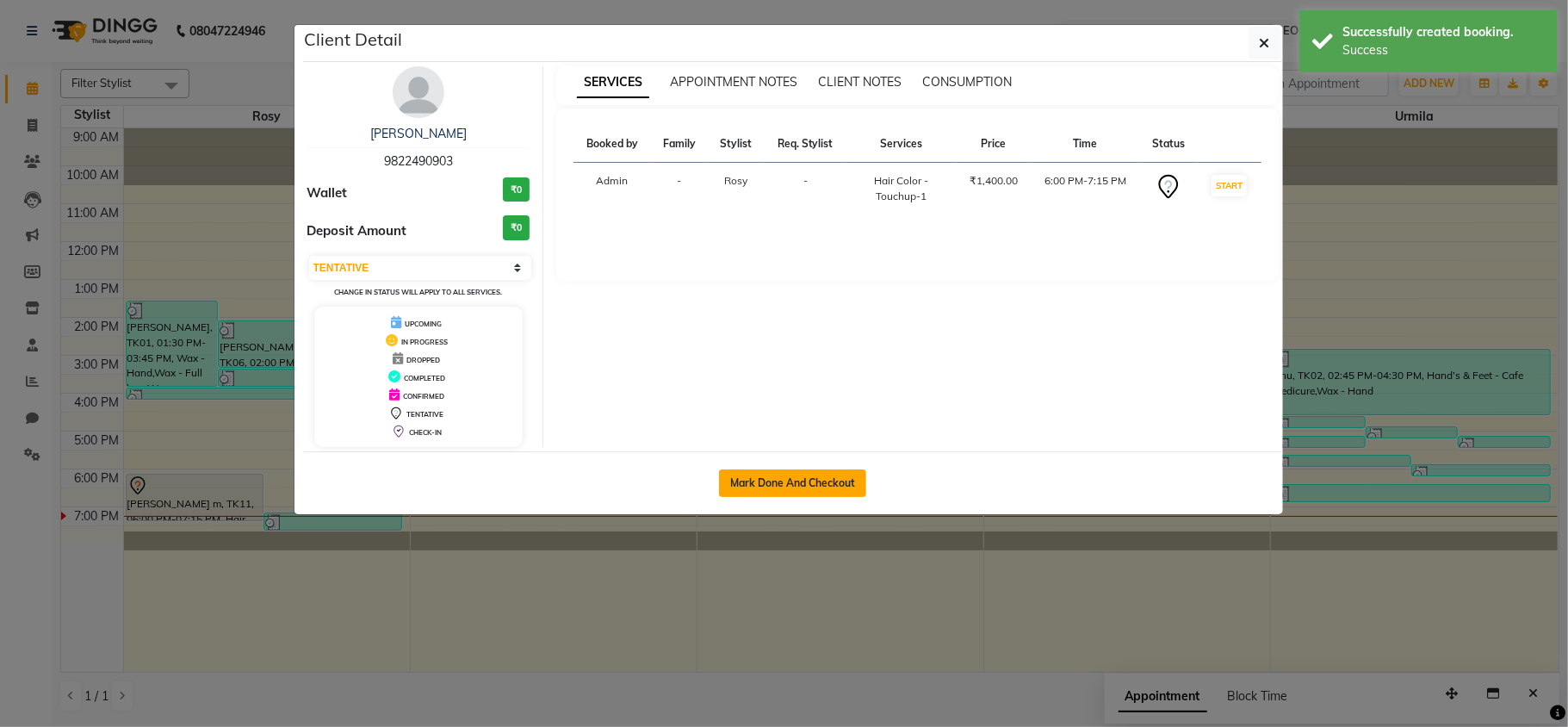
click at [814, 476] on button "Mark Done And Checkout" at bounding box center [792, 483] width 147 height 27
select select "service"
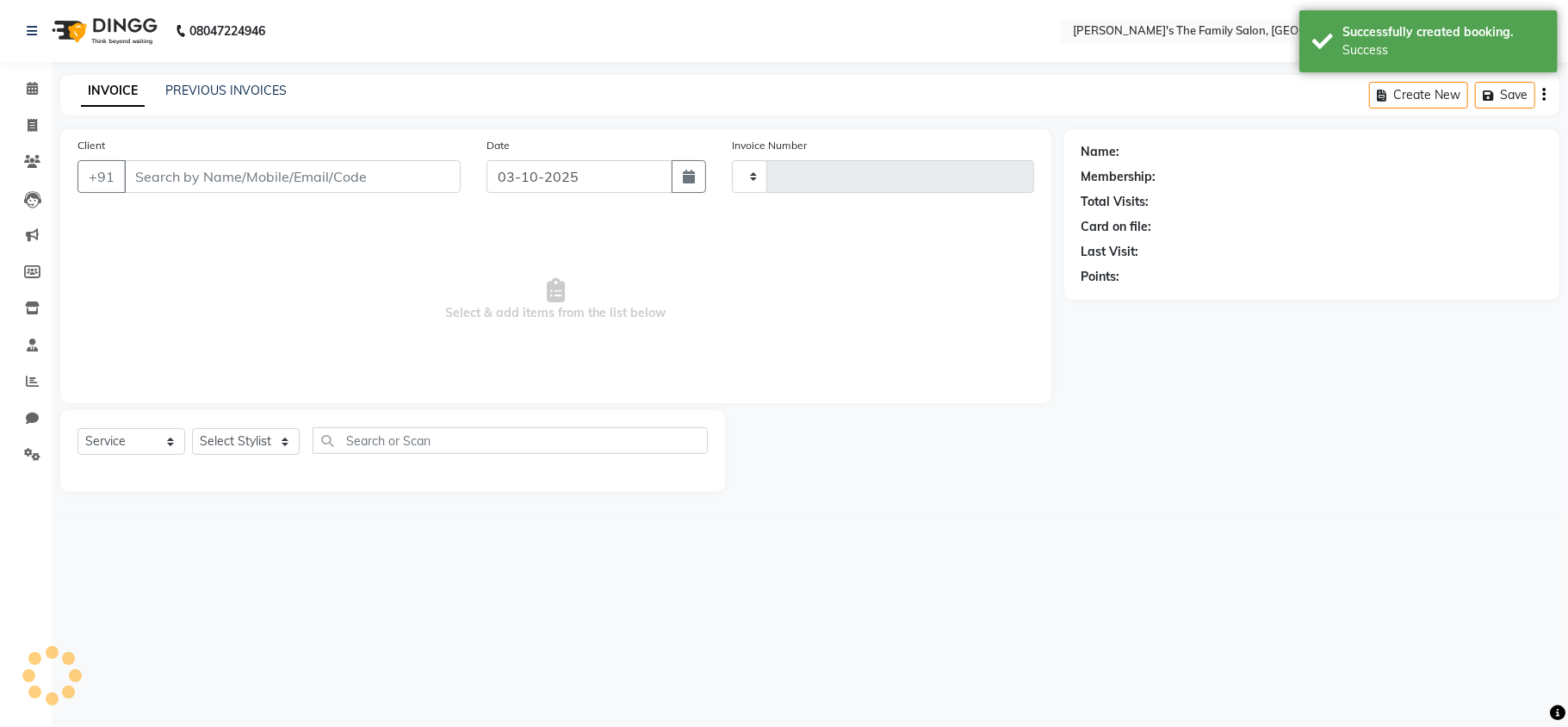
type input "1082"
select select "3"
select select "6537"
type input "9822490903"
select select "50499"
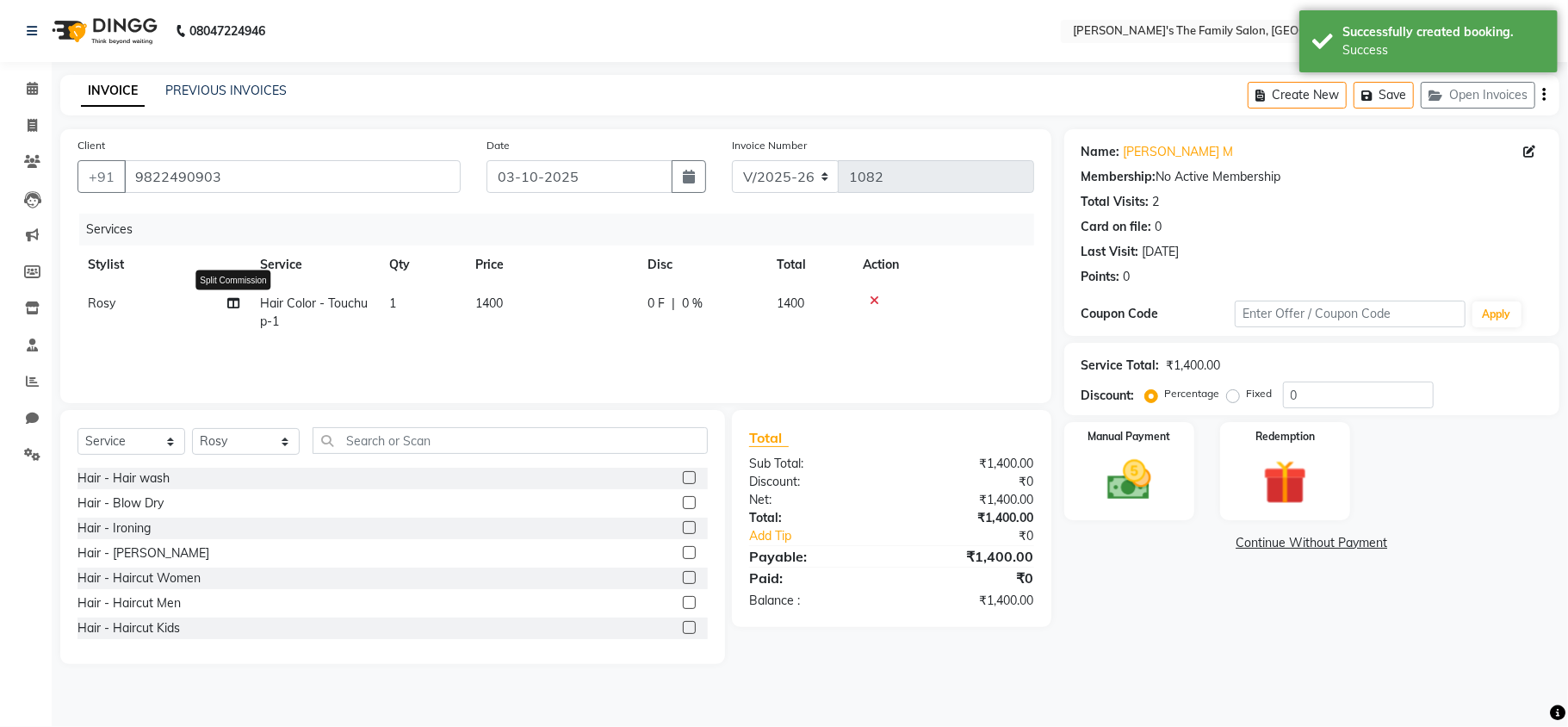
click at [229, 301] on icon at bounding box center [233, 303] width 12 height 12
select select "50499"
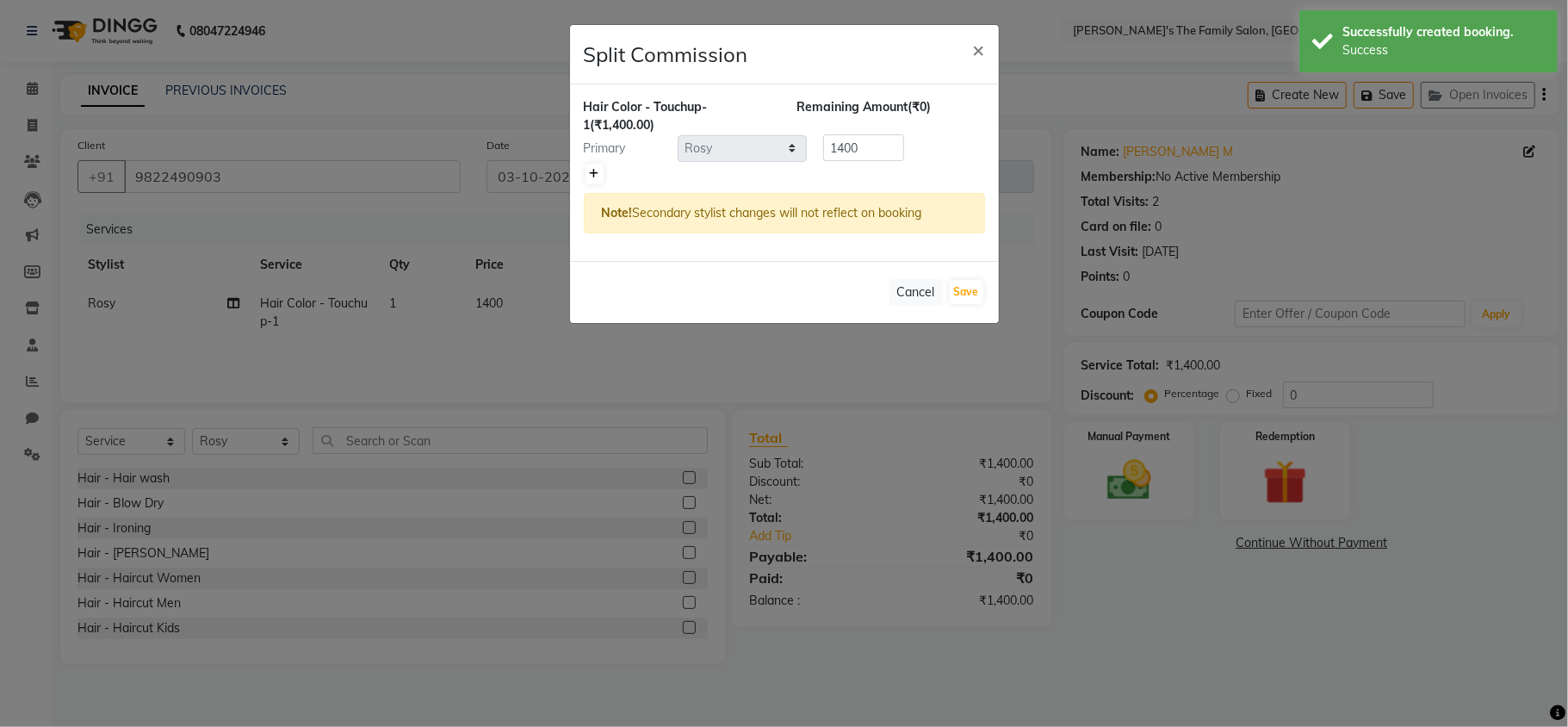
click at [591, 179] on icon at bounding box center [594, 174] width 9 height 10
type input "700"
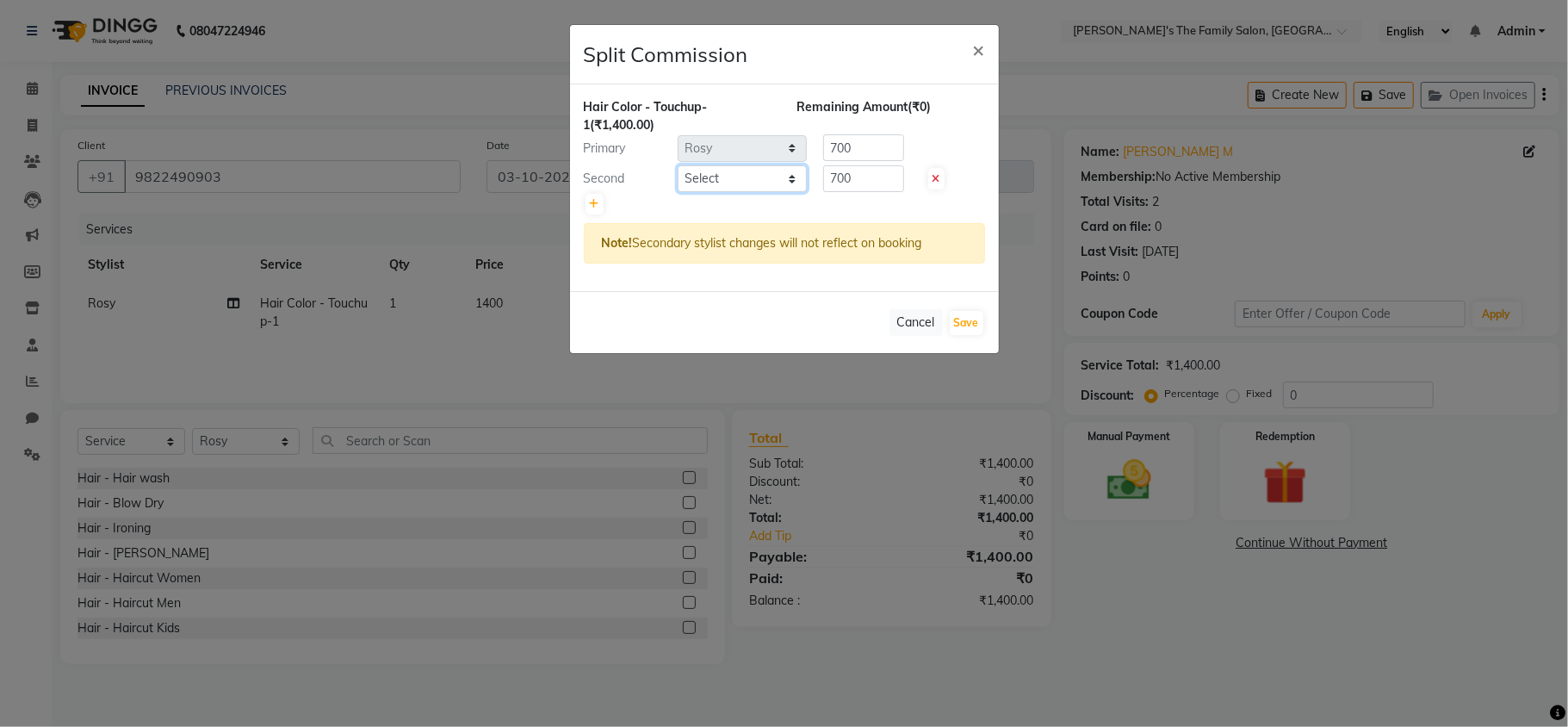
click at [738, 190] on select "Select [PERSON_NAME] [PERSON_NAME] Renuka Rosy urmila" at bounding box center [743, 178] width 130 height 26
select select "64187"
click at [678, 166] on select "Select [PERSON_NAME] [PERSON_NAME] Renuka Rosy urmila" at bounding box center [743, 178] width 130 height 26
click at [883, 169] on input "700" at bounding box center [863, 178] width 81 height 26
type input "7"
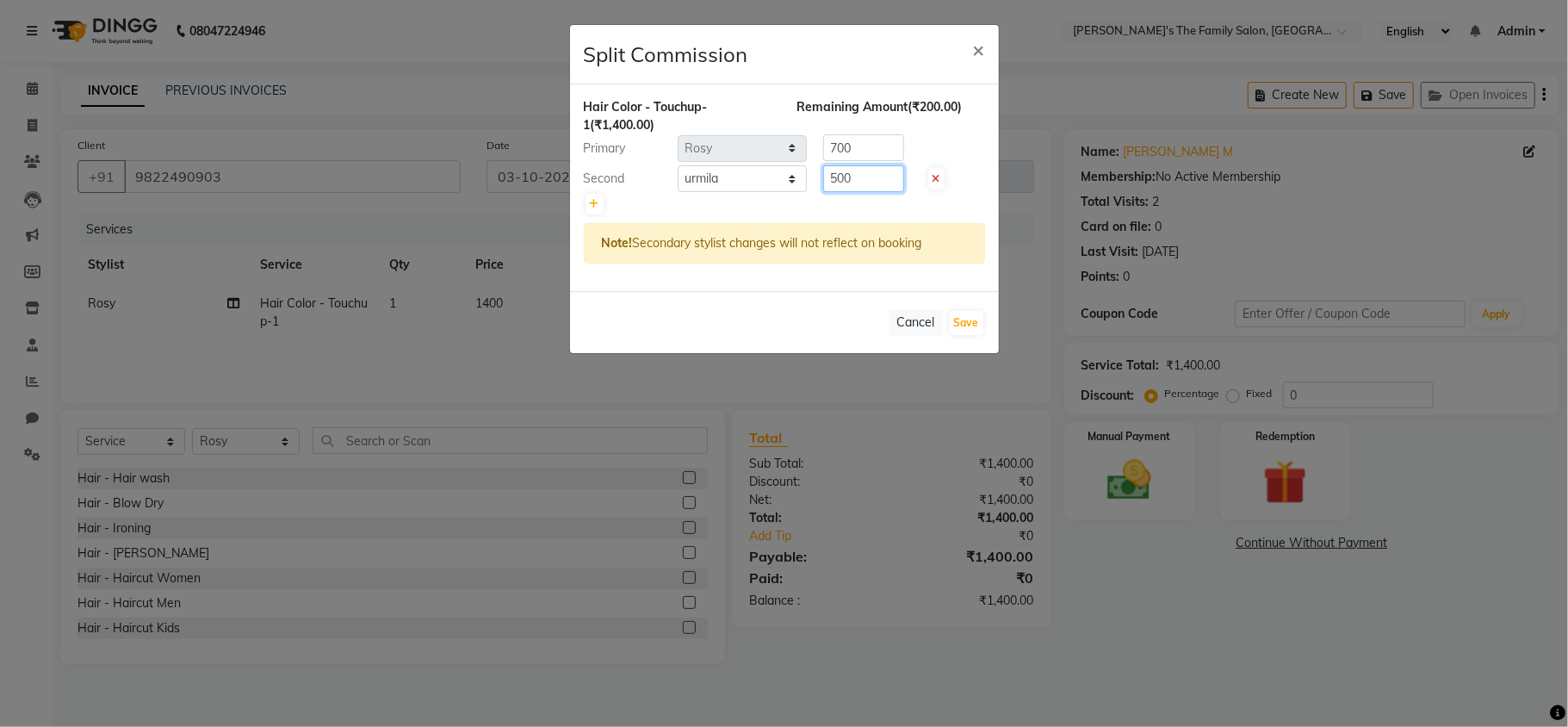
type input "500"
click at [876, 145] on input "700" at bounding box center [863, 147] width 81 height 26
type input "7"
type input "900"
click at [970, 317] on button "Save" at bounding box center [967, 323] width 34 height 24
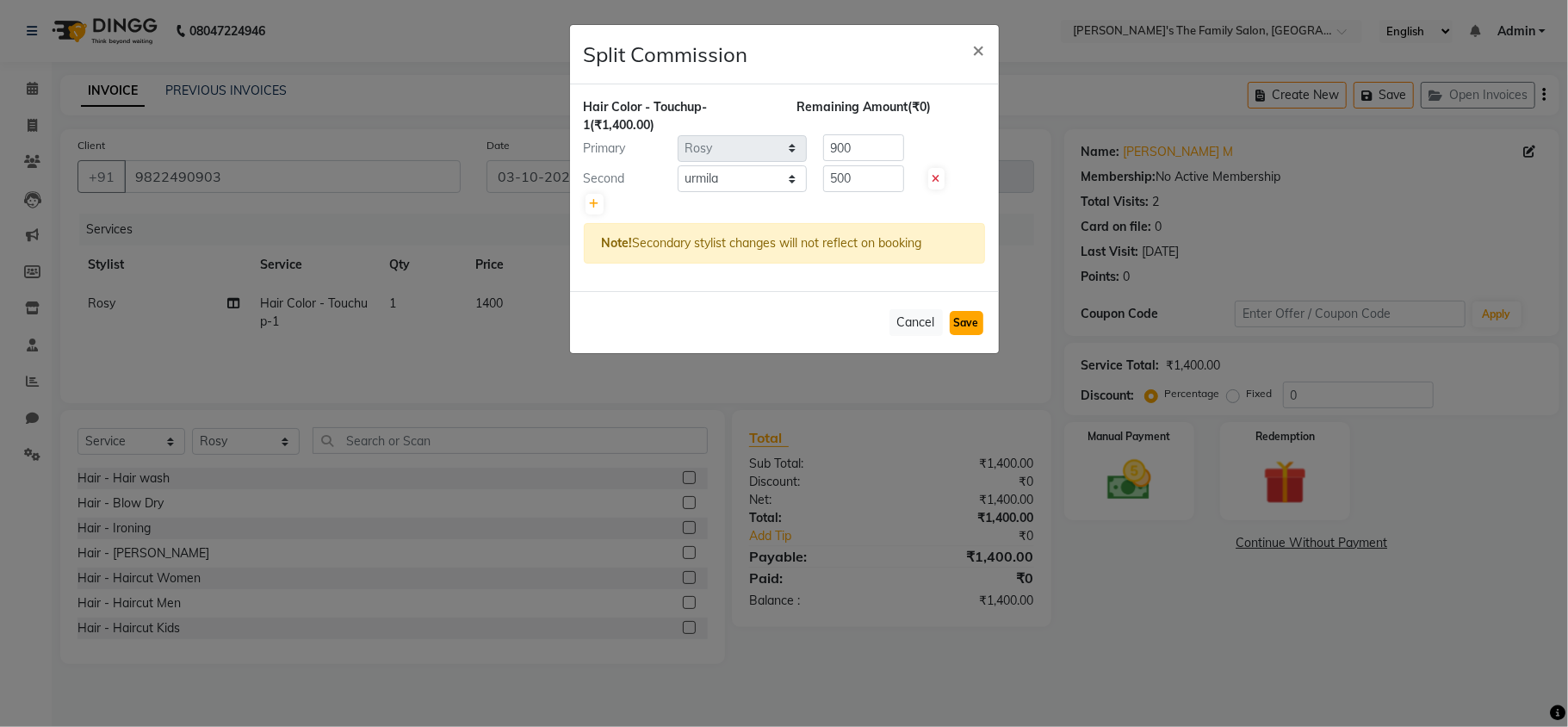
select select "Select"
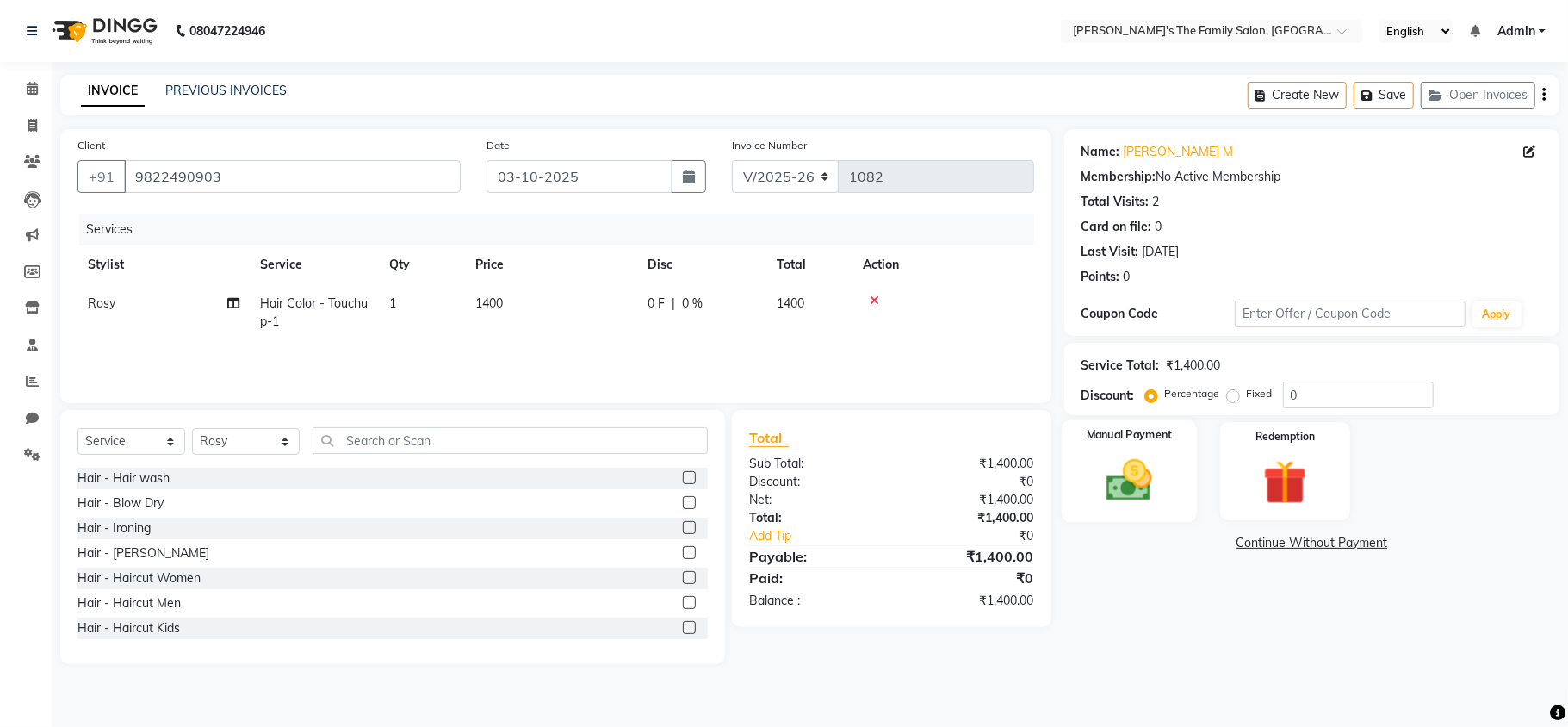
click at [1147, 487] on img at bounding box center [1130, 480] width 75 height 54
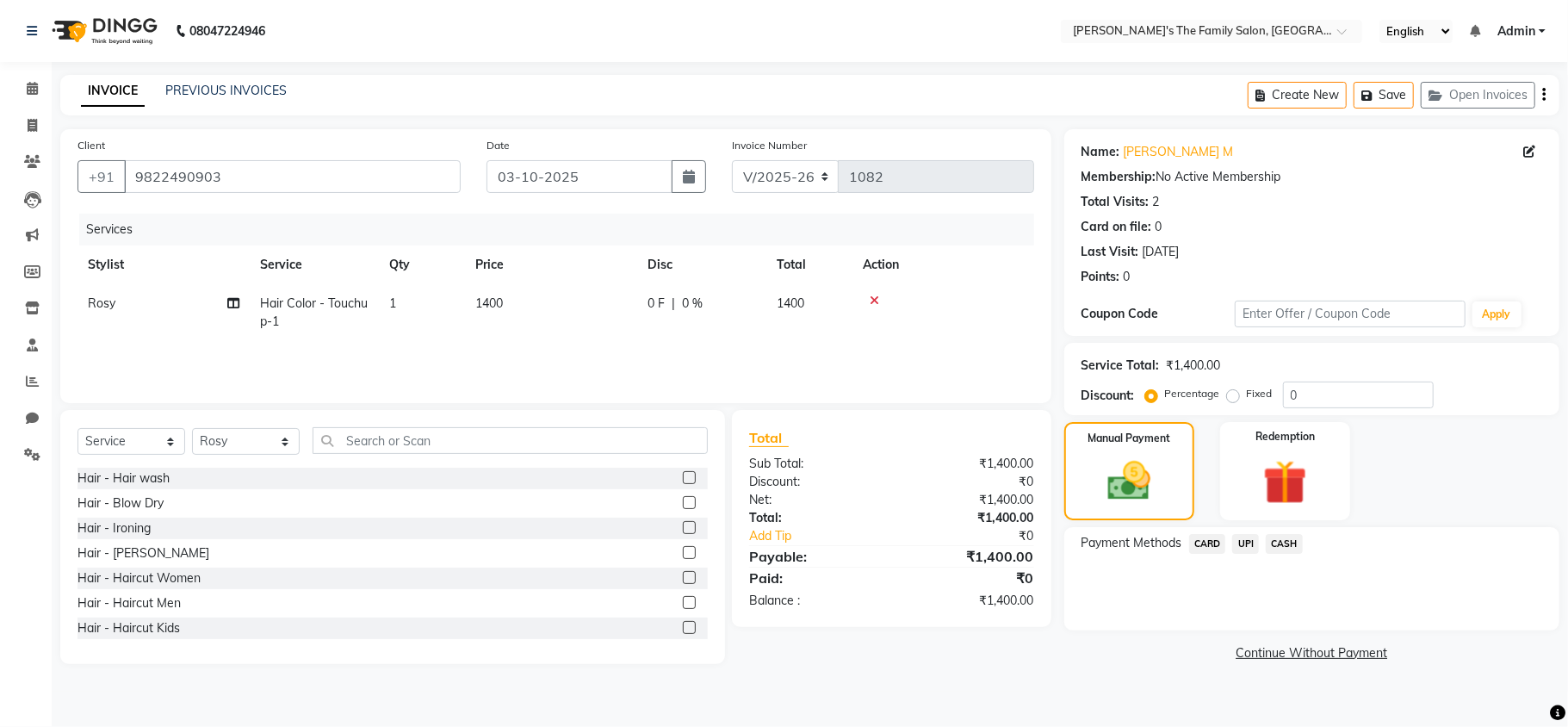
click at [1289, 543] on span "CASH" at bounding box center [1284, 544] width 37 height 20
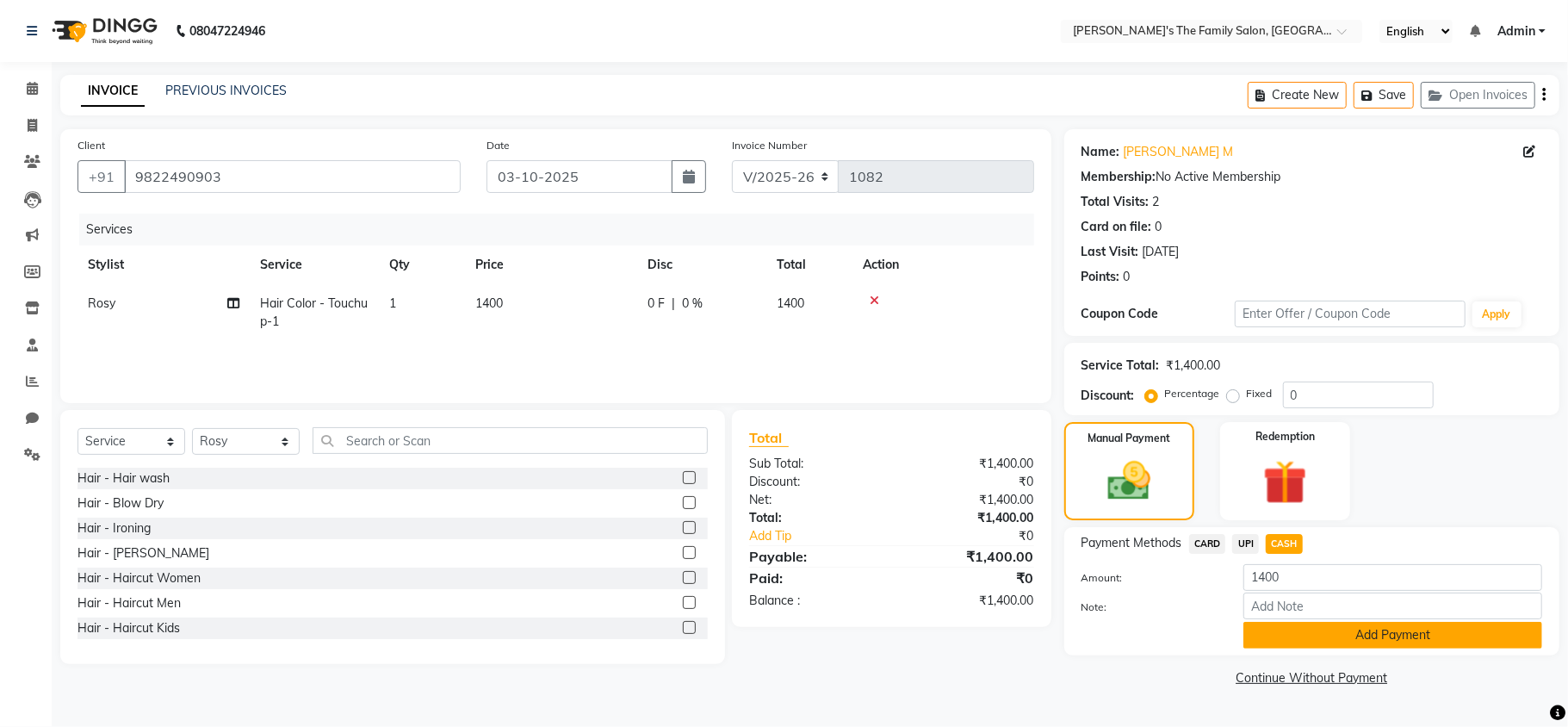
click at [1334, 641] on button "Add Payment" at bounding box center [1393, 635] width 298 height 26
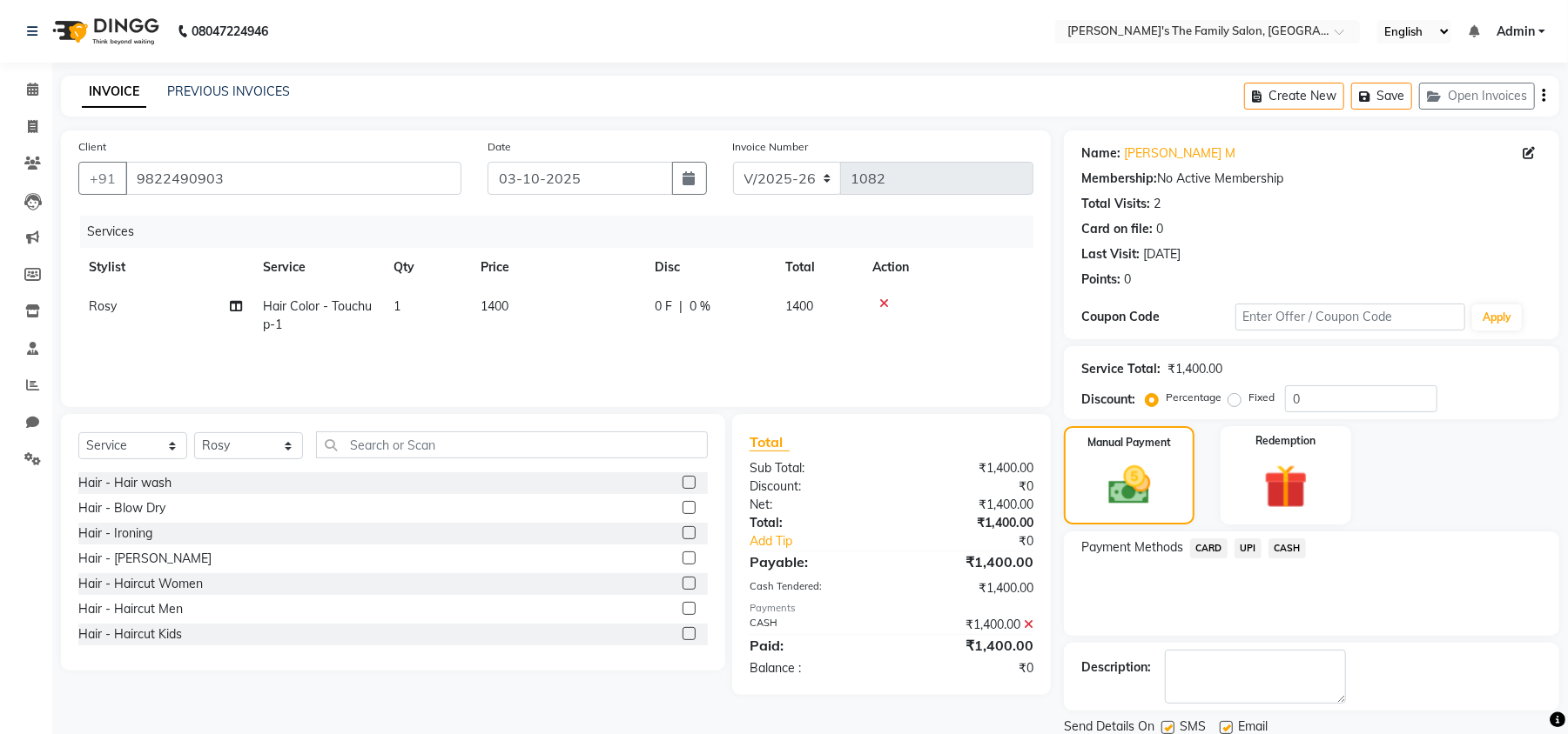
scroll to position [64, 0]
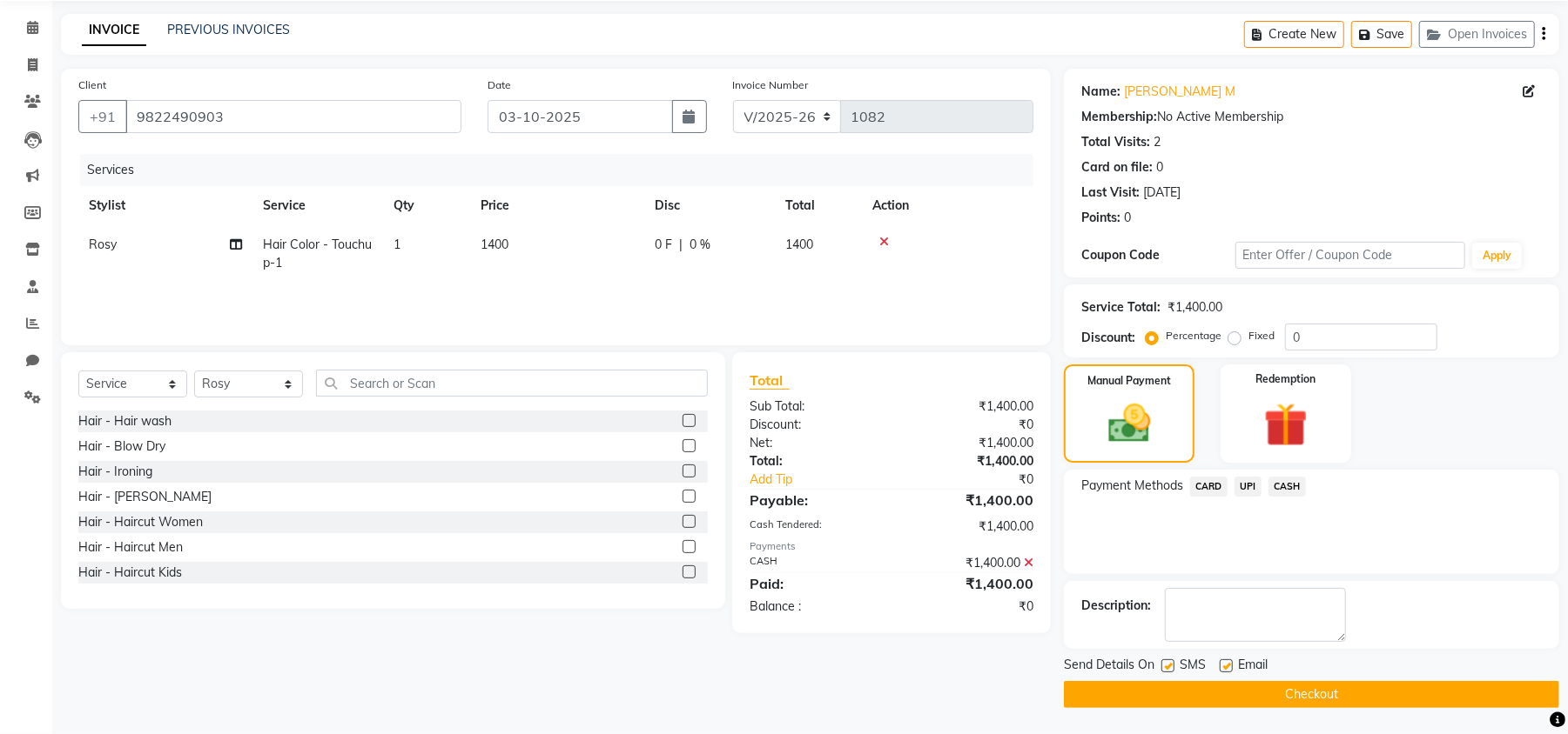
click at [1168, 661] on label at bounding box center [1168, 666] width 13 height 13
click at [1168, 661] on input "checkbox" at bounding box center [1167, 667] width 11 height 11
checkbox input "false"
click at [1224, 667] on label at bounding box center [1226, 666] width 13 height 13
click at [1224, 667] on input "checkbox" at bounding box center [1225, 667] width 11 height 11
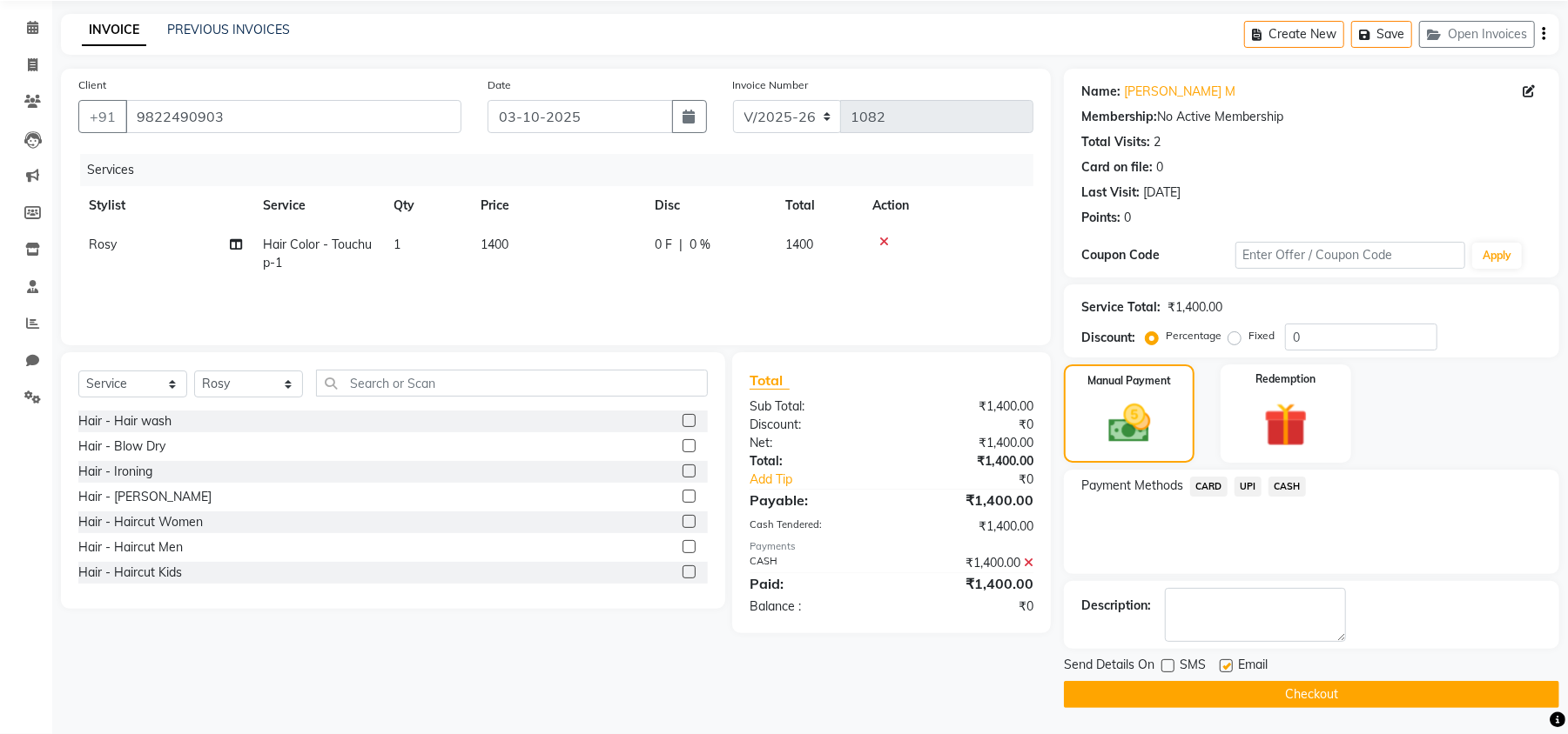
checkbox input "false"
click at [1282, 691] on button "Checkout" at bounding box center [1311, 694] width 495 height 27
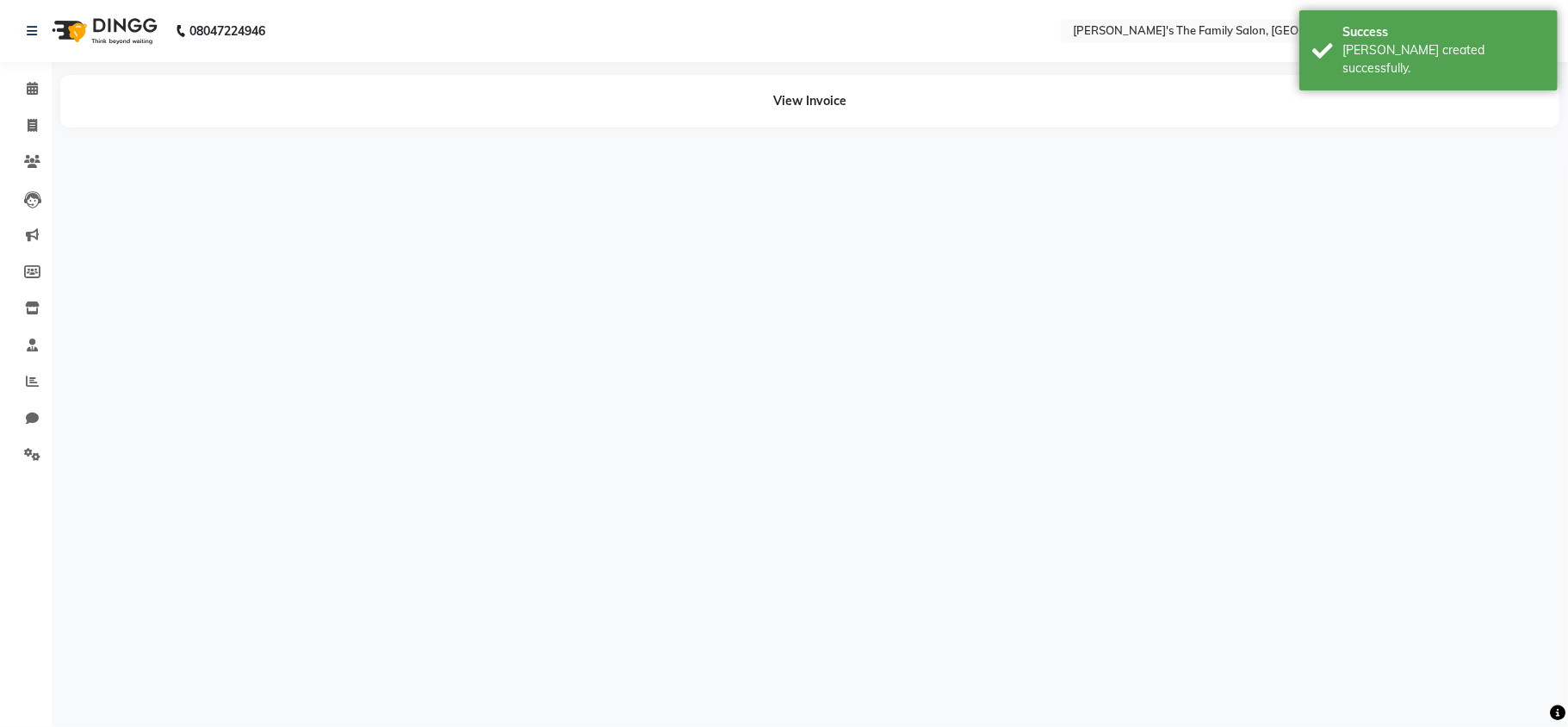
select select "50499"
select select "64187"
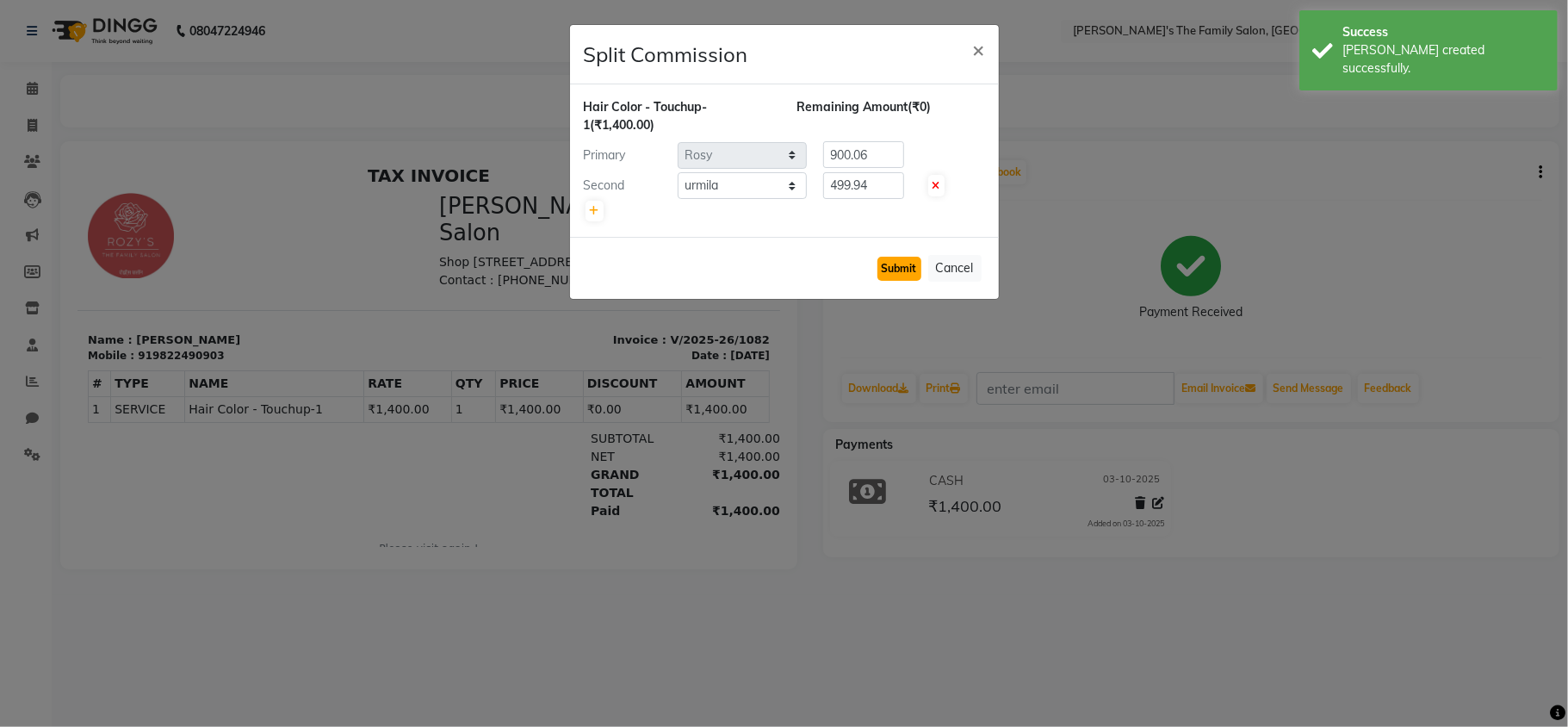
click at [894, 274] on button "Submit" at bounding box center [900, 269] width 44 height 24
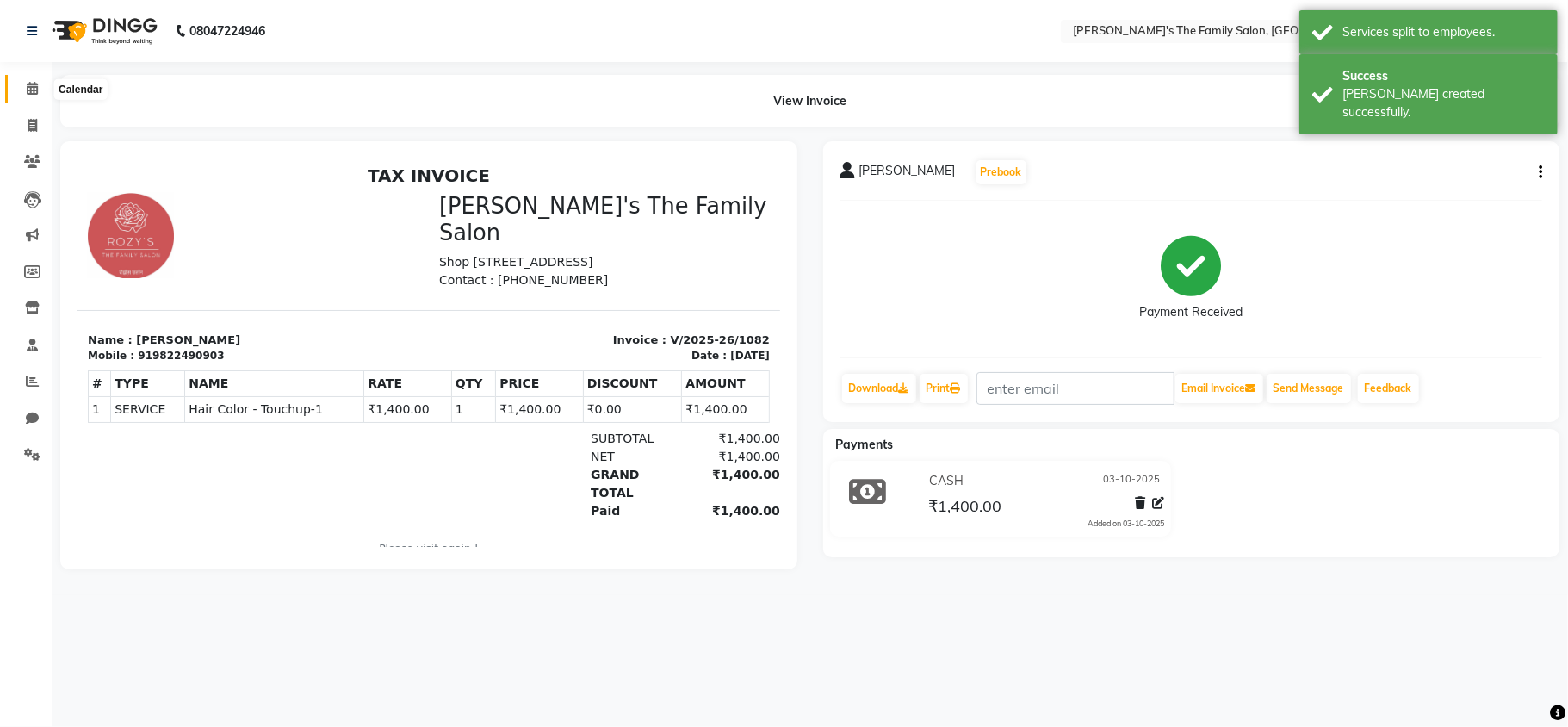
click at [27, 86] on icon at bounding box center [32, 89] width 11 height 13
